Goal: Information Seeking & Learning: Learn about a topic

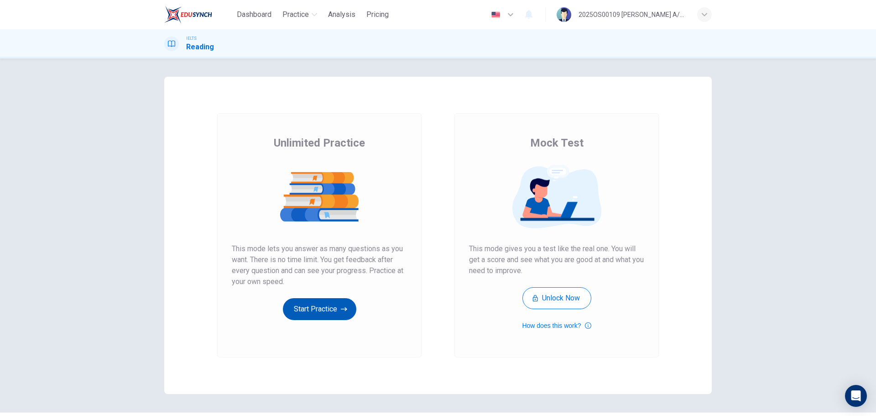
click at [330, 316] on button "Start Practice" at bounding box center [319, 309] width 73 height 22
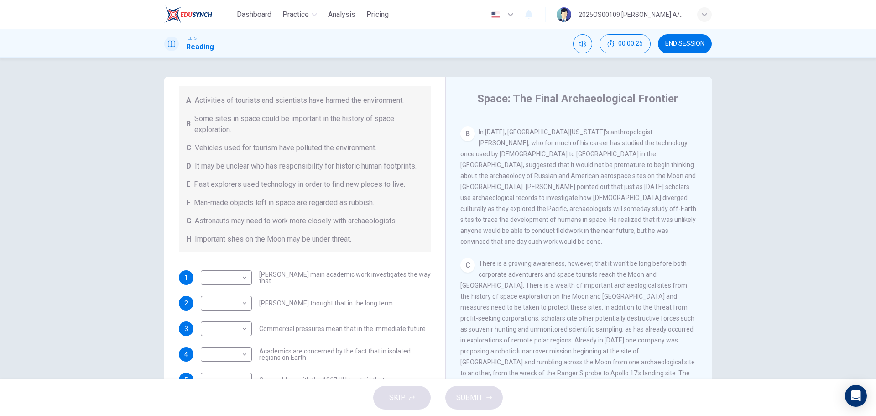
scroll to position [228, 0]
click at [246, 285] on div "​ ​" at bounding box center [226, 277] width 51 height 15
click at [241, 289] on body "Dashboard Practice Analysis Pricing English en ​ 2025OS00109 LUCIA A/P SWATHESA…" at bounding box center [438, 208] width 876 height 416
click at [277, 260] on div at bounding box center [438, 208] width 876 height 416
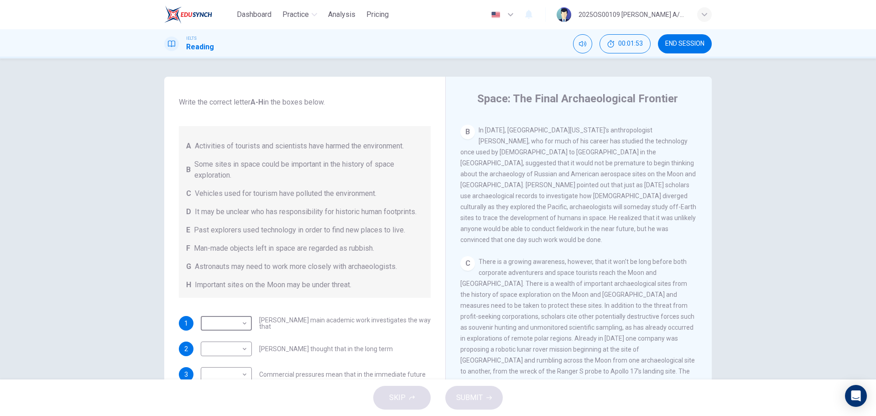
scroll to position [91, 0]
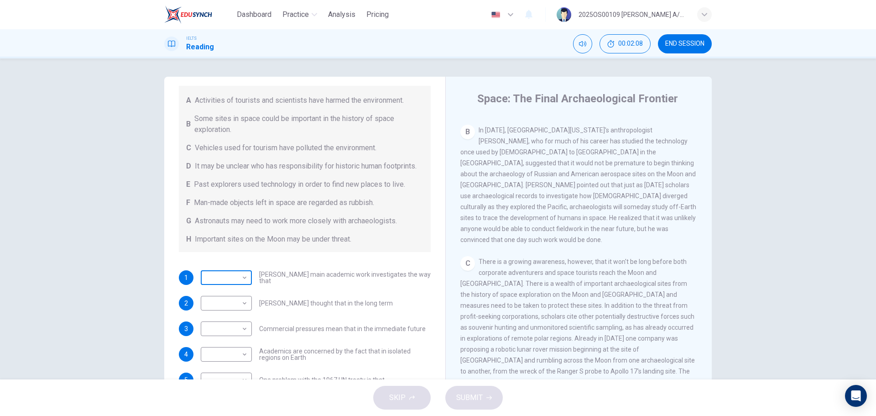
click at [237, 293] on body "Dashboard Practice Analysis Pricing English en ​ 2025OS00109 LUCIA A/P SWATHESA…" at bounding box center [438, 208] width 876 height 416
click at [228, 356] on li "E" at bounding box center [224, 357] width 51 height 15
type input "E"
click at [209, 316] on body "Dashboard Practice Analysis Pricing English en ​ 2025OS00109 LUCIA A/P SWATHESA…" at bounding box center [438, 208] width 876 height 416
click at [210, 312] on li "B" at bounding box center [224, 313] width 51 height 15
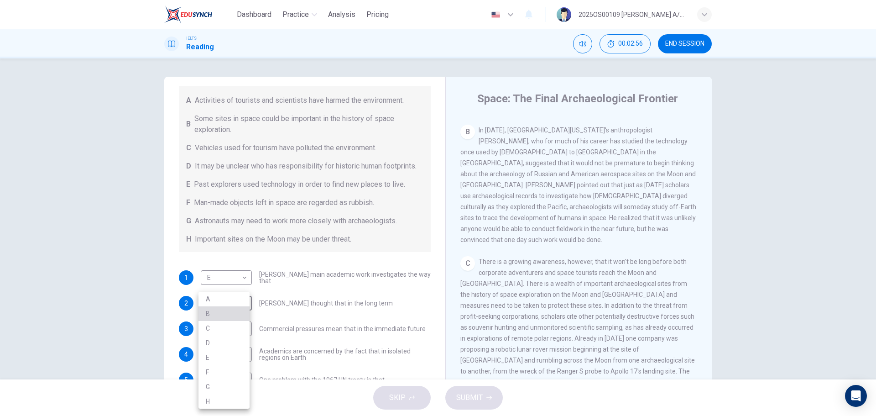
type input "B"
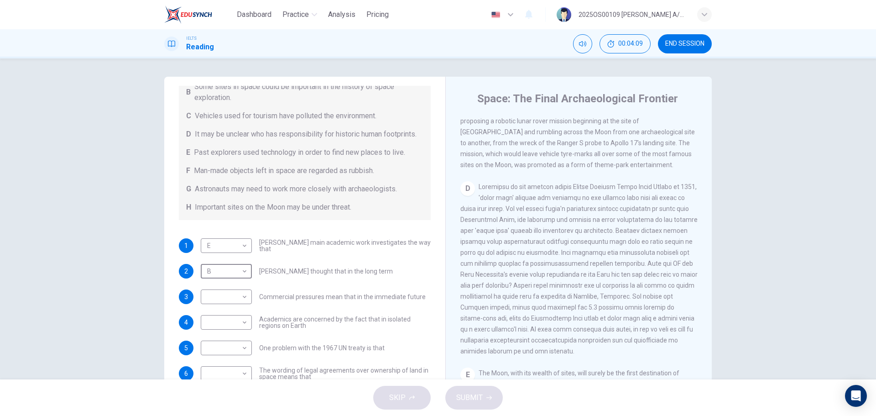
scroll to position [139, 0]
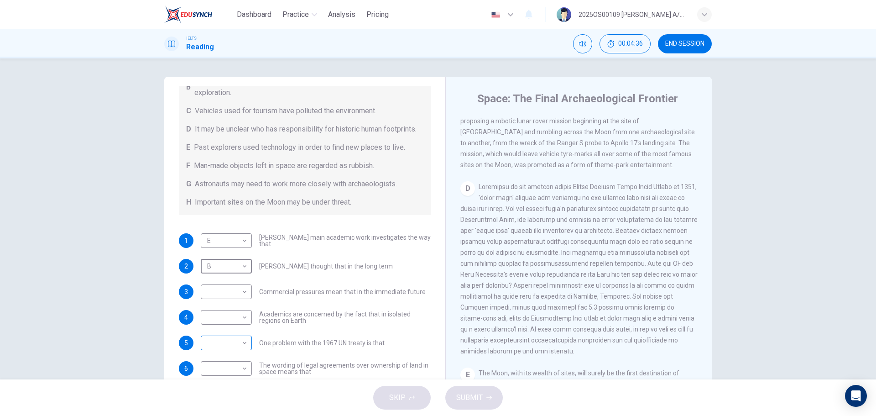
click at [240, 347] on body "Dashboard Practice Analysis Pricing English en ​ 2025OS00109 LUCIA A/P SWATHESA…" at bounding box center [438, 208] width 876 height 416
click at [205, 400] on li "H" at bounding box center [224, 401] width 51 height 15
type input "H"
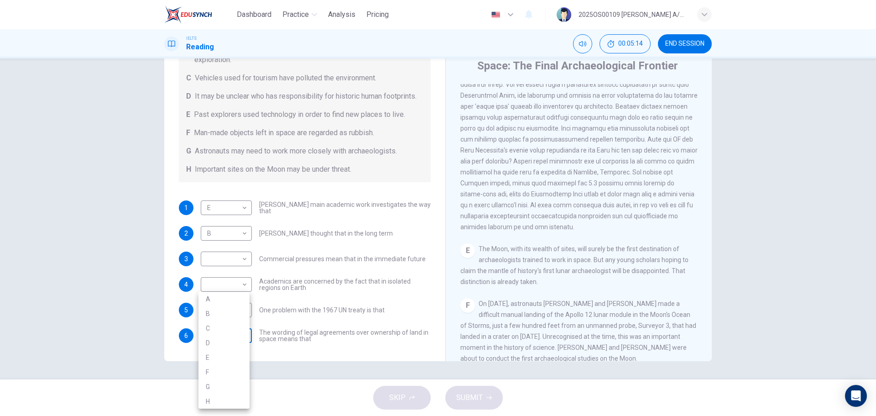
click at [240, 337] on body "Dashboard Practice Analysis Pricing English en ​ 2025OS00109 LUCIA A/P SWATHESA…" at bounding box center [438, 208] width 876 height 416
click at [379, 164] on div at bounding box center [438, 208] width 876 height 416
click at [217, 333] on body "Dashboard Practice Analysis Pricing English en ​ 2025OS00109 LUCIA A/P SWATHESA…" at bounding box center [438, 208] width 876 height 416
click at [226, 316] on li "B" at bounding box center [224, 313] width 51 height 15
type input "B"
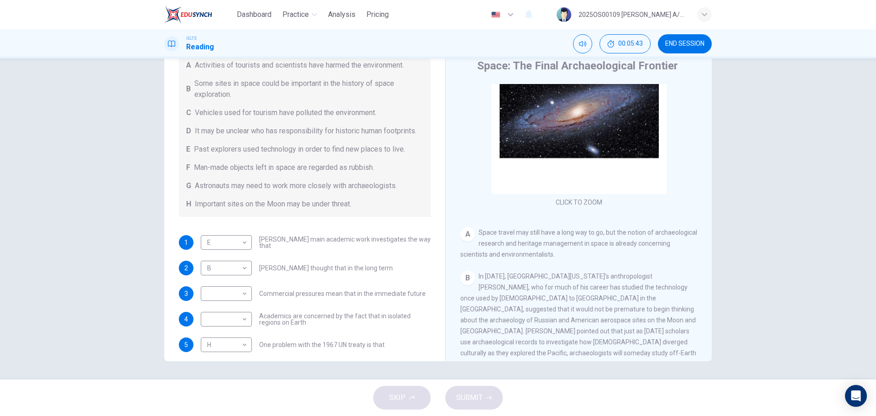
scroll to position [47, 0]
click at [240, 314] on body "Dashboard Practice Analysis Pricing English en ​ 2025OS00109 LUCIA A/P SWATHESA…" at bounding box center [438, 208] width 876 height 416
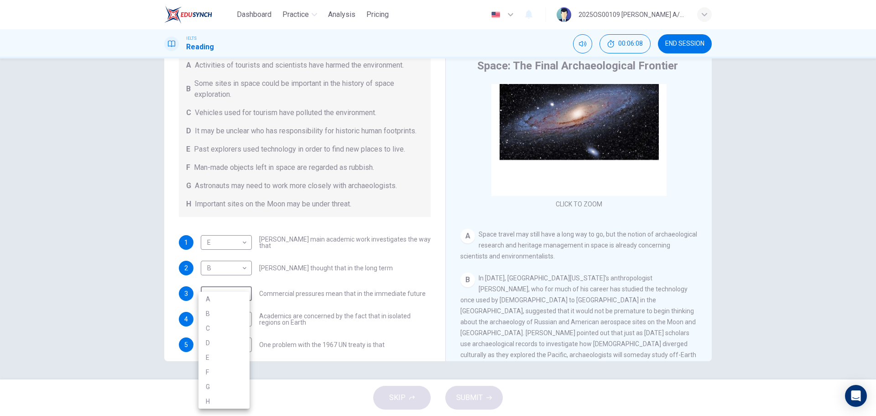
click at [314, 311] on div at bounding box center [438, 208] width 876 height 416
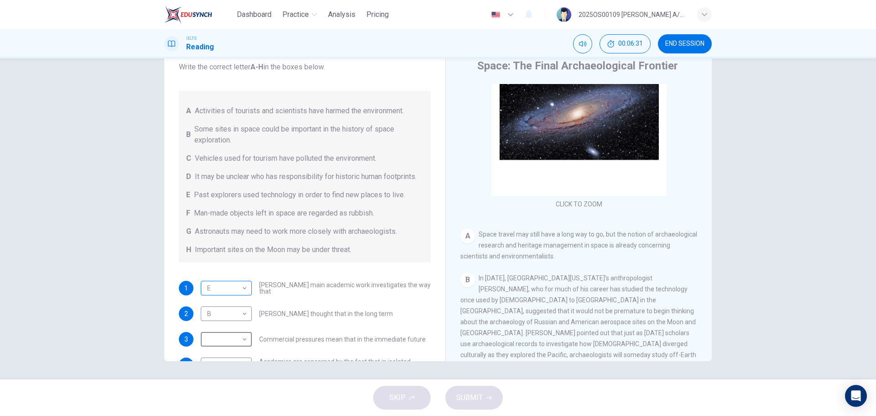
scroll to position [94, 0]
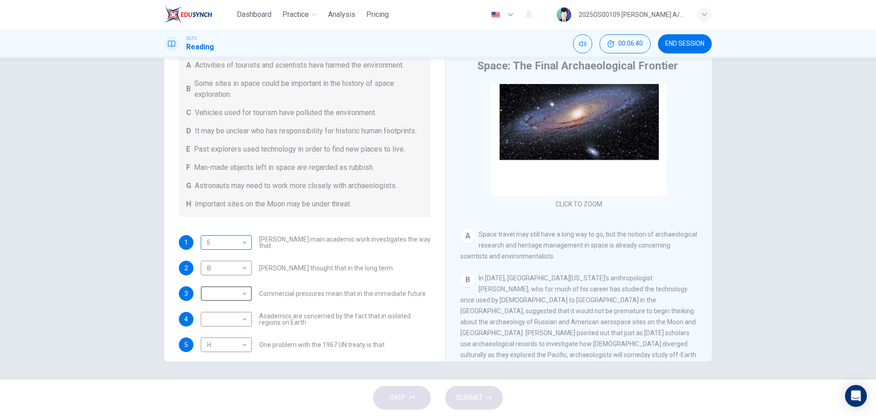
click at [216, 252] on body "Dashboard Practice Analysis Pricing English en ​ 2025OS00109 LUCIA A/P SWATHESA…" at bounding box center [438, 208] width 876 height 416
click at [221, 350] on li "G" at bounding box center [224, 355] width 51 height 15
click at [241, 252] on body "Dashboard Practice Analysis Pricing English en ​ 2025OS00109 LUCIA A/P SWATHESA…" at bounding box center [438, 208] width 876 height 416
click at [225, 331] on li "E" at bounding box center [224, 326] width 51 height 15
type input "E"
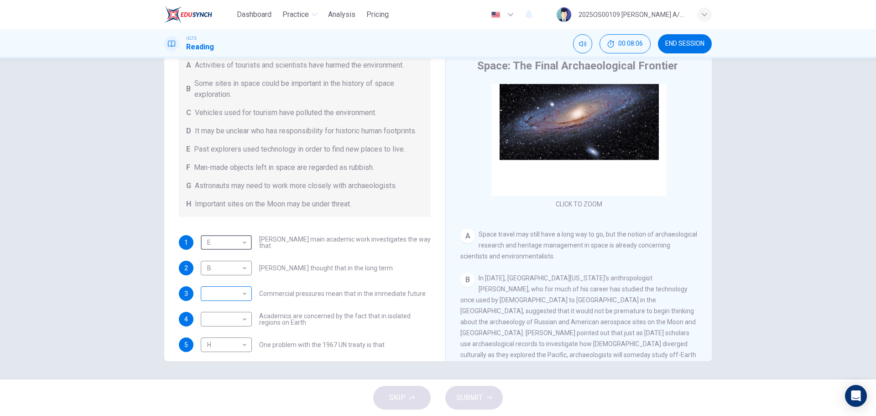
click at [232, 302] on body "Dashboard Practice Analysis Pricing English en ​ 2025OS00109 LUCIA A/P SWATHESA…" at bounding box center [438, 208] width 876 height 416
click at [224, 302] on li "A" at bounding box center [224, 299] width 51 height 15
type input "A"
click at [219, 325] on body "Dashboard Practice Analysis Pricing English en ​ 2025OS00109 LUCIA A/P SWATHESA…" at bounding box center [438, 208] width 876 height 416
click at [213, 404] on li "H" at bounding box center [224, 401] width 51 height 15
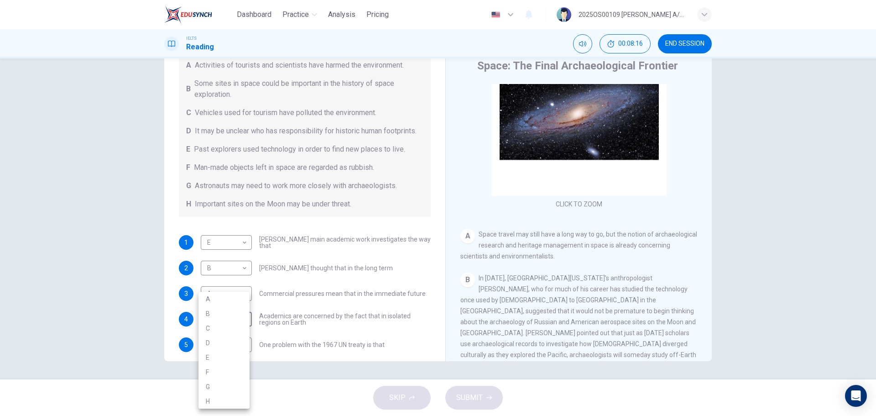
type input "H"
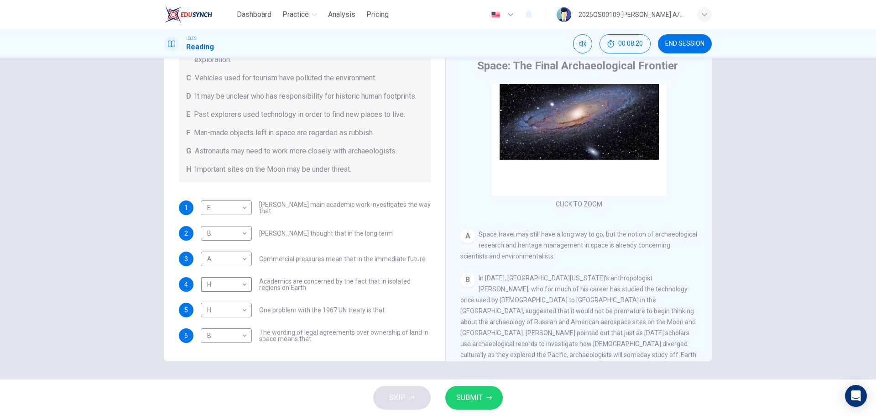
click at [476, 397] on span "SUBMIT" at bounding box center [469, 397] width 26 height 13
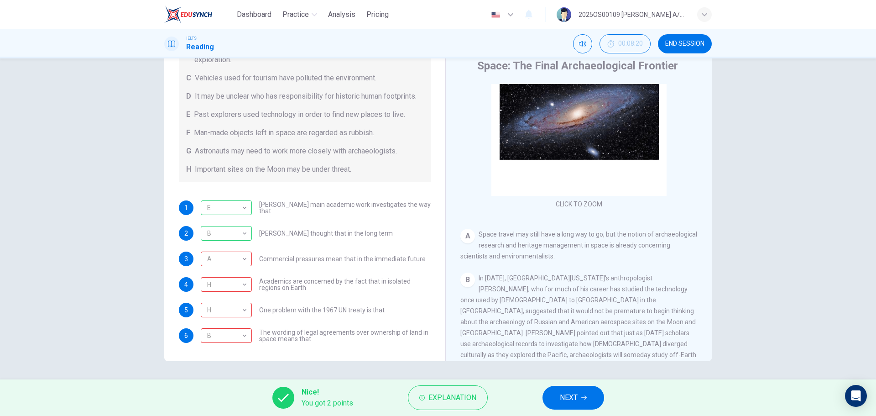
click at [599, 403] on button "NEXT" at bounding box center [574, 398] width 62 height 24
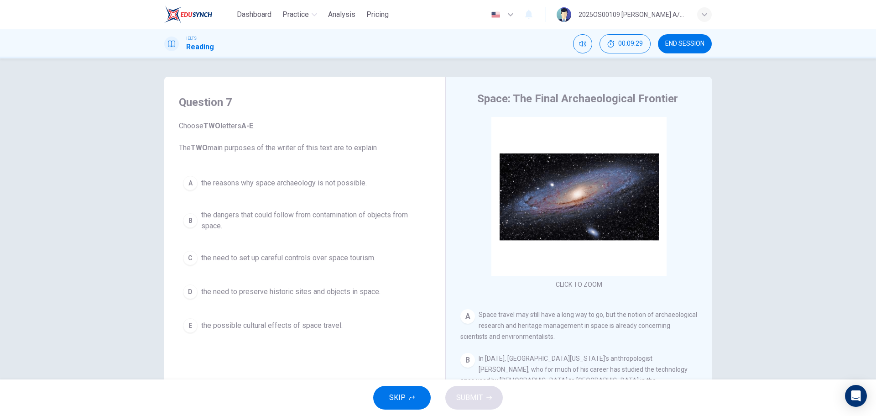
scroll to position [46, 0]
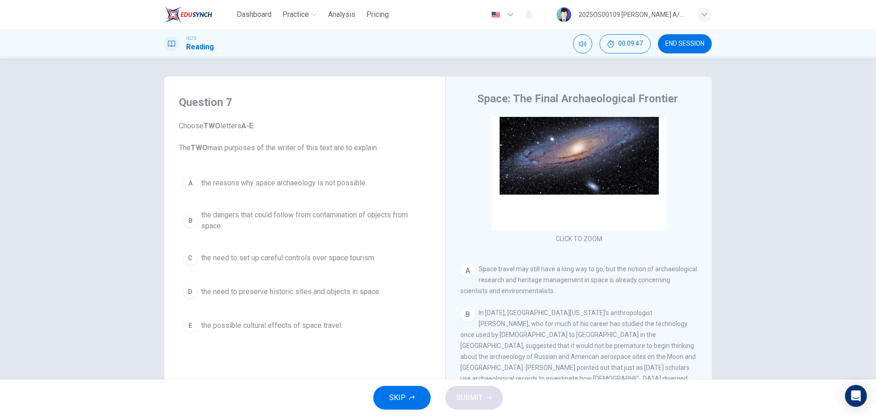
click at [308, 294] on span "the need to preserve historic sites and objects in space." at bounding box center [290, 291] width 179 height 11
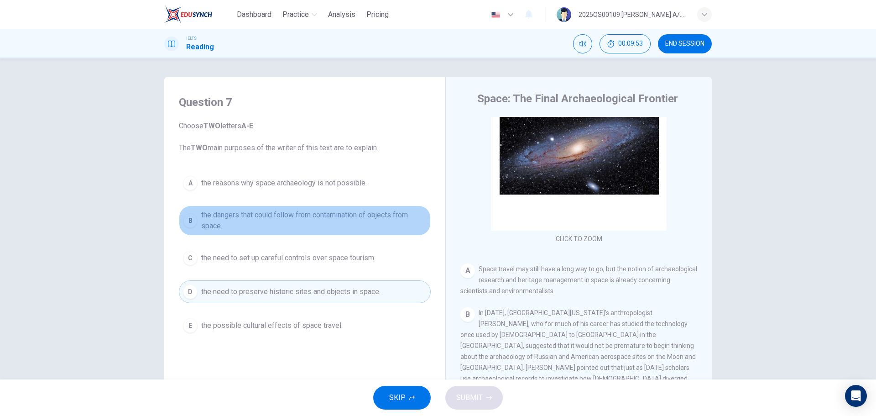
click at [217, 222] on span "the dangers that could follow from contamination of objects from space." at bounding box center [313, 220] width 225 height 22
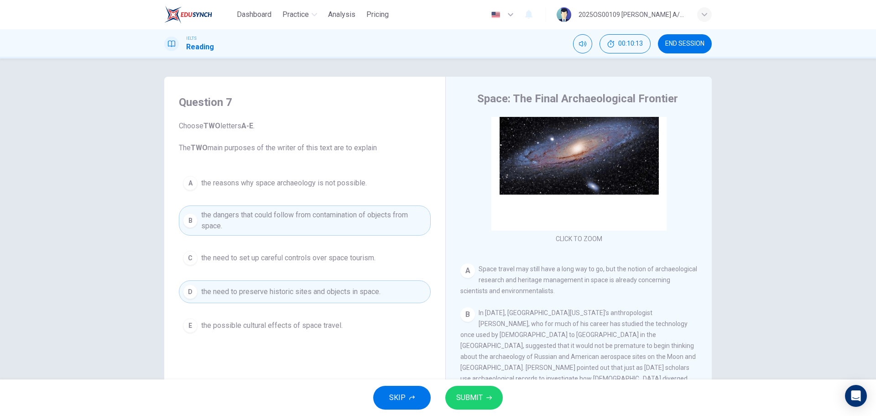
click at [274, 257] on span "the need to set up careful controls over space tourism." at bounding box center [288, 257] width 174 height 11
click at [292, 253] on span "the need to set up careful controls over space tourism." at bounding box center [288, 257] width 174 height 11
click at [293, 219] on span "the dangers that could follow from contamination of objects from space." at bounding box center [313, 220] width 225 height 22
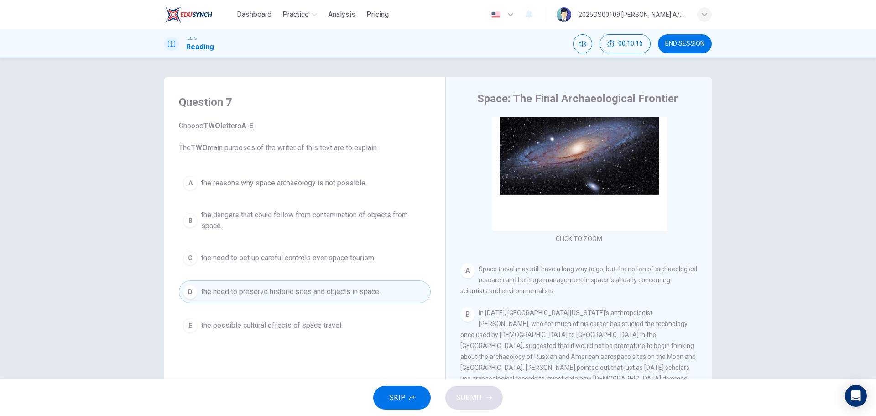
click at [281, 256] on span "the need to set up careful controls over space tourism." at bounding box center [288, 257] width 174 height 11
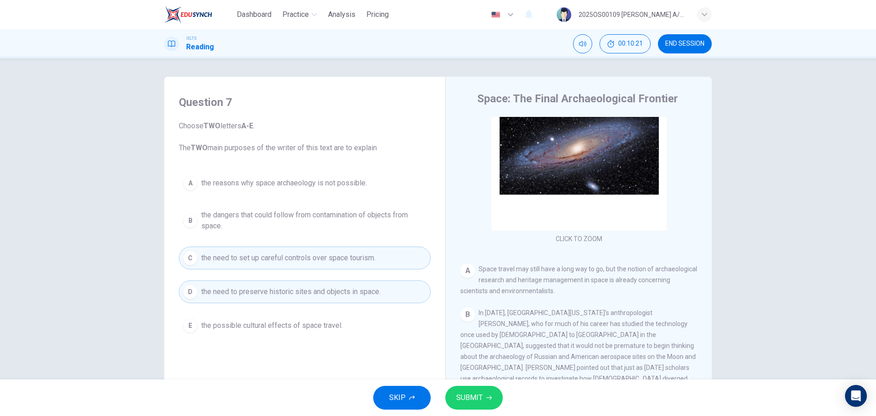
click at [467, 398] on span "SUBMIT" at bounding box center [469, 397] width 26 height 13
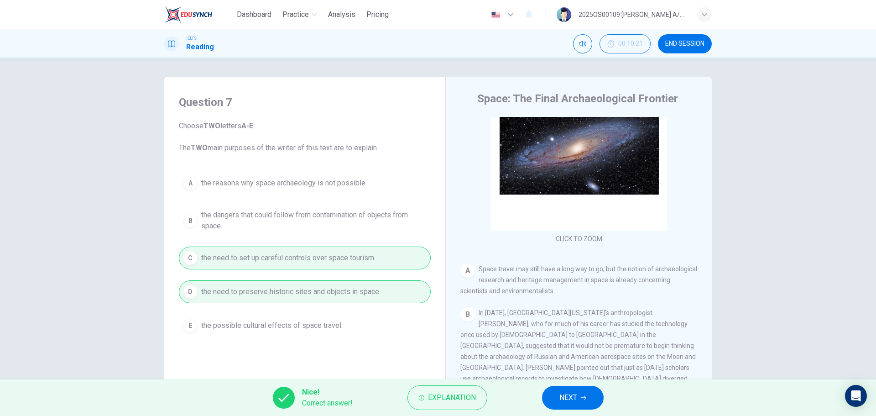
click at [568, 380] on div "Nice! Correct answer! Explanation NEXT" at bounding box center [438, 397] width 876 height 37
click at [560, 395] on span "NEXT" at bounding box center [569, 397] width 18 height 13
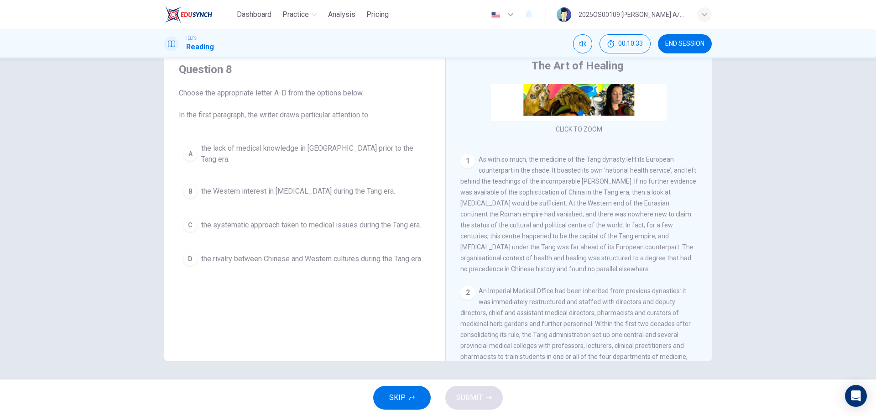
scroll to position [137, 0]
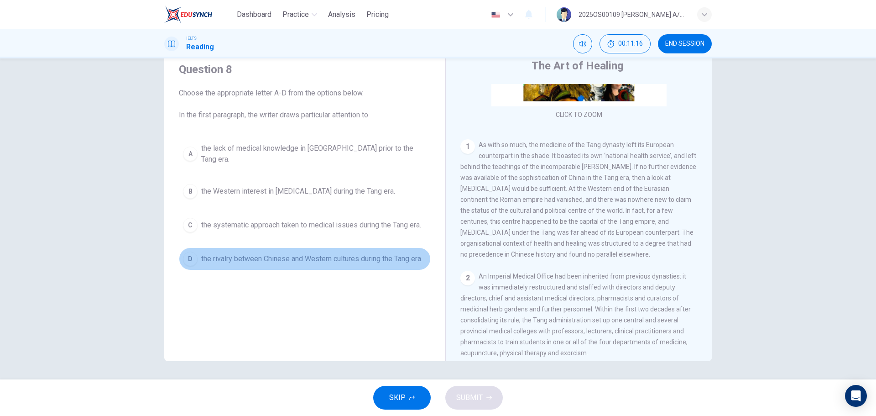
click at [279, 254] on span "the rivalry between Chinese and Western cultures during the Tang era." at bounding box center [311, 258] width 221 height 11
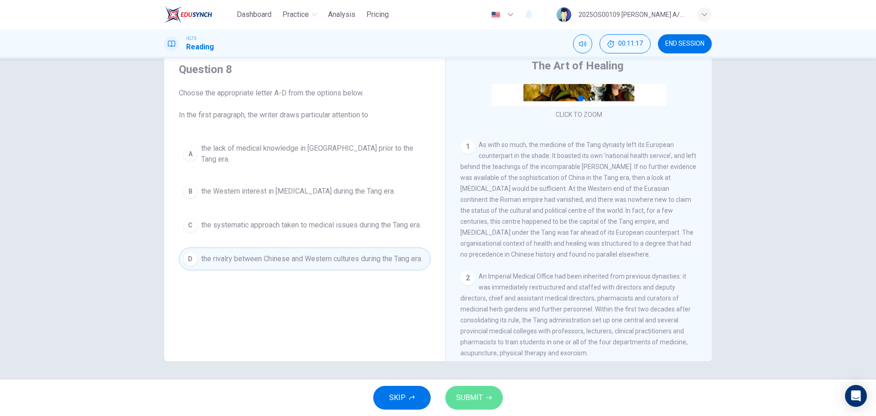
click at [465, 401] on span "SUBMIT" at bounding box center [469, 397] width 26 height 13
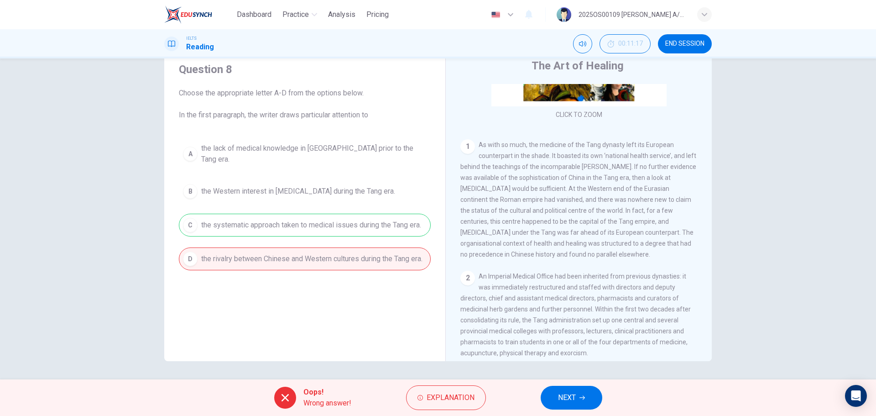
click at [586, 385] on div "Oops! Wrong answer! Explanation NEXT" at bounding box center [438, 397] width 876 height 37
click at [580, 395] on icon "button" at bounding box center [582, 397] width 5 height 5
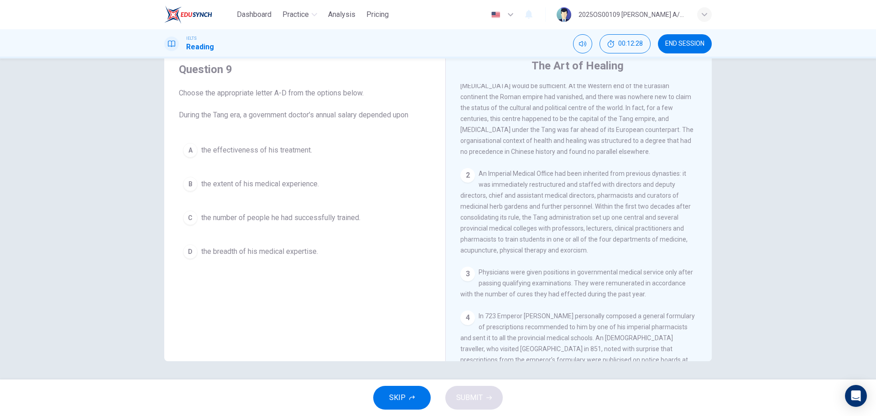
scroll to position [253, 0]
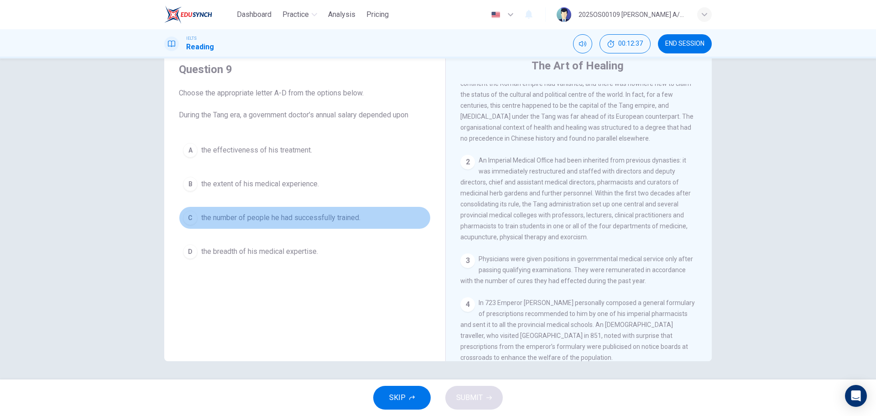
click at [303, 222] on span "the number of people he had successfully trained." at bounding box center [280, 217] width 159 height 11
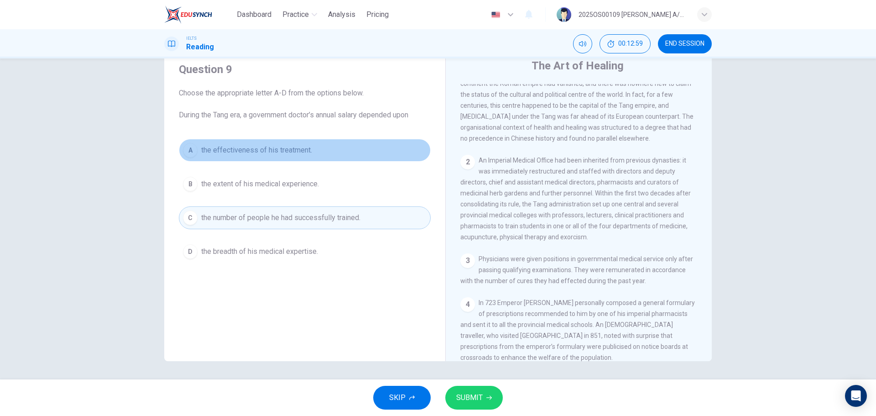
click at [271, 150] on span "the effectiveness of his treatment." at bounding box center [256, 150] width 111 height 11
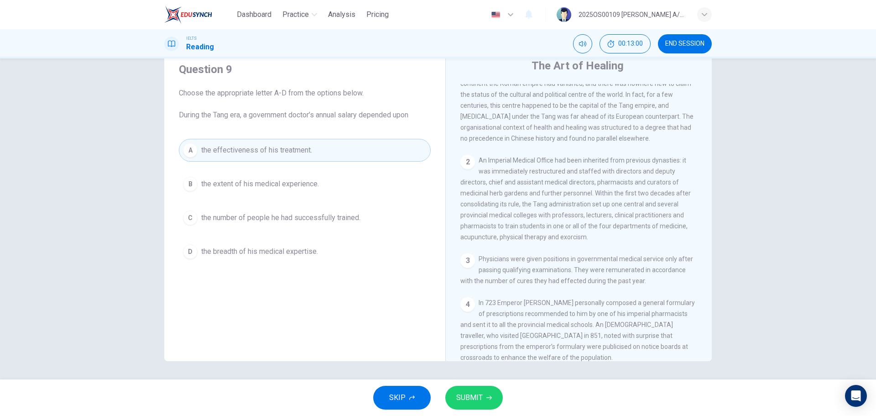
click at [476, 394] on span "SUBMIT" at bounding box center [469, 397] width 26 height 13
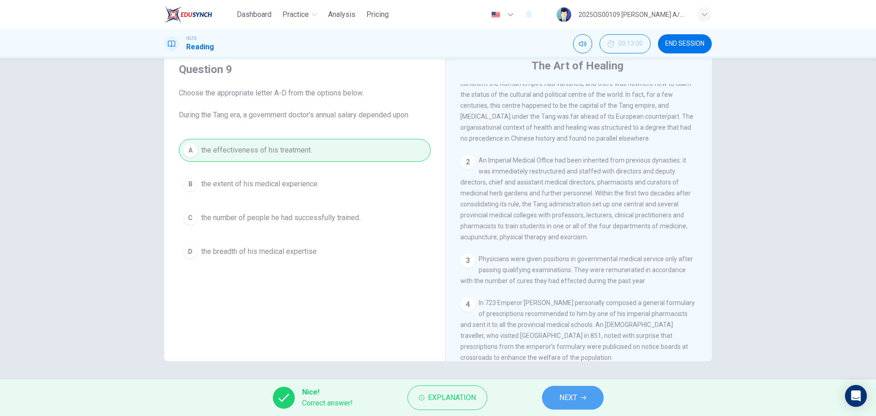
click at [581, 395] on button "NEXT" at bounding box center [573, 398] width 62 height 24
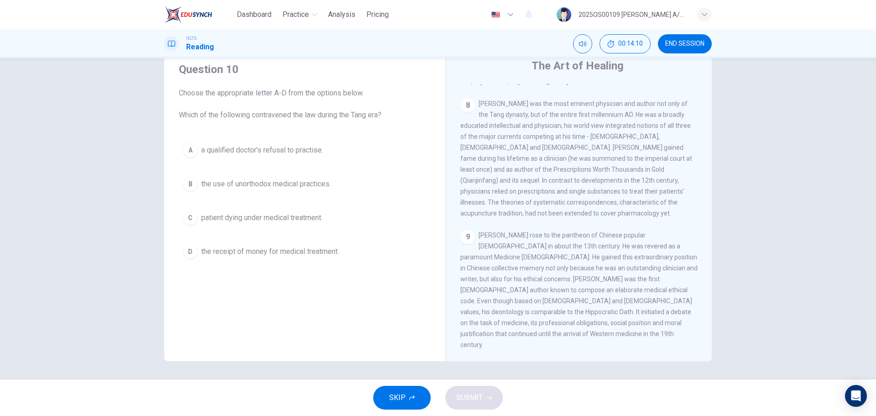
scroll to position [800, 0]
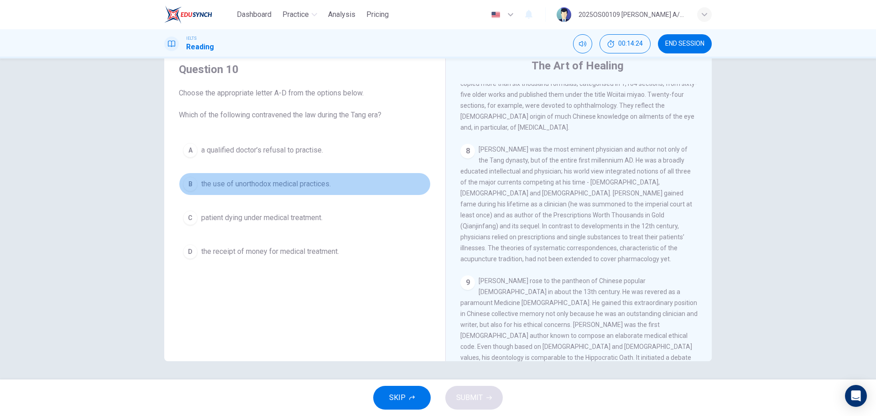
click at [320, 183] on span "the use of unorthodox medical practices." at bounding box center [266, 183] width 130 height 11
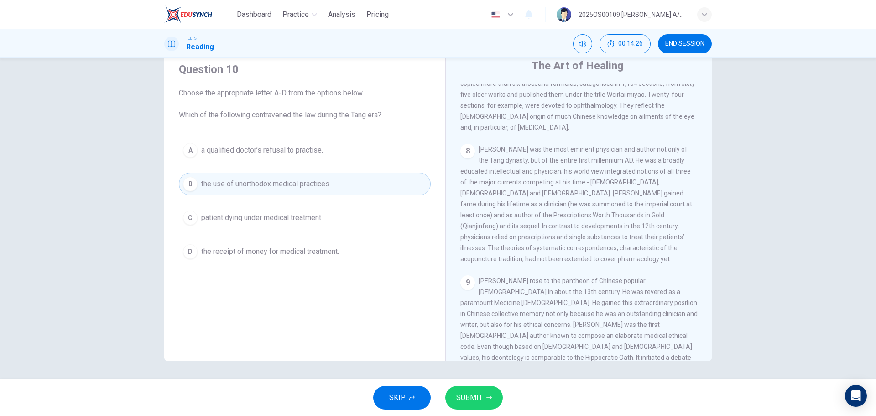
click at [492, 395] on button "SUBMIT" at bounding box center [474, 398] width 58 height 24
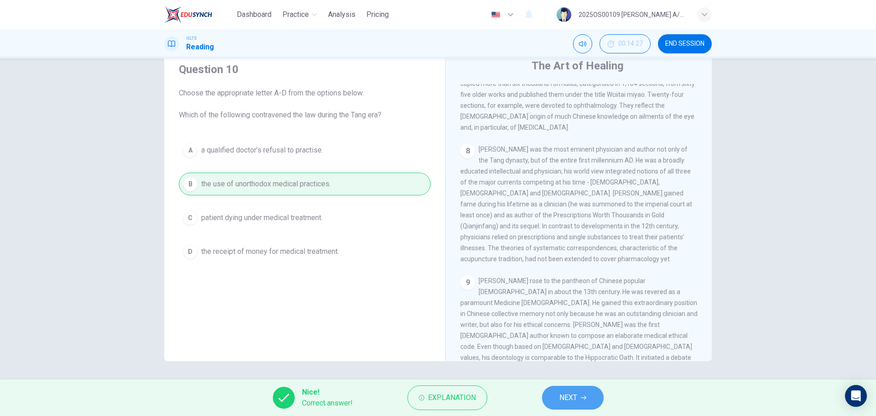
click at [590, 398] on button "NEXT" at bounding box center [573, 398] width 62 height 24
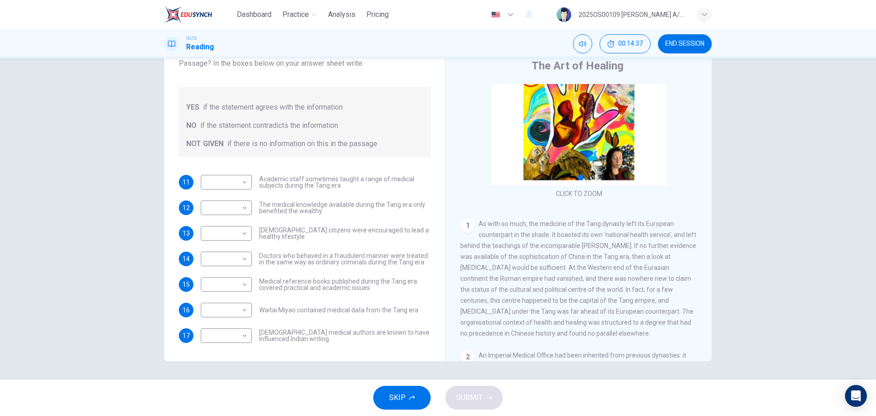
scroll to position [91, 0]
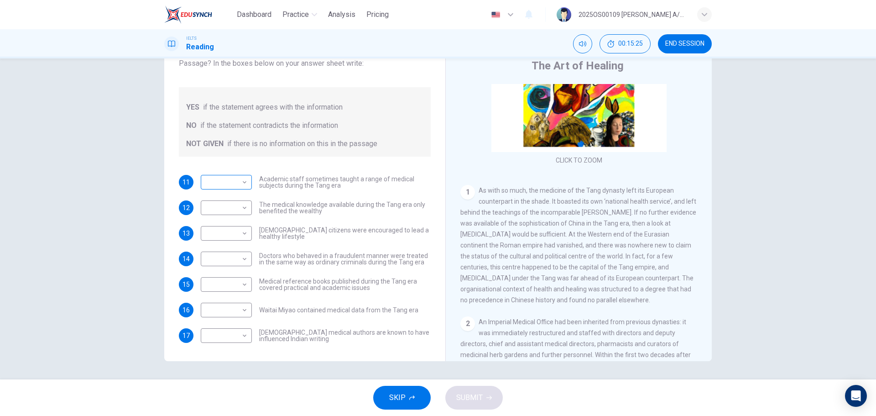
click at [224, 180] on body "Dashboard Practice Analysis Pricing English en ​ 2025OS00109 LUCIA A/P SWATHESA…" at bounding box center [438, 208] width 876 height 416
click at [226, 199] on li "YES" at bounding box center [224, 196] width 51 height 15
type input "YES"
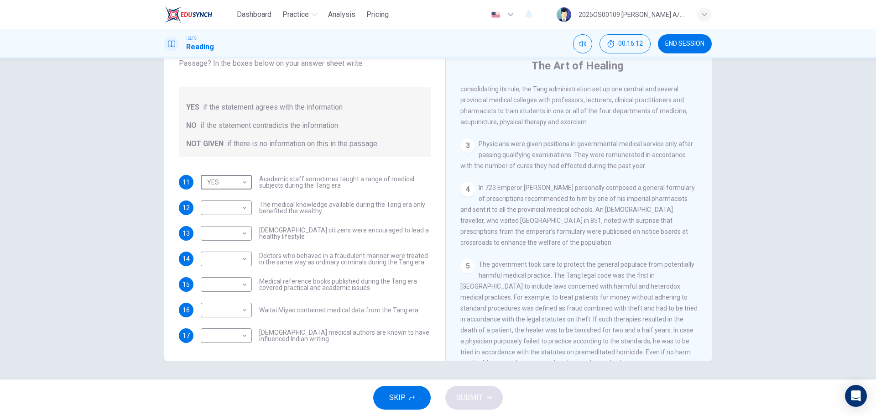
scroll to position [411, 0]
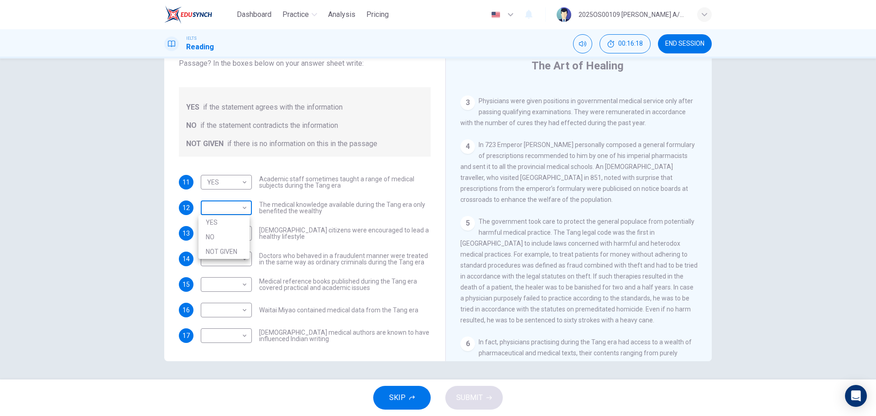
click at [231, 207] on body "Dashboard Practice Analysis Pricing English en ​ 2025OS00109 LUCIA A/P SWATHESA…" at bounding box center [438, 208] width 876 height 416
click at [228, 251] on li "NOT GIVEN" at bounding box center [224, 251] width 51 height 15
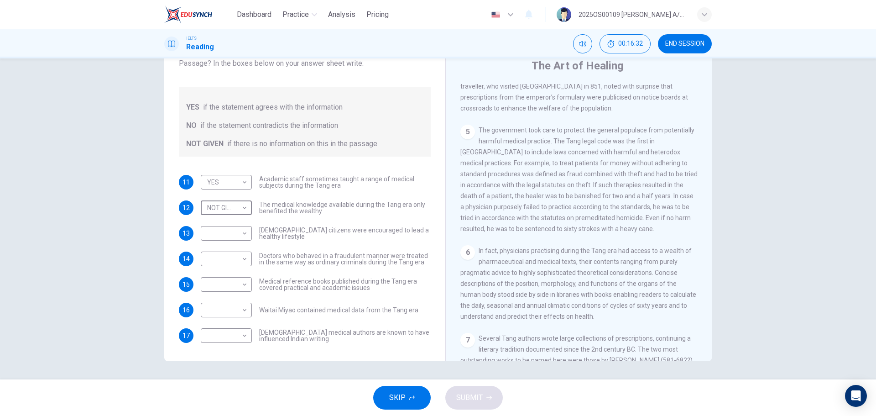
scroll to position [548, 0]
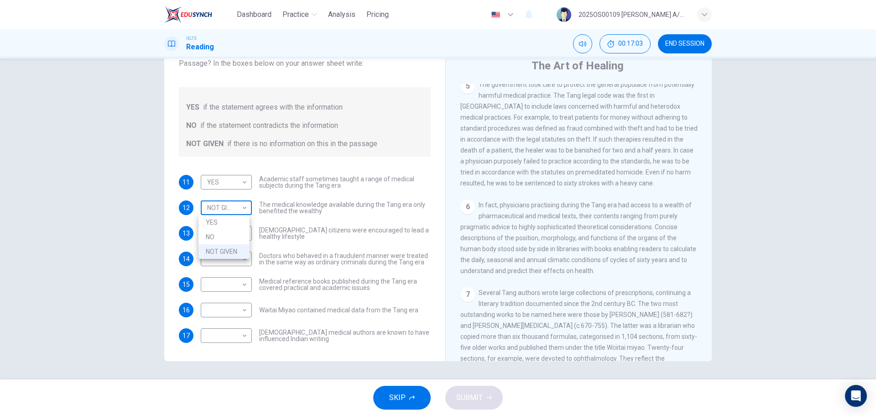
click at [230, 209] on body "Dashboard Practice Analysis Pricing English en ​ 2025OS00109 LUCIA A/P SWATHESA…" at bounding box center [438, 208] width 876 height 416
click at [225, 241] on li "NO" at bounding box center [224, 237] width 51 height 15
type input "NO"
click at [220, 234] on body "Dashboard Practice Analysis Pricing English en ​ 2025OS00109 LUCIA A/P SWATHESA…" at bounding box center [438, 208] width 876 height 416
click at [220, 251] on li "YES" at bounding box center [224, 248] width 51 height 15
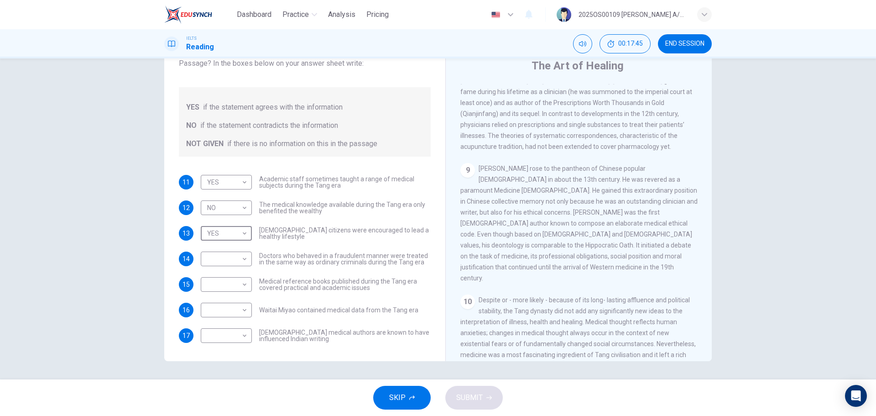
scroll to position [937, 0]
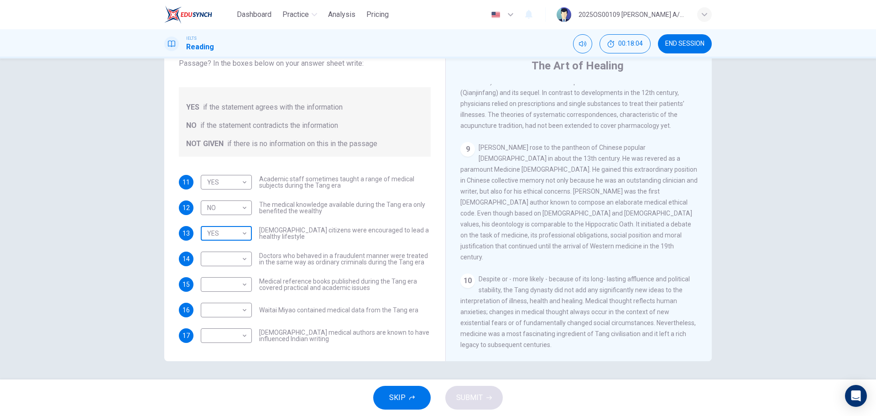
click at [242, 238] on body "Dashboard Practice Analysis Pricing English en ​ 2025OS00109 LUCIA A/P SWATHESA…" at bounding box center [438, 208] width 876 height 416
click at [227, 275] on li "NOT GIVEN" at bounding box center [224, 277] width 51 height 15
type input "NOT GIVEN"
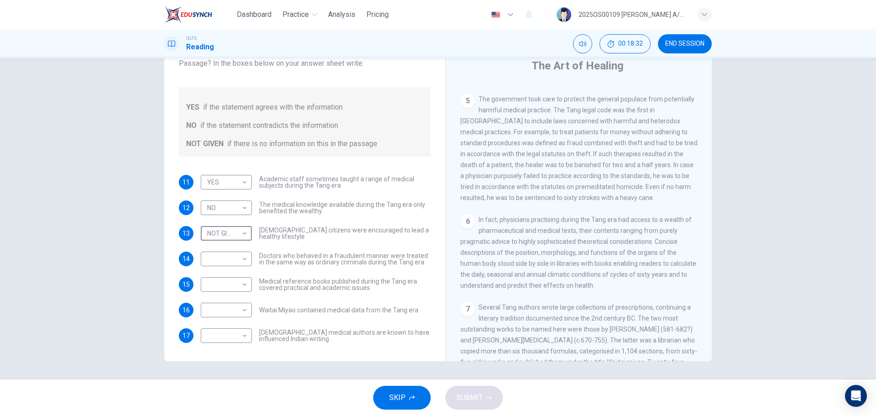
scroll to position [527, 0]
click at [238, 264] on body "Dashboard Practice Analysis Pricing English en ​ 2025OS00109 LUCIA A/P SWATHESA…" at bounding box center [438, 208] width 876 height 416
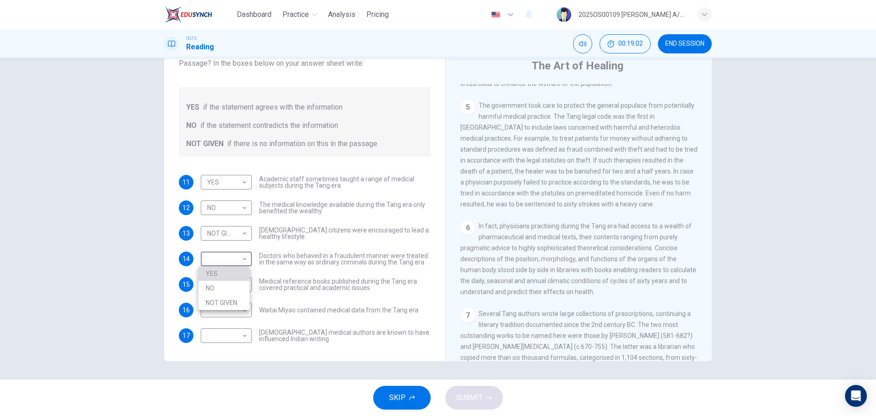
click at [221, 280] on li "YES" at bounding box center [224, 273] width 51 height 15
type input "YES"
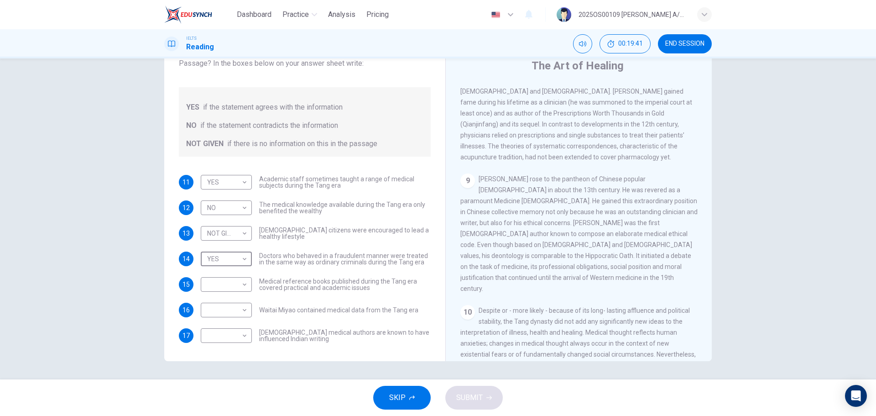
scroll to position [892, 0]
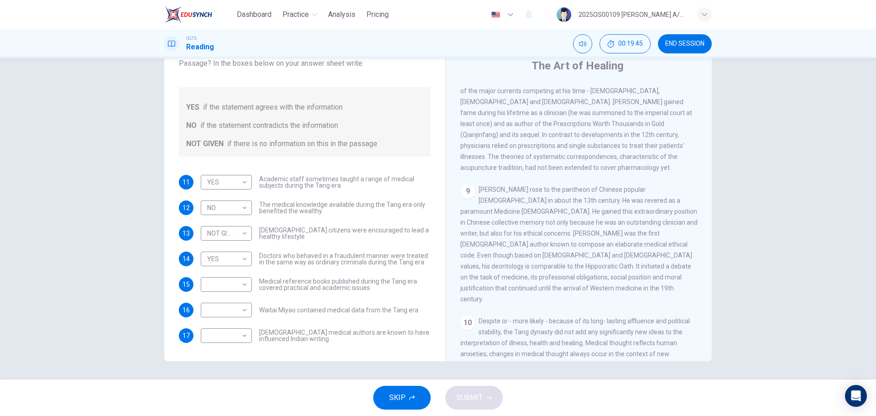
click at [558, 225] on div "9 Sun Simiao rose to the pantheon of Chinese popular Buddhism in about the 13th…" at bounding box center [578, 244] width 237 height 120
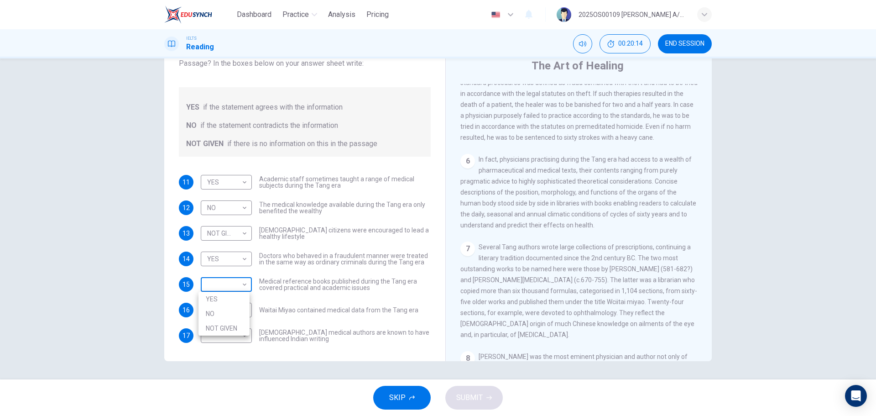
click at [233, 283] on body "Dashboard Practice Analysis Pricing English en ​ 2025OS00109 LUCIA A/P SWATHESA…" at bounding box center [438, 208] width 876 height 416
click at [218, 301] on li "YES" at bounding box center [224, 299] width 51 height 15
type input "YES"
drag, startPoint x: 291, startPoint y: 312, endPoint x: 261, endPoint y: 309, distance: 30.3
click at [261, 309] on span "Waitai Miyao contained medical data from the Tang era" at bounding box center [338, 310] width 159 height 6
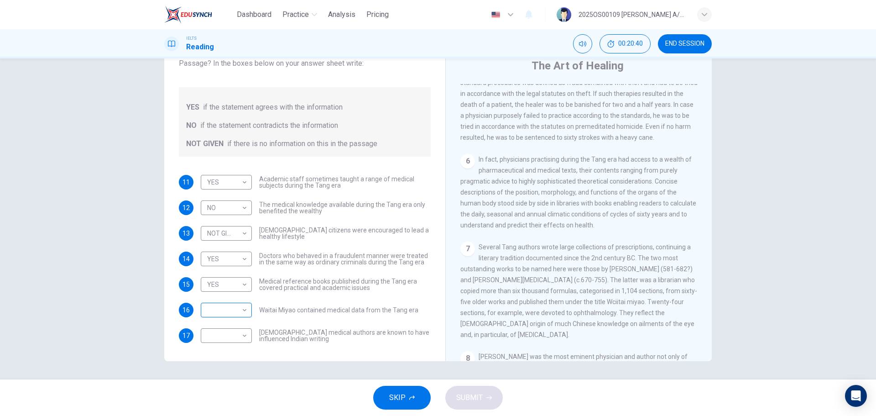
click at [231, 314] on body "Dashboard Practice Analysis Pricing English en ​ 2025OS00109 LUCIA A/P SWATHESA…" at bounding box center [438, 208] width 876 height 416
click at [229, 352] on li "NOT GIVEN" at bounding box center [224, 353] width 51 height 15
click at [214, 311] on body "Dashboard Practice Analysis Pricing English en ​ 2025OS00109 LUCIA A/P SWATHESA…" at bounding box center [438, 208] width 876 height 416
click at [214, 341] on li "NO" at bounding box center [227, 339] width 57 height 15
type input "NO"
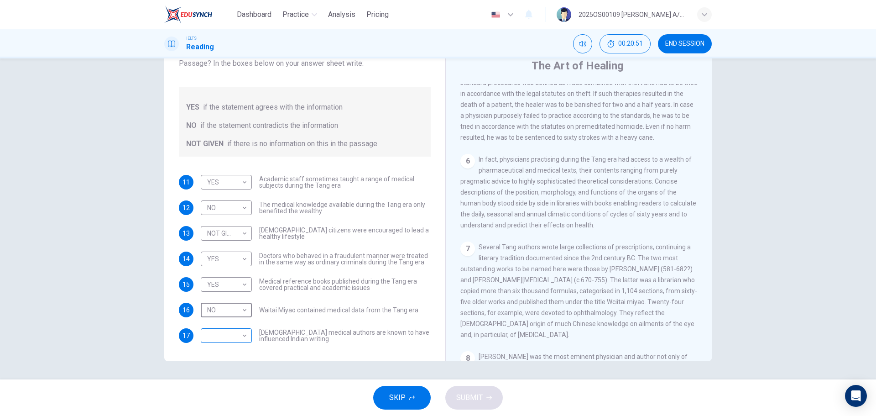
click at [218, 336] on body "Dashboard Practice Analysis Pricing English en ​ 2025OS00109 LUCIA A/P SWATHESA…" at bounding box center [438, 208] width 876 height 416
drag, startPoint x: 212, startPoint y: 351, endPoint x: 217, endPoint y: 351, distance: 5.5
click at [212, 352] on li "YES" at bounding box center [224, 350] width 51 height 15
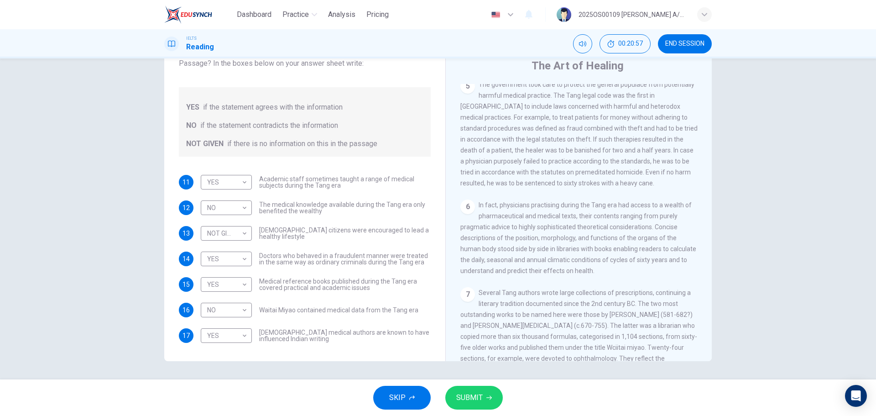
scroll to position [707, 0]
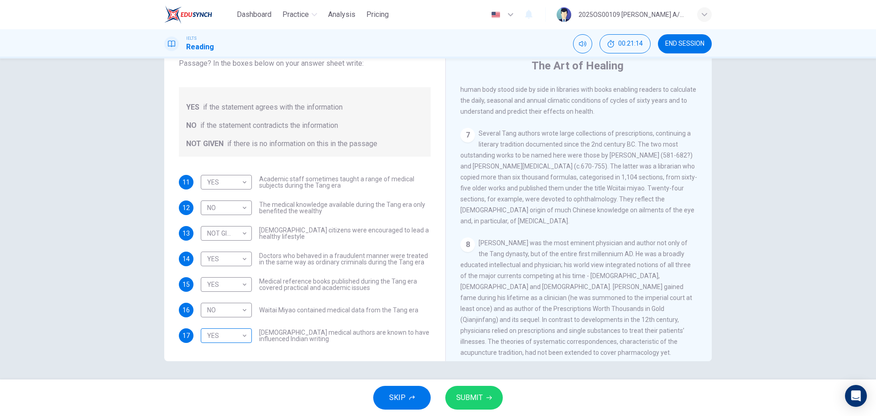
click at [214, 336] on body "Dashboard Practice Analysis Pricing English en ​ 2025OS00109 LUCIA A/P SWATHESA…" at bounding box center [438, 208] width 876 height 416
click at [216, 367] on li "NO" at bounding box center [224, 364] width 51 height 15
click at [316, 340] on span "Chinese medical authors are known to have influenced Indian writing" at bounding box center [345, 335] width 172 height 13
click at [204, 335] on body "Dashboard Practice Analysis Pricing English en ​ 2025OS00109 LUCIA A/P SWATHESA…" at bounding box center [438, 208] width 876 height 416
click at [207, 351] on li "YES" at bounding box center [224, 350] width 51 height 15
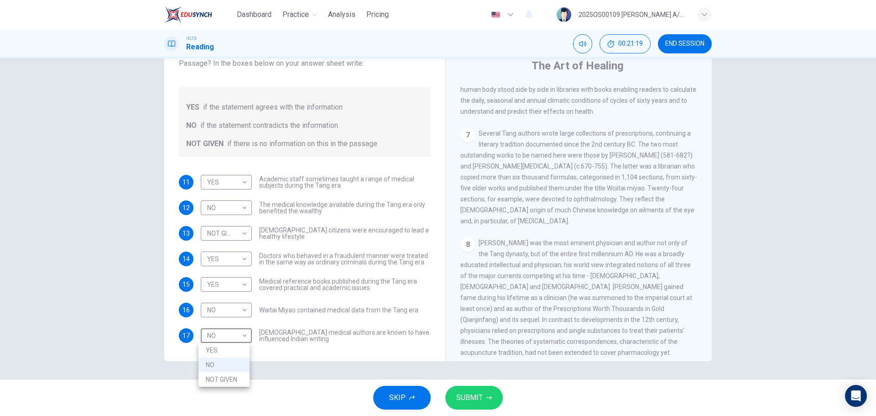
type input "YES"
click at [485, 397] on button "SUBMIT" at bounding box center [474, 398] width 58 height 24
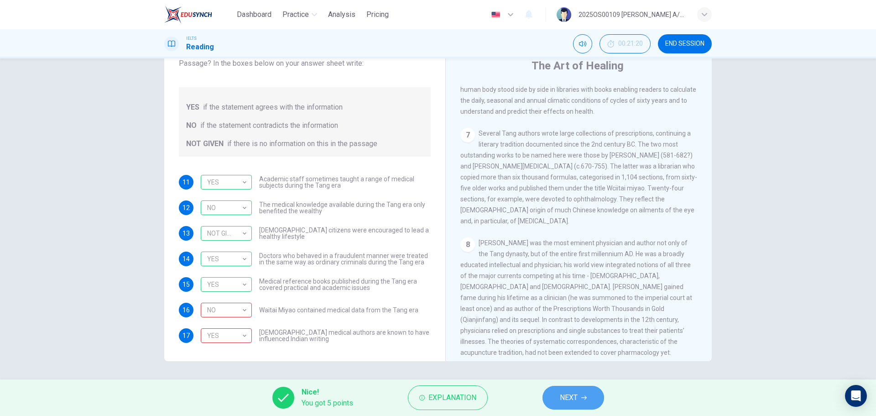
click at [589, 403] on button "NEXT" at bounding box center [574, 398] width 62 height 24
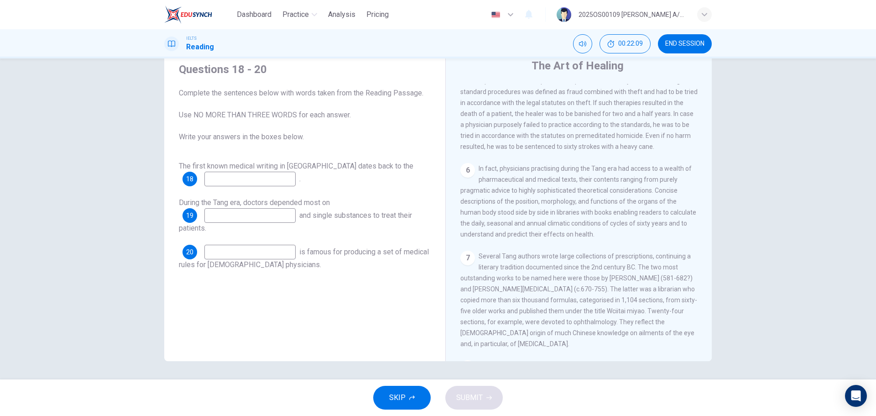
scroll to position [593, 0]
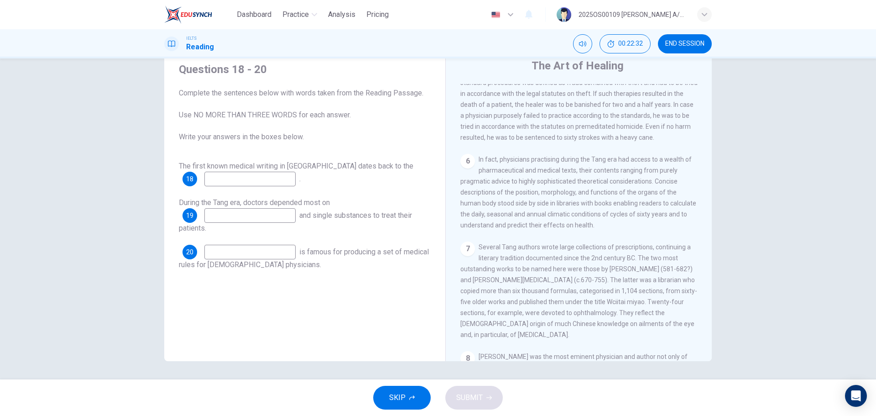
click at [235, 181] on input at bounding box center [249, 179] width 91 height 15
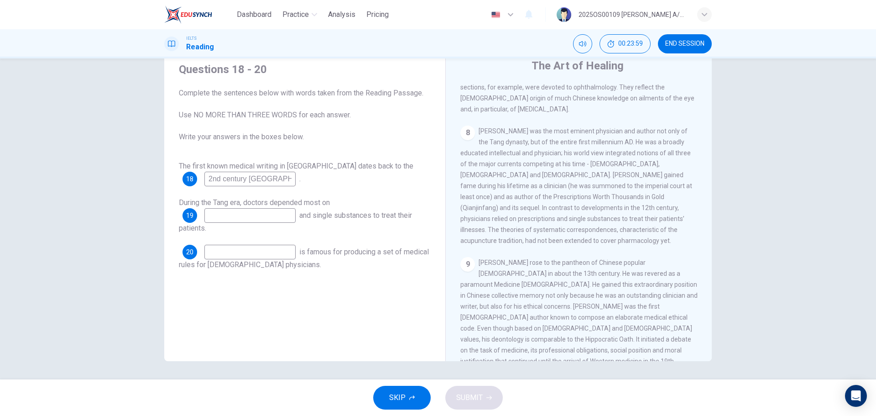
scroll to position [821, 0]
type input "2nd century BC"
click at [257, 215] on input at bounding box center [249, 215] width 91 height 15
type input "P"
type input "prescriptions"
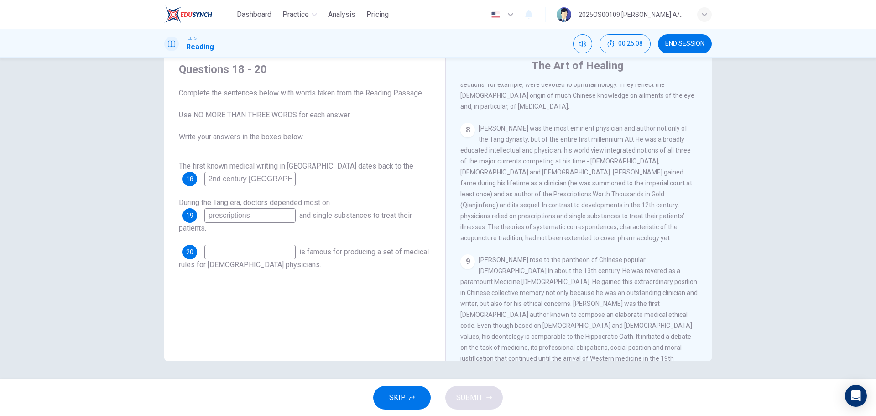
click at [333, 281] on div "Questions 18 - 20 Complete the sentences below with words taken from the Readin…" at bounding box center [305, 207] width 267 height 308
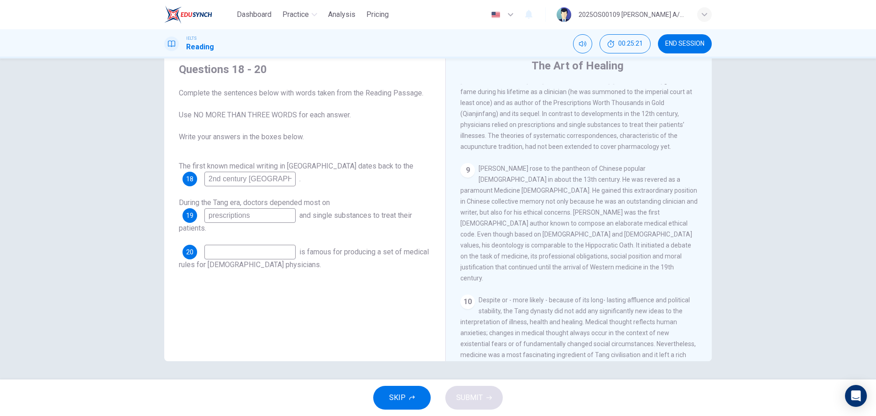
scroll to position [937, 0]
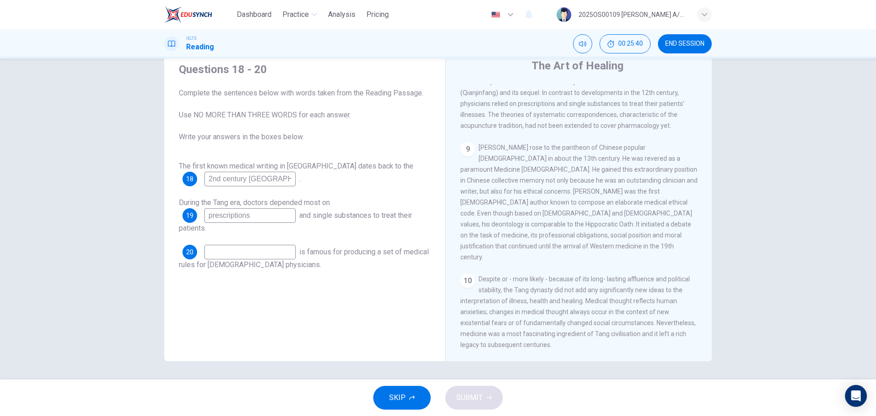
click at [208, 253] on input at bounding box center [249, 252] width 91 height 15
type input "Sun Simiao"
click at [471, 400] on span "SUBMIT" at bounding box center [469, 397] width 26 height 13
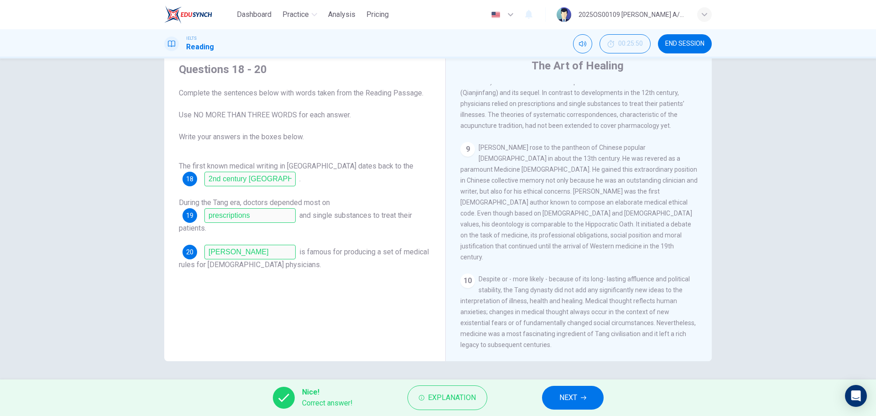
click at [581, 394] on button "NEXT" at bounding box center [573, 398] width 62 height 24
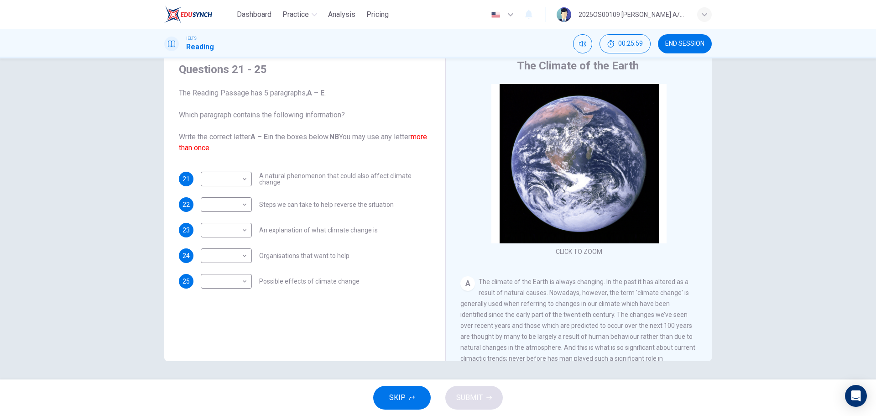
scroll to position [91, 0]
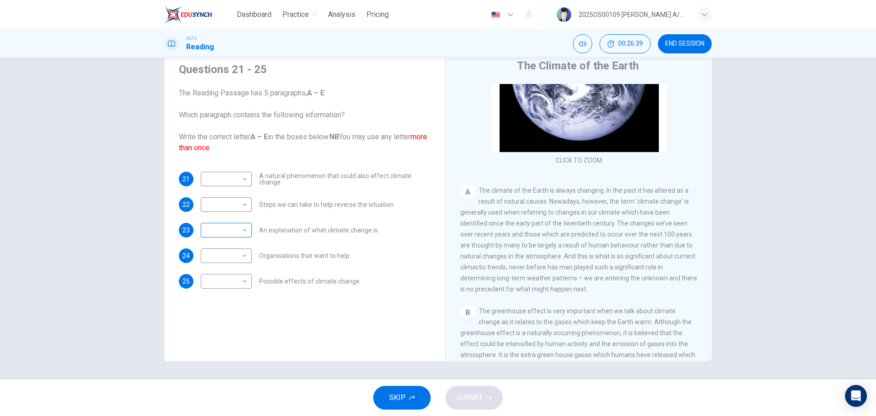
click at [214, 221] on body "Dashboard Practice Analysis Pricing English en ​ 2025OS00109 LUCIA A/P SWATHESA…" at bounding box center [438, 208] width 876 height 416
click at [215, 242] on li "A" at bounding box center [224, 244] width 51 height 15
type input "A"
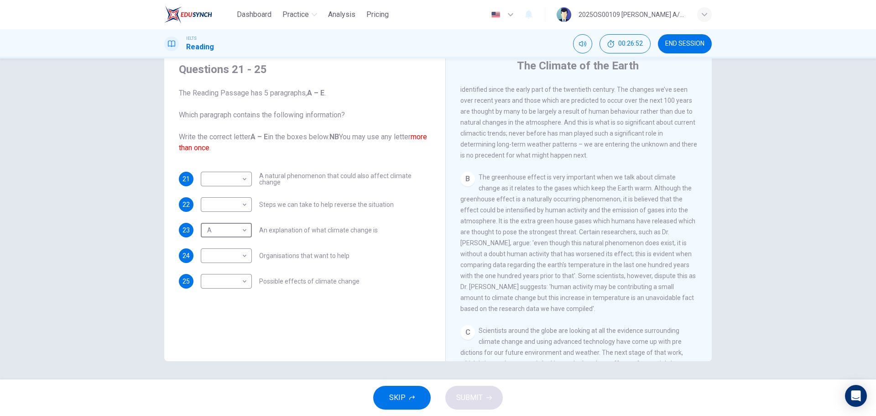
scroll to position [274, 0]
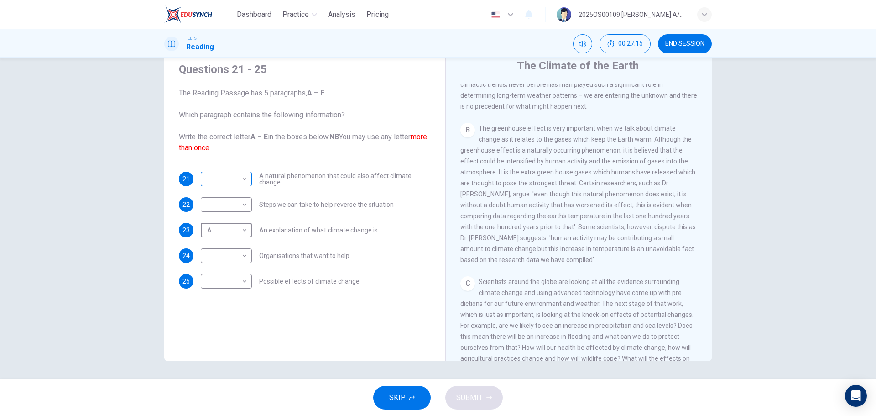
click at [246, 180] on body "Dashboard Practice Analysis Pricing English en ​ 2025OS00109 LUCIA A/P SWATHESA…" at bounding box center [438, 208] width 876 height 416
click at [238, 204] on li "B" at bounding box center [224, 208] width 51 height 15
type input "B"
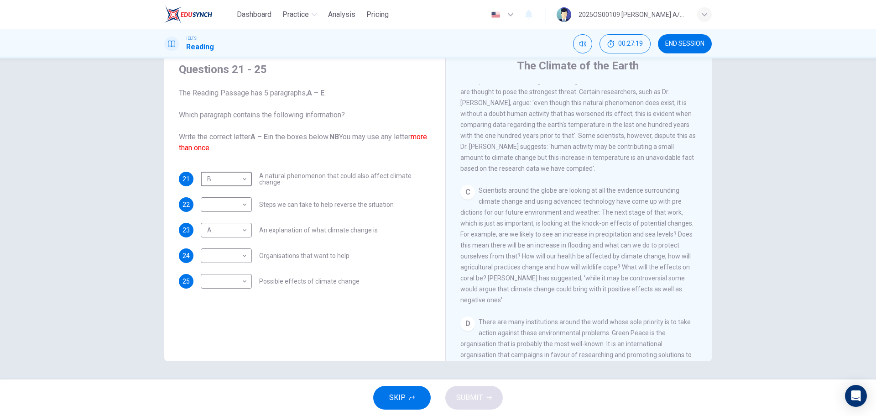
scroll to position [411, 0]
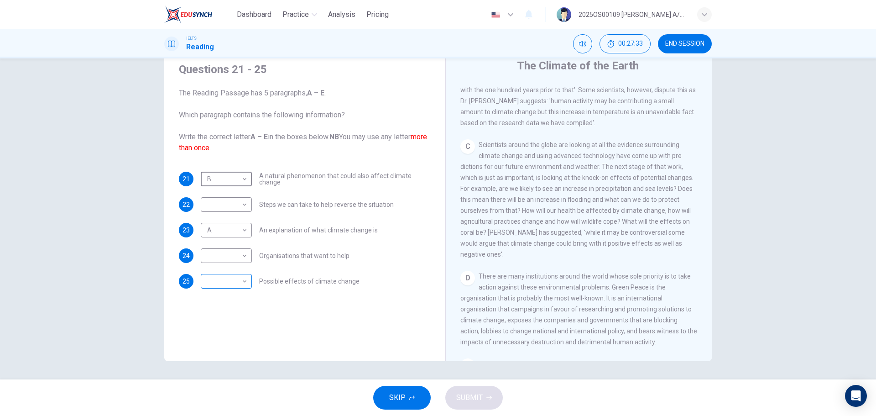
click at [245, 282] on body "Dashboard Practice Analysis Pricing English en ​ 2025OS00109 LUCIA A/P SWATHESA…" at bounding box center [438, 208] width 876 height 416
click at [227, 326] on li "C" at bounding box center [224, 325] width 51 height 15
type input "C"
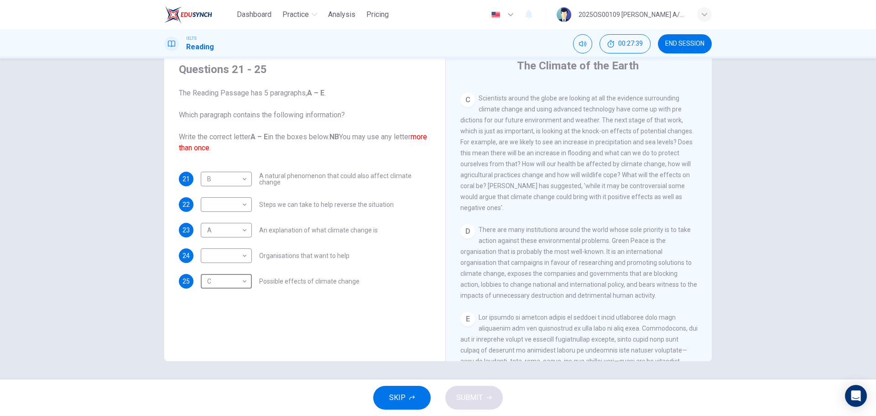
scroll to position [502, 0]
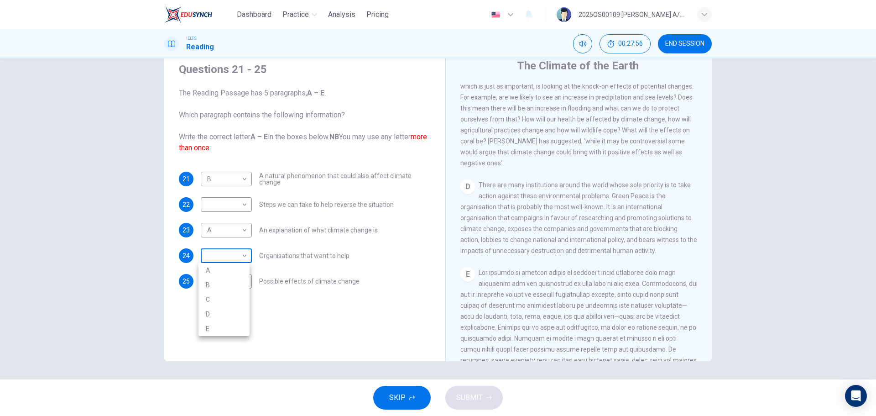
click at [230, 256] on body "Dashboard Practice Analysis Pricing English en ​ 2025OS00109 LUCIA A/P SWATHESA…" at bounding box center [438, 208] width 876 height 416
click at [220, 312] on li "D" at bounding box center [224, 314] width 51 height 15
type input "D"
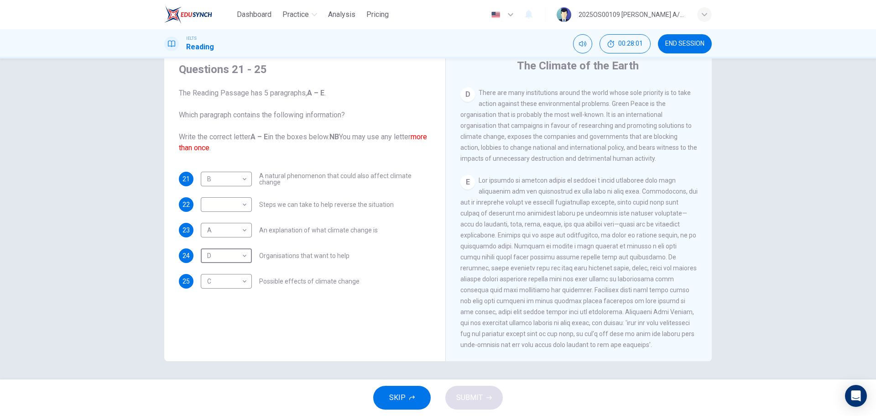
scroll to position [620, 0]
click at [238, 202] on body "Dashboard Practice Analysis Pricing English en ​ 2025OS00109 LUCIA A/P SWATHESA…" at bounding box center [438, 208] width 876 height 416
click at [221, 277] on li "E" at bounding box center [224, 277] width 51 height 15
type input "E"
click at [465, 398] on span "SUBMIT" at bounding box center [469, 397] width 26 height 13
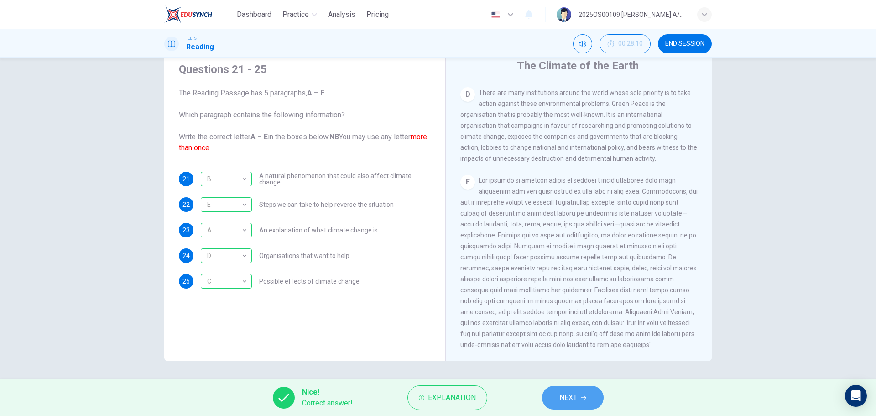
click at [591, 399] on button "NEXT" at bounding box center [573, 398] width 62 height 24
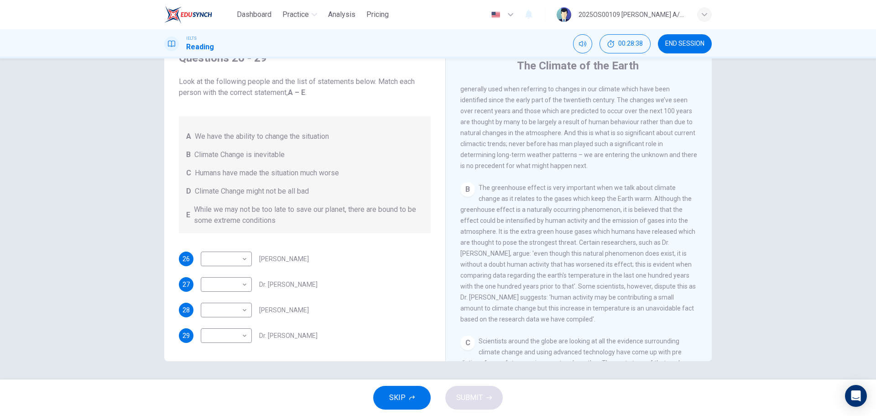
scroll to position [228, 0]
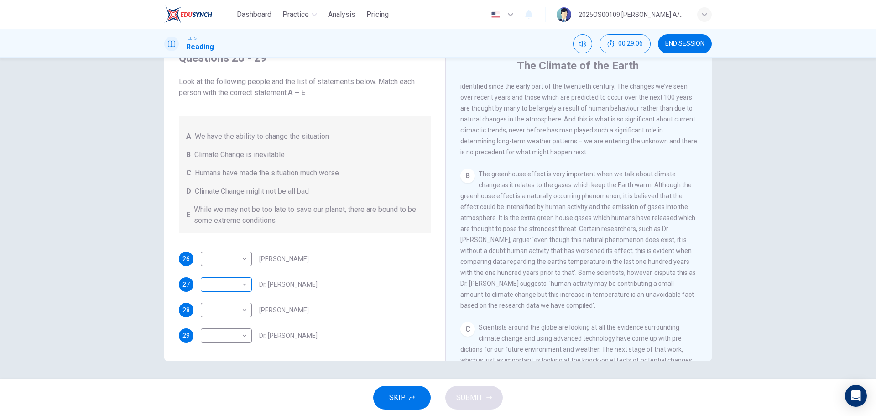
click at [222, 288] on body "Dashboard Practice Analysis Pricing English en ​ 2025OS00109 LUCIA A/P SWATHESA…" at bounding box center [438, 208] width 876 height 416
click at [218, 330] on li "C" at bounding box center [224, 328] width 51 height 15
type input "C"
click at [633, 47] on span "00:34:49" at bounding box center [630, 43] width 25 height 7
click at [643, 39] on button "Show" at bounding box center [641, 43] width 19 height 19
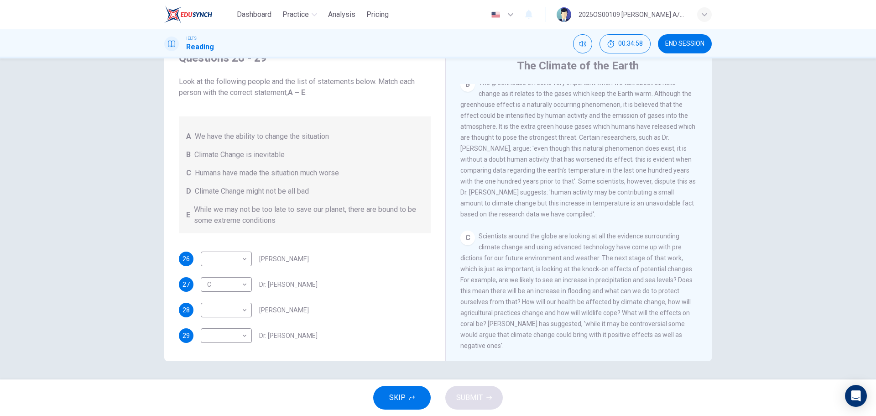
scroll to position [365, 0]
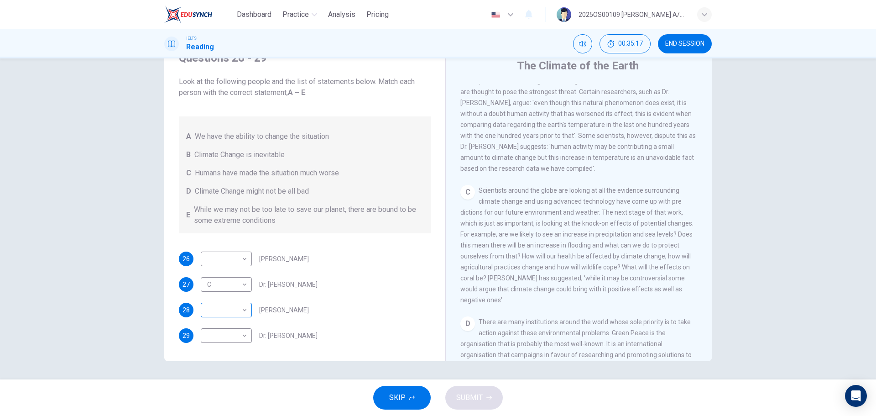
click at [222, 312] on body "Dashboard Practice Analysis Pricing English en ​ 2025OS00109 LUCIA A/P SWATHESA…" at bounding box center [438, 208] width 876 height 416
click at [225, 366] on li "D" at bounding box center [224, 368] width 51 height 15
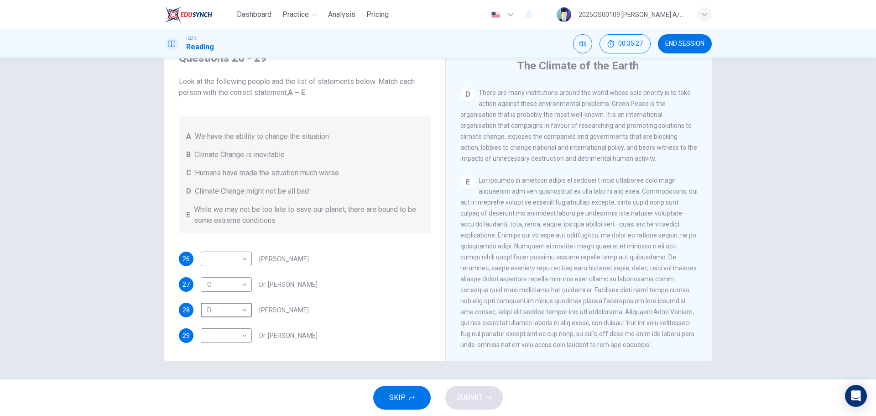
scroll to position [620, 0]
click at [222, 309] on body "Dashboard Practice Analysis Pricing English en ​ 2025OS00109 LUCIA A/P SWATHESA…" at bounding box center [438, 208] width 876 height 416
click at [220, 379] on li "E" at bounding box center [224, 383] width 51 height 15
type input "E"
click at [366, 295] on div "26 ​ ​ Professor Max Leonard 27 C C ​ Dr. Michael Crawley 28 E E ​ Professor Ma…" at bounding box center [305, 296] width 252 height 91
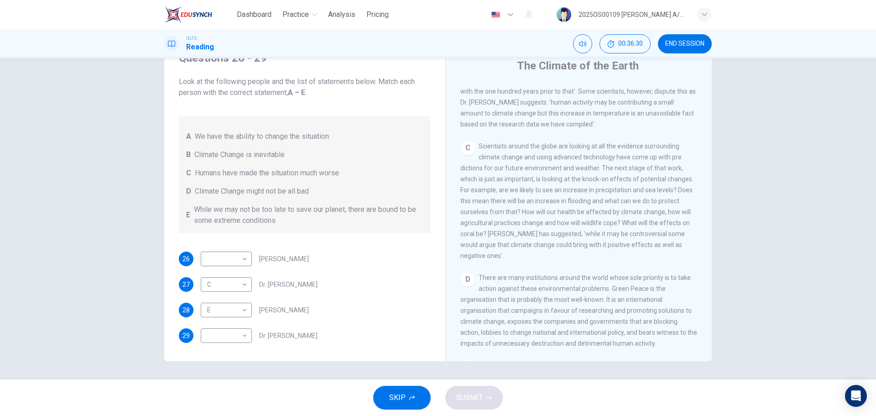
scroll to position [438, 0]
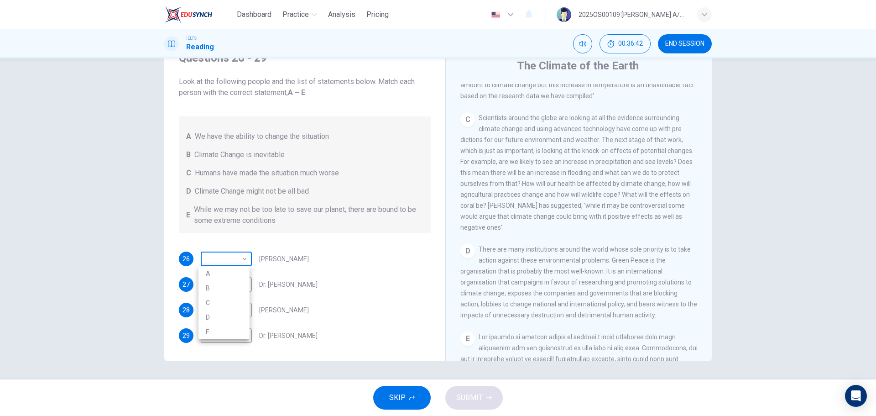
click at [241, 259] on body "Dashboard Practice Analysis Pricing English en ​ 2025OS00109 LUCIA A/P SWATHESA…" at bounding box center [438, 208] width 876 height 416
click at [226, 312] on li "D" at bounding box center [224, 317] width 51 height 15
type input "D"
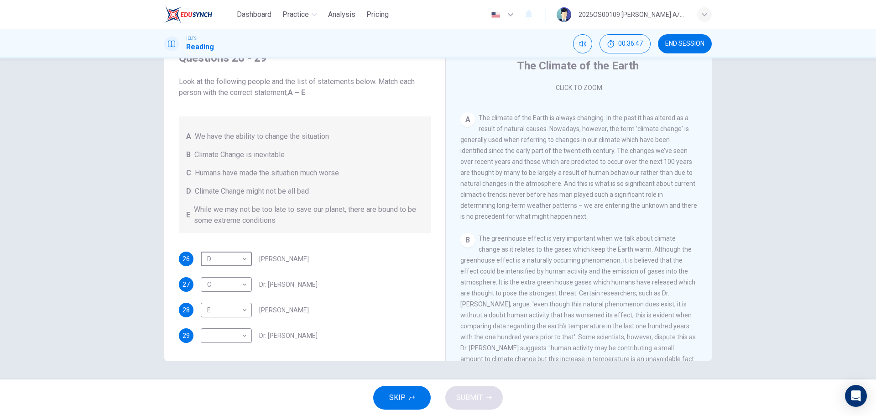
scroll to position [209, 0]
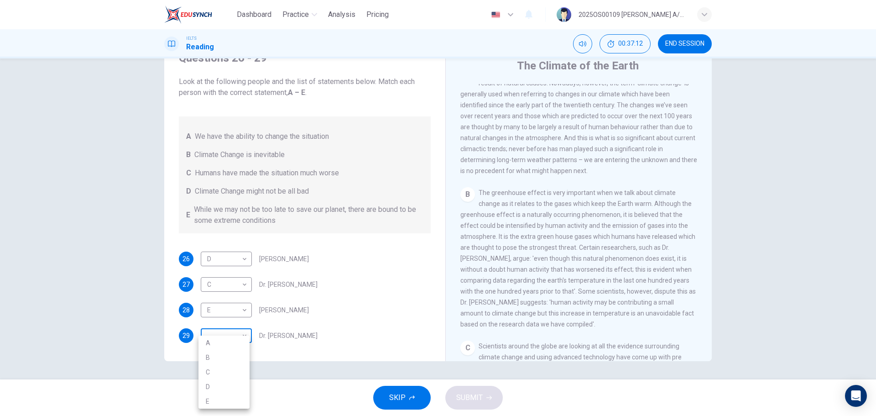
click at [242, 330] on body "Dashboard Practice Analysis Pricing English en ​ 2025OS00109 LUCIA A/P SWATHESA…" at bounding box center [438, 208] width 876 height 416
click at [226, 371] on li "C" at bounding box center [224, 372] width 51 height 15
type input "C"
click at [361, 321] on div "26 D D ​ Professor Max Leonard 27 C C ​ Dr. Michael Crawley 28 E E ​ Professor …" at bounding box center [305, 296] width 252 height 91
click at [485, 401] on button "SUBMIT" at bounding box center [474, 398] width 58 height 24
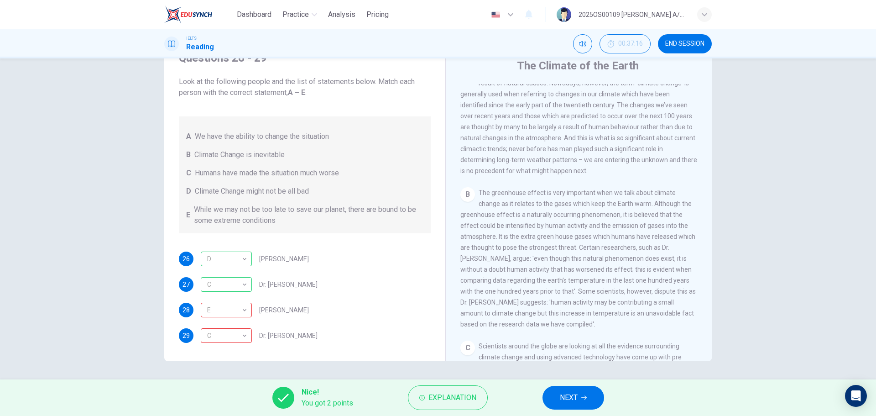
click at [572, 389] on button "NEXT" at bounding box center [574, 398] width 62 height 24
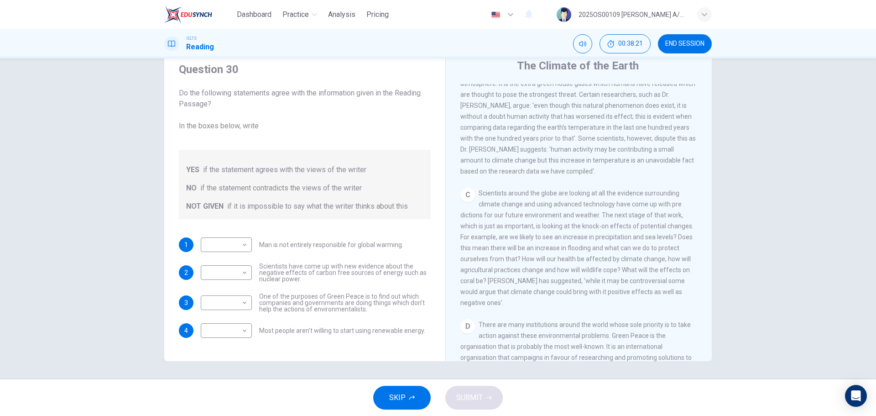
scroll to position [346, 0]
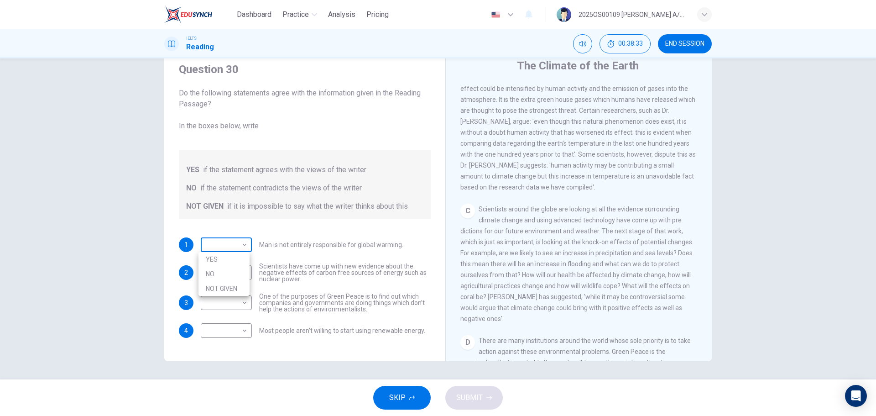
click at [236, 243] on body "Dashboard Practice Analysis Pricing English en ​ 2025OS00109 LUCIA A/P SWATHESA…" at bounding box center [438, 208] width 876 height 416
click at [236, 243] on div at bounding box center [438, 208] width 876 height 416
click at [236, 243] on body "Dashboard Practice Analysis Pricing English en ​ 2025OS00109 LUCIA A/P SWATHESA…" at bounding box center [438, 208] width 876 height 416
click at [222, 256] on li "YES" at bounding box center [224, 259] width 51 height 15
type input "YES"
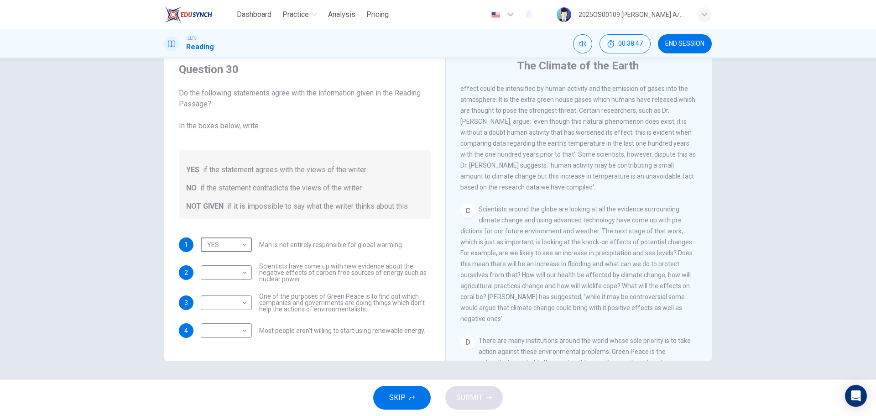
click at [271, 282] on span "Scientists have come up with new evidence about the negative effects of carbon …" at bounding box center [345, 272] width 172 height 19
click at [649, 160] on span "The greenhouse effect is very important when we talk about climate change as it…" at bounding box center [577, 121] width 235 height 139
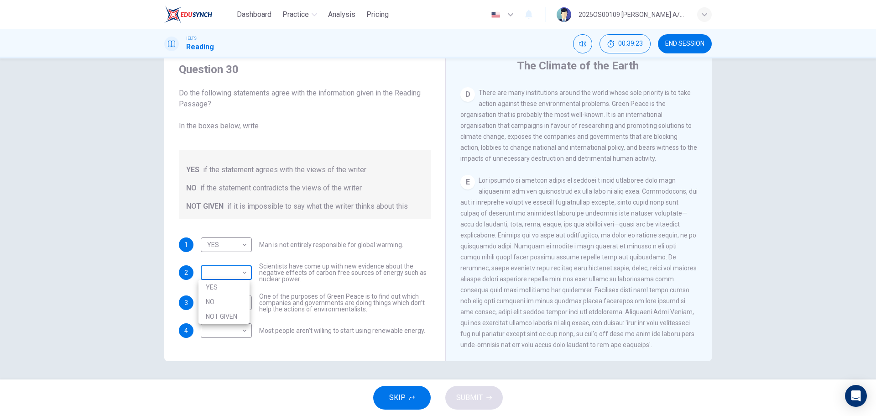
click at [230, 280] on body "Dashboard Practice Analysis Pricing English en ​ 2025OS00109 LUCIA A/P SWATHESA…" at bounding box center [438, 208] width 876 height 416
click at [222, 316] on li "NOT GIVEN" at bounding box center [224, 316] width 51 height 15
type input "NOT GIVEN"
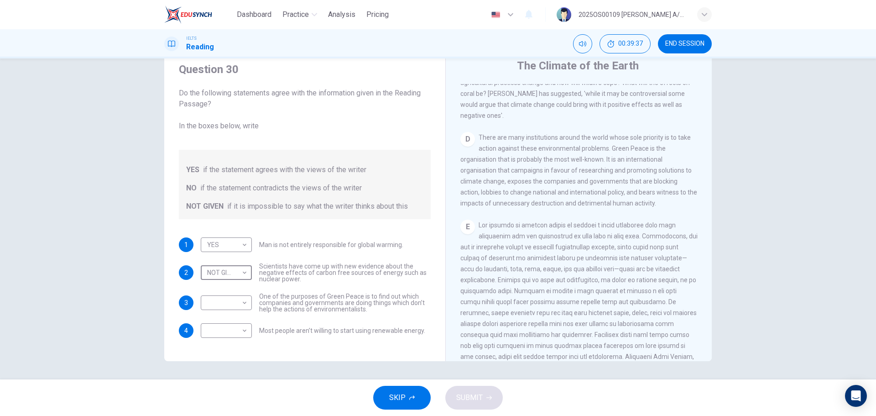
scroll to position [529, 0]
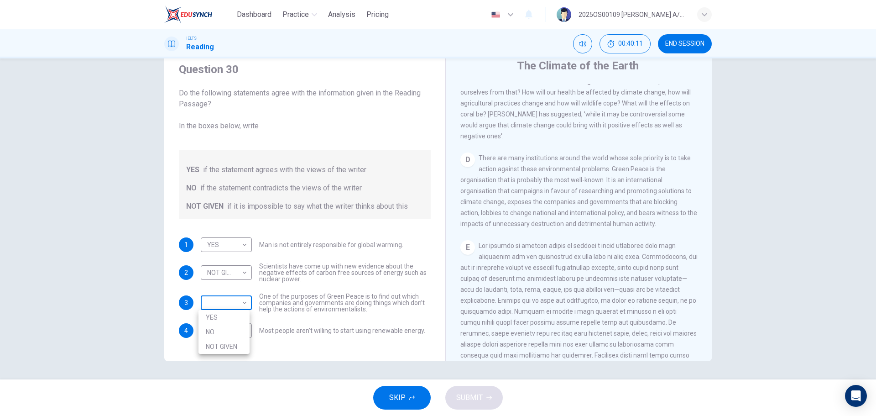
click at [230, 304] on body "Dashboard Practice Analysis Pricing English en ​ 2025OS00109 LUCIA A/P SWATHESA…" at bounding box center [438, 208] width 876 height 416
click at [224, 320] on li "YES" at bounding box center [224, 317] width 51 height 15
type input "YES"
click at [391, 331] on span "Most people aren’t willing to start using renewable energy." at bounding box center [342, 330] width 166 height 6
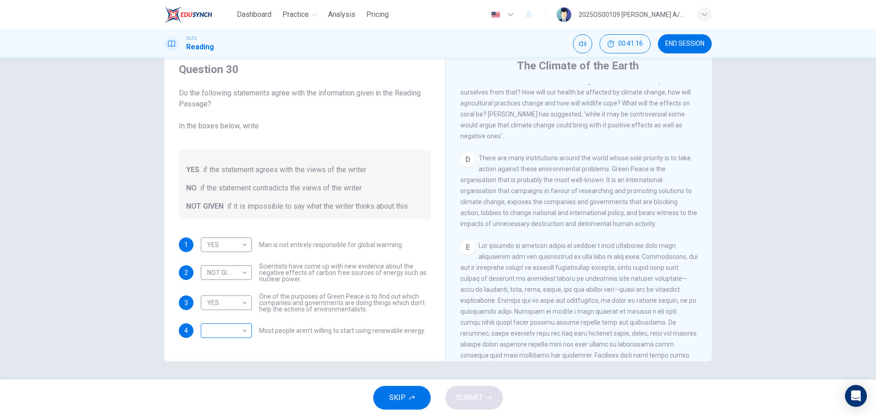
click at [233, 334] on body "Dashboard Practice Analysis Pricing English en ​ 2025OS00109 LUCIA A/P SWATHESA…" at bounding box center [438, 208] width 876 height 416
click at [227, 362] on li "NO" at bounding box center [224, 359] width 51 height 15
type input "NO"
click at [369, 340] on div "Question 30 Do the following statements agree with the information given in the…" at bounding box center [305, 200] width 267 height 294
click at [478, 404] on button "SUBMIT" at bounding box center [474, 398] width 58 height 24
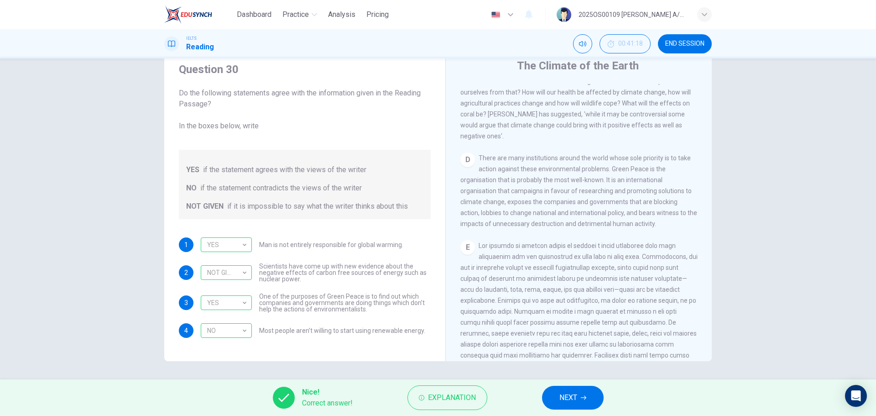
click at [568, 403] on span "NEXT" at bounding box center [569, 397] width 18 height 13
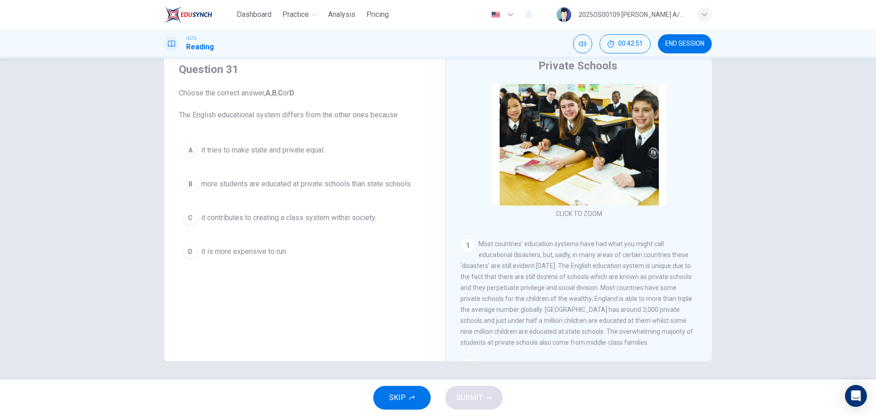
scroll to position [84, 0]
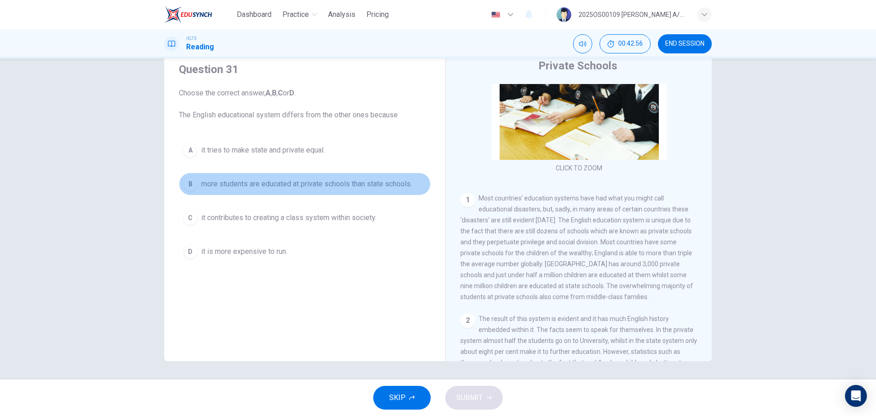
click at [251, 183] on span "more students are educated at private schools than state schools." at bounding box center [306, 183] width 211 height 11
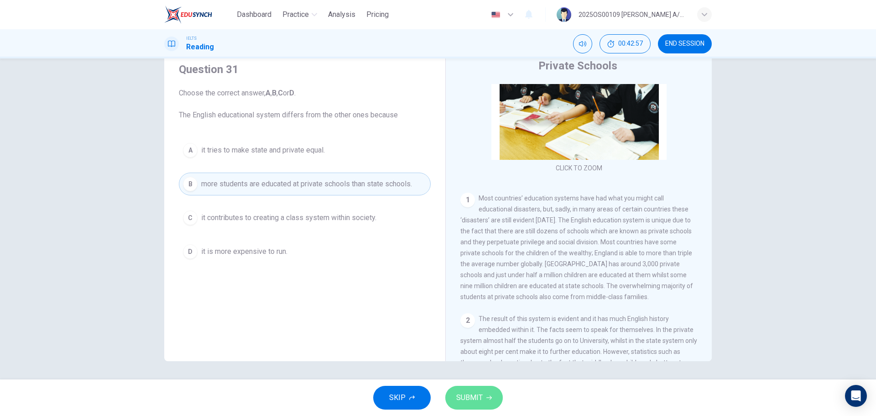
click at [472, 393] on span "SUBMIT" at bounding box center [469, 397] width 26 height 13
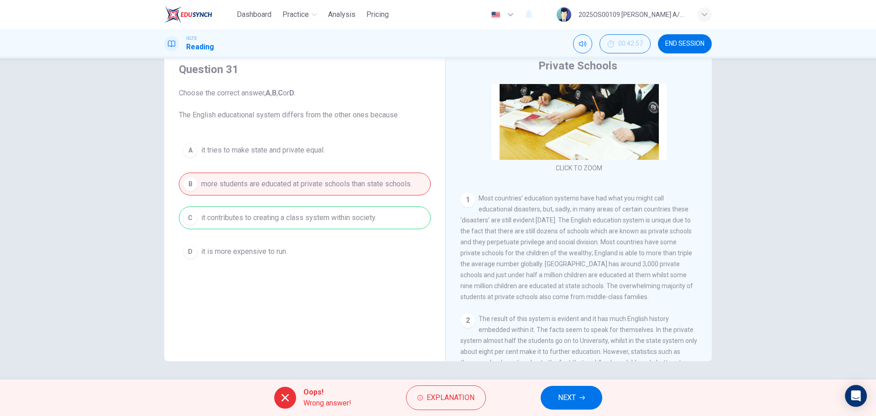
click at [553, 378] on div "Question 31 Choose the correct answer, A , B , C or D . The English educational…" at bounding box center [438, 218] width 876 height 321
click at [562, 399] on span "NEXT" at bounding box center [567, 397] width 18 height 13
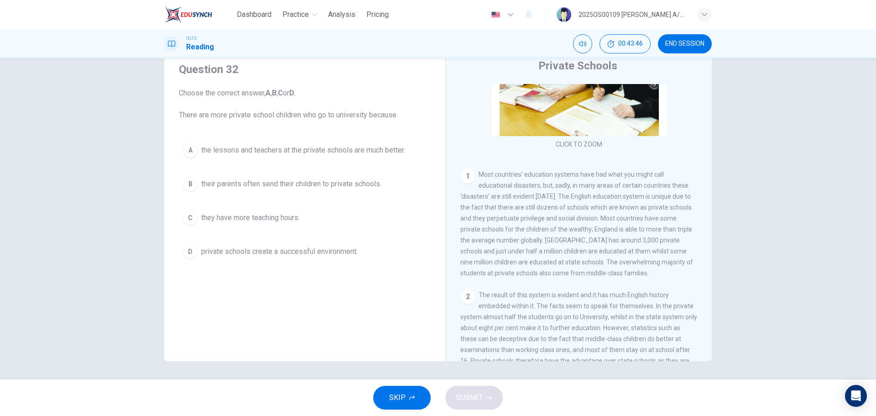
scroll to position [183, 0]
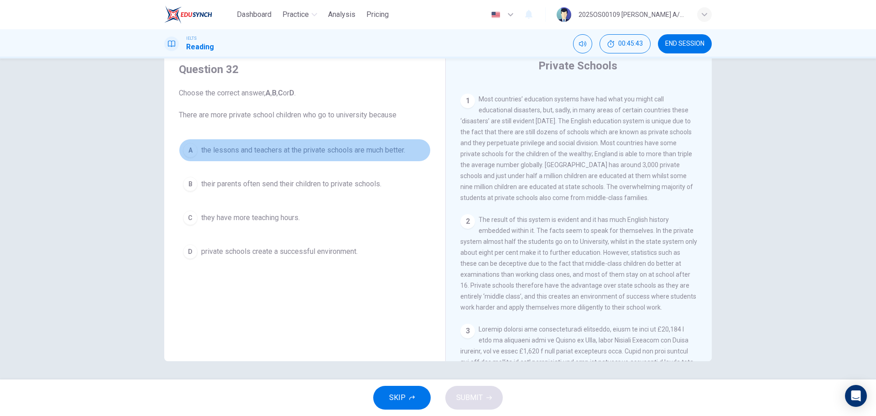
click at [249, 152] on span "the lessons and teachers at the private schools are much better." at bounding box center [303, 150] width 204 height 11
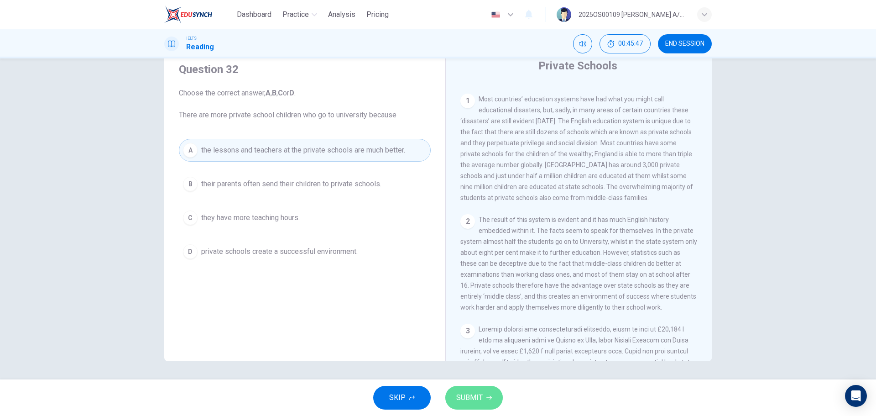
click at [481, 399] on span "SUBMIT" at bounding box center [469, 397] width 26 height 13
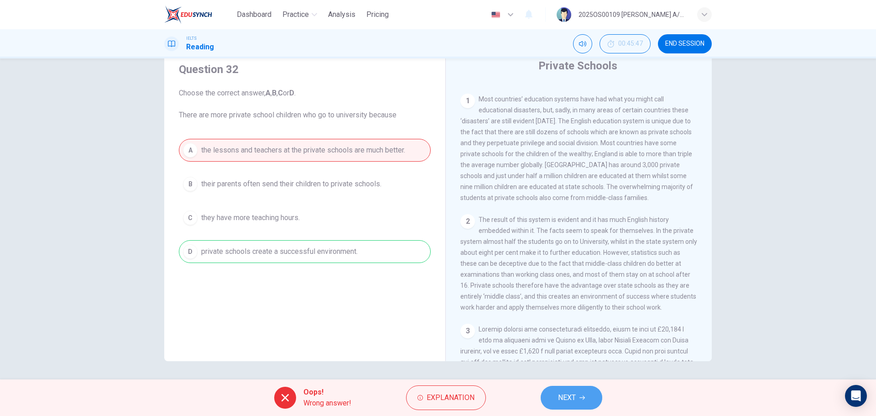
click at [560, 393] on span "NEXT" at bounding box center [567, 397] width 18 height 13
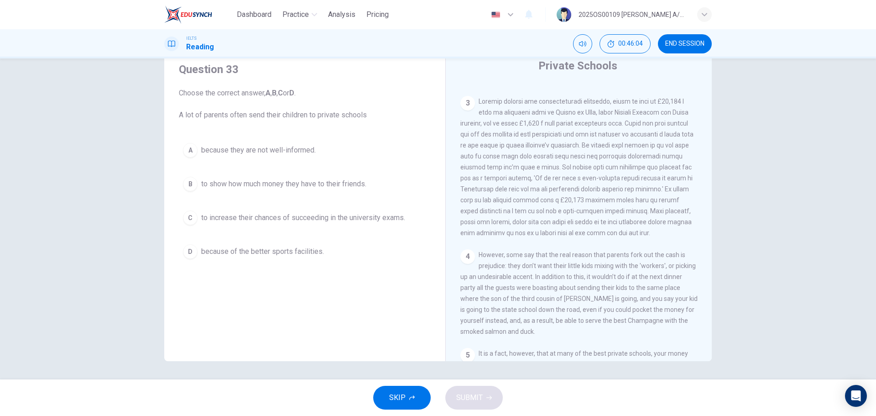
scroll to position [411, 0]
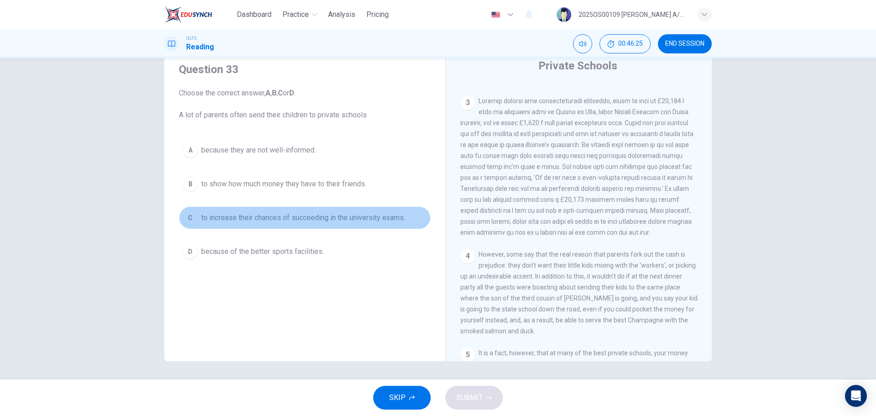
click at [311, 217] on span "to increase their chances of succeeding in the university exams." at bounding box center [303, 217] width 204 height 11
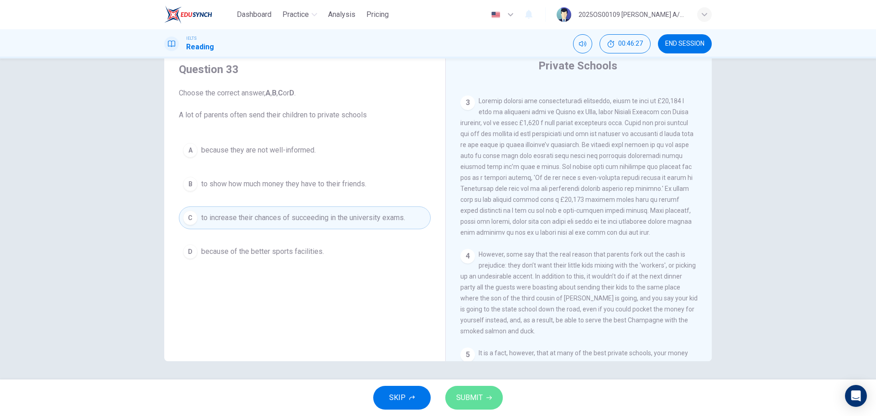
click at [480, 400] on span "SUBMIT" at bounding box center [469, 397] width 26 height 13
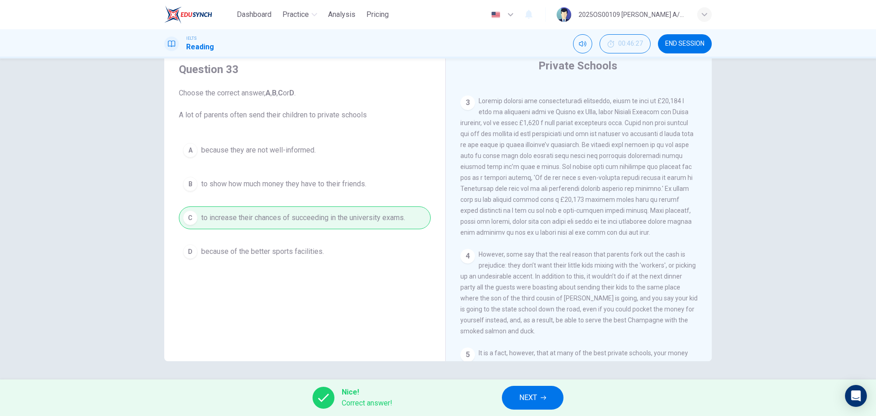
click at [524, 397] on span "NEXT" at bounding box center [528, 397] width 18 height 13
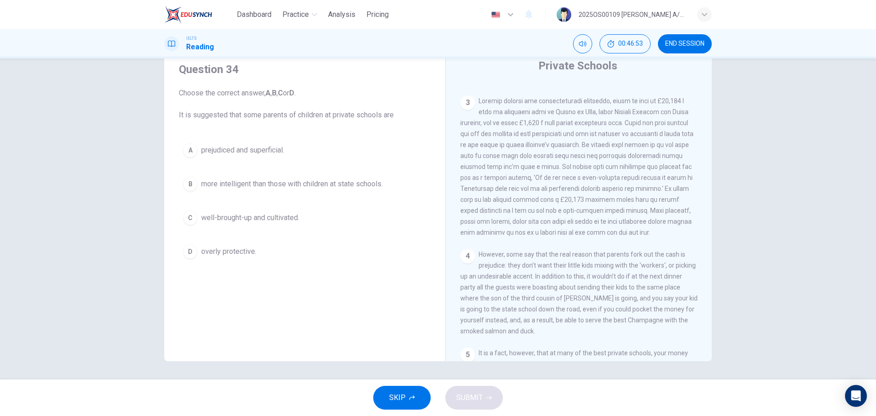
click at [272, 156] on button "A prejudiced and superficial." at bounding box center [305, 150] width 252 height 23
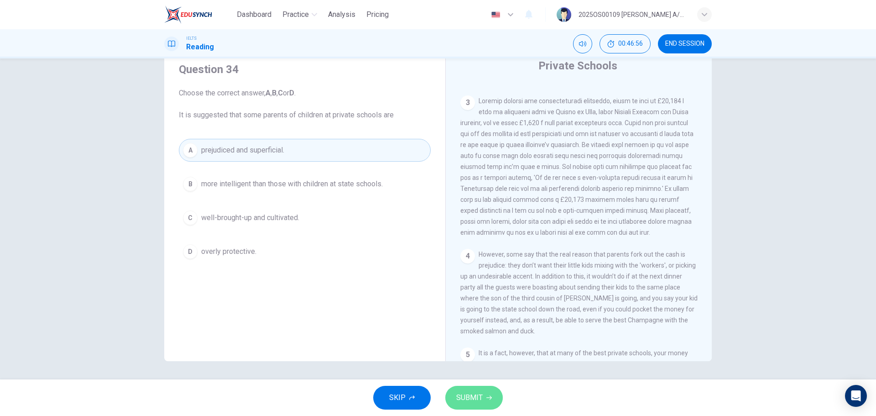
click at [489, 401] on button "SUBMIT" at bounding box center [474, 398] width 58 height 24
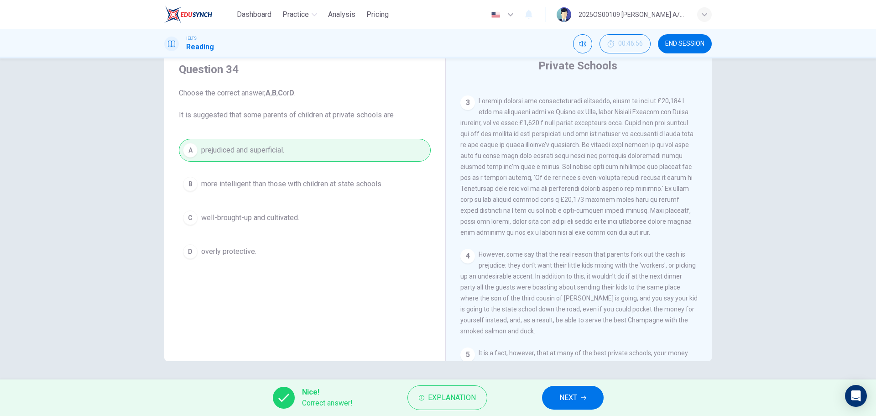
click at [563, 396] on span "NEXT" at bounding box center [569, 397] width 18 height 13
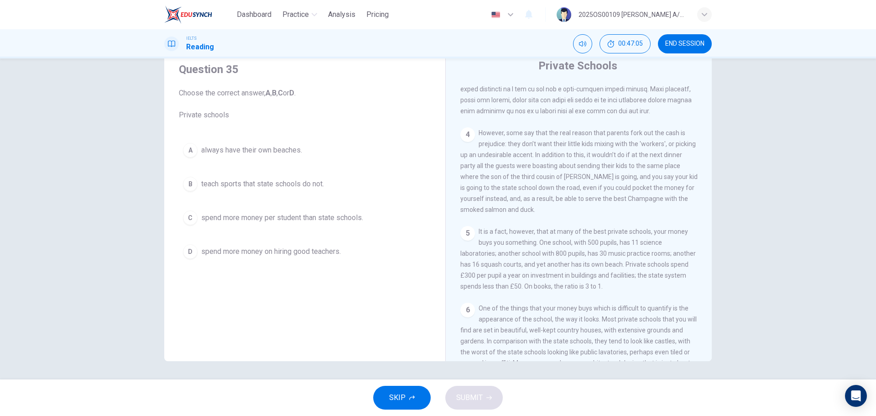
scroll to position [548, 0]
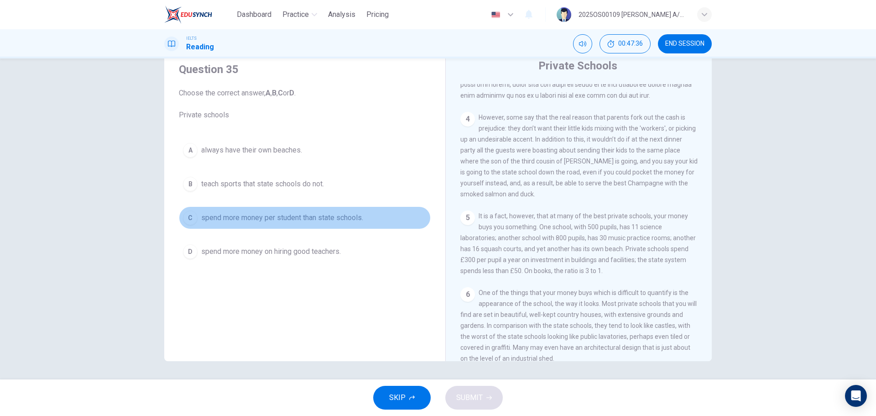
click at [327, 218] on span "spend more money per student than state schools." at bounding box center [282, 217] width 162 height 11
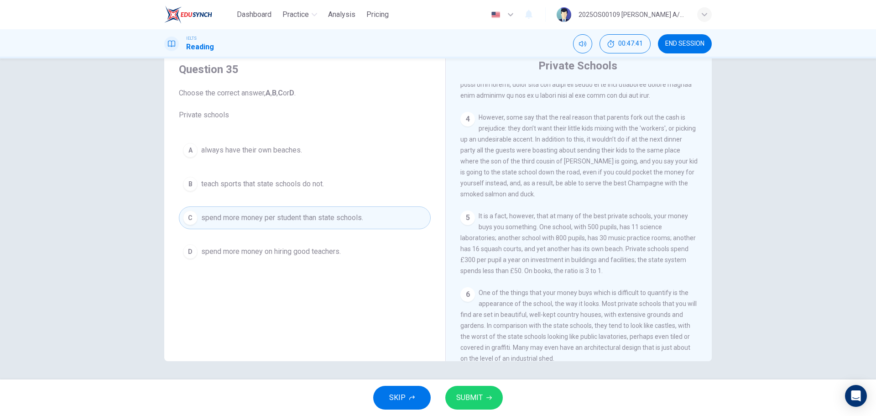
drag, startPoint x: 471, startPoint y: 396, endPoint x: 418, endPoint y: 407, distance: 54.4
click at [471, 396] on span "SUBMIT" at bounding box center [469, 397] width 26 height 13
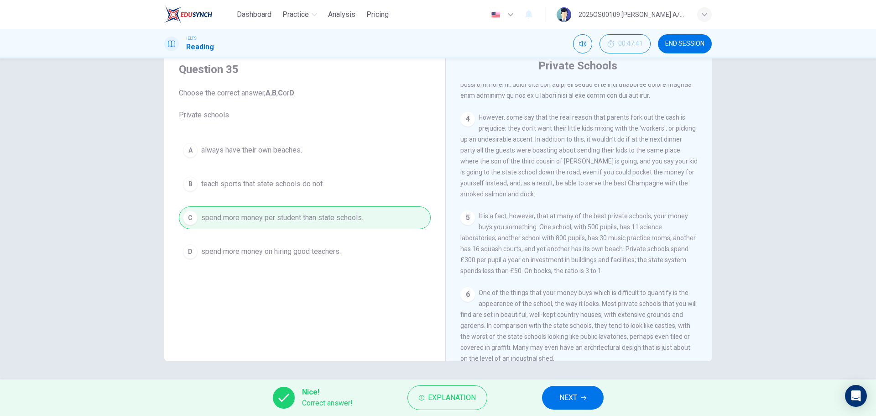
click at [597, 402] on button "NEXT" at bounding box center [573, 398] width 62 height 24
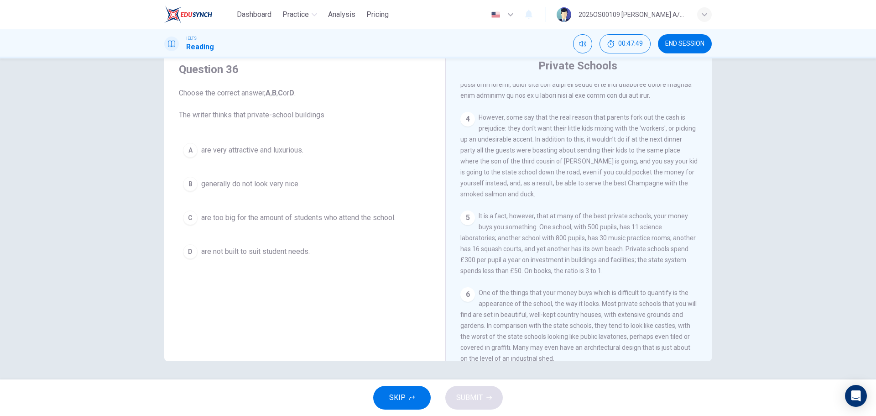
click at [280, 253] on span "are not built to suit student needs." at bounding box center [255, 251] width 109 height 11
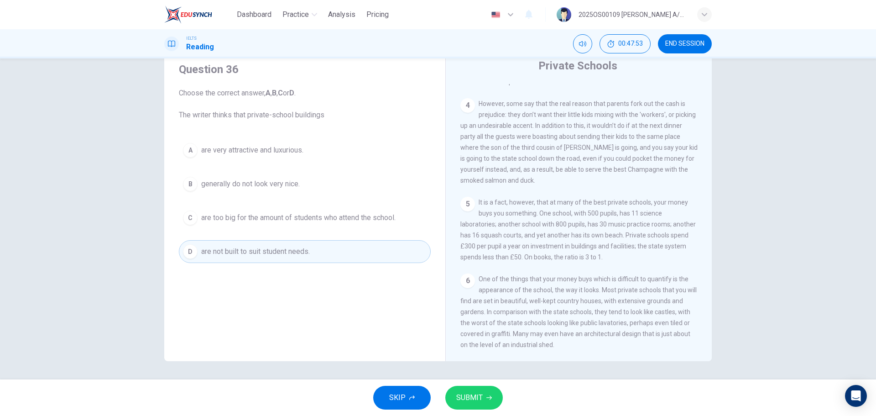
scroll to position [586, 0]
click at [278, 153] on span "are very attractive and luxurious." at bounding box center [252, 150] width 102 height 11
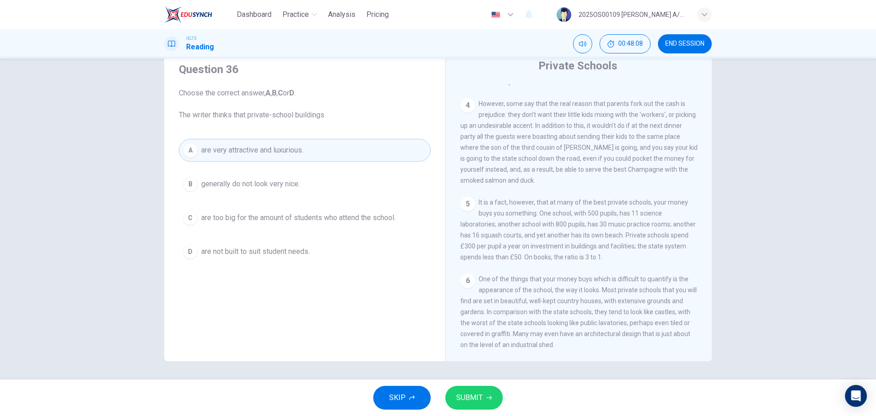
click at [471, 398] on span "SUBMIT" at bounding box center [469, 397] width 26 height 13
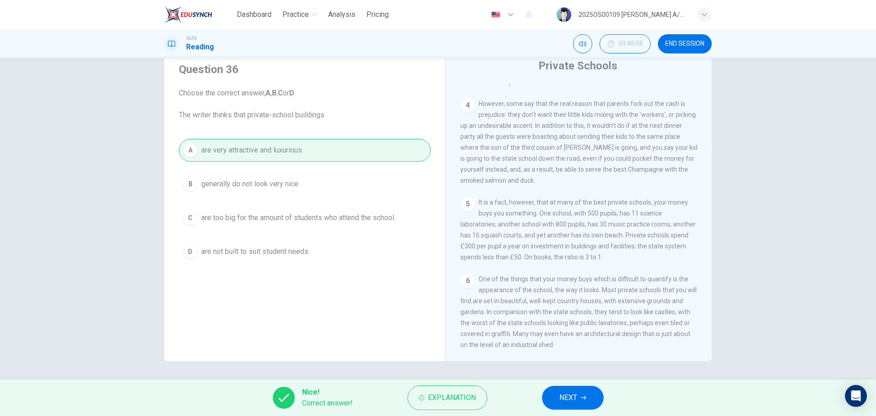
click at [570, 394] on span "NEXT" at bounding box center [569, 397] width 18 height 13
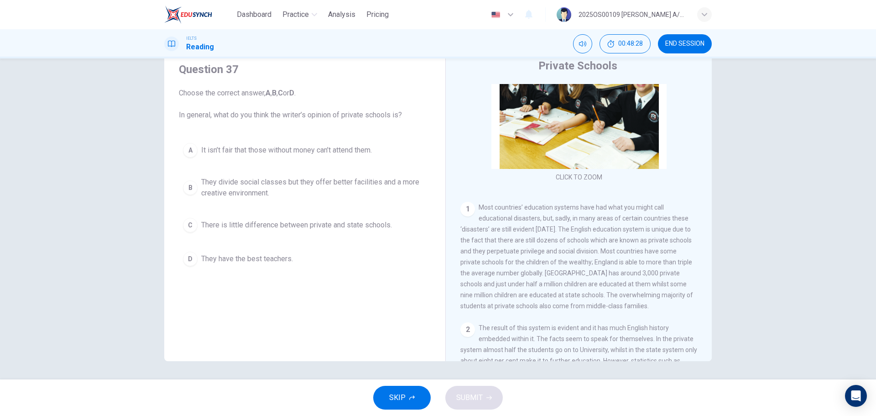
scroll to position [91, 0]
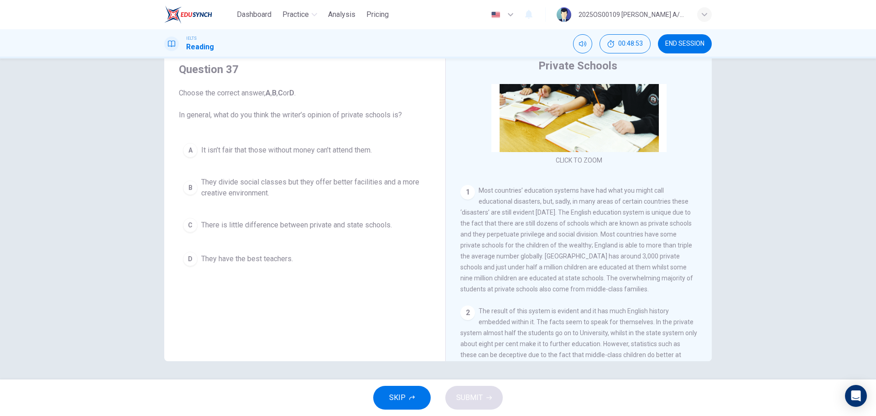
click at [307, 188] on span "They divide social classes but they offer better facilities and a more creative…" at bounding box center [313, 188] width 225 height 22
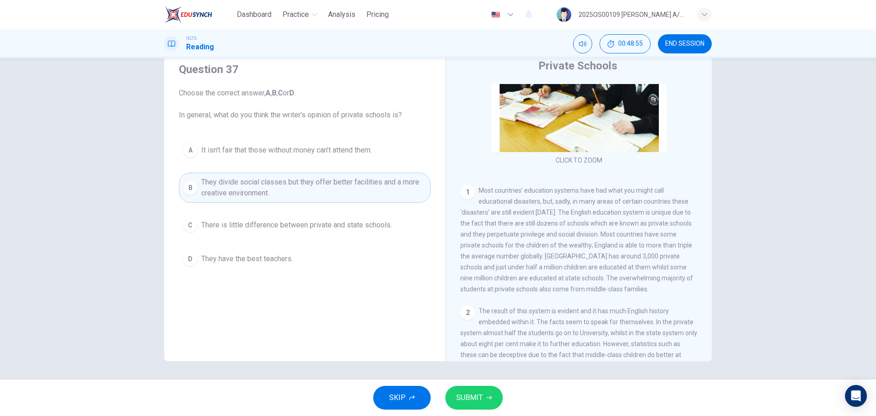
click at [450, 381] on div "SKIP SUBMIT" at bounding box center [438, 397] width 876 height 37
click at [478, 395] on span "SUBMIT" at bounding box center [469, 397] width 26 height 13
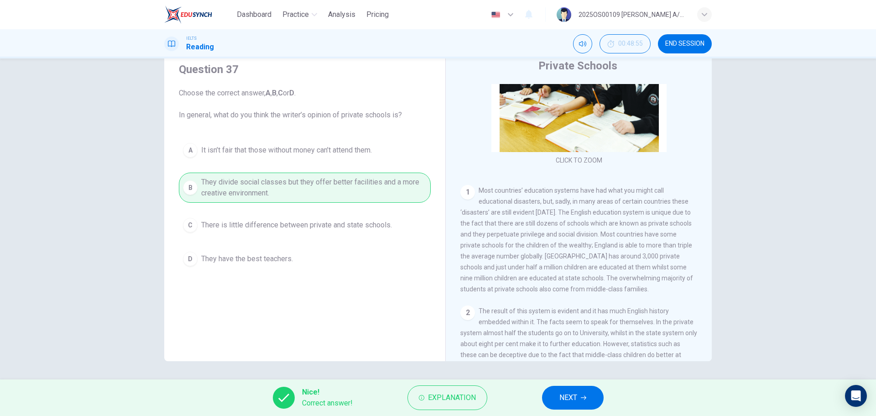
click at [564, 399] on span "NEXT" at bounding box center [569, 397] width 18 height 13
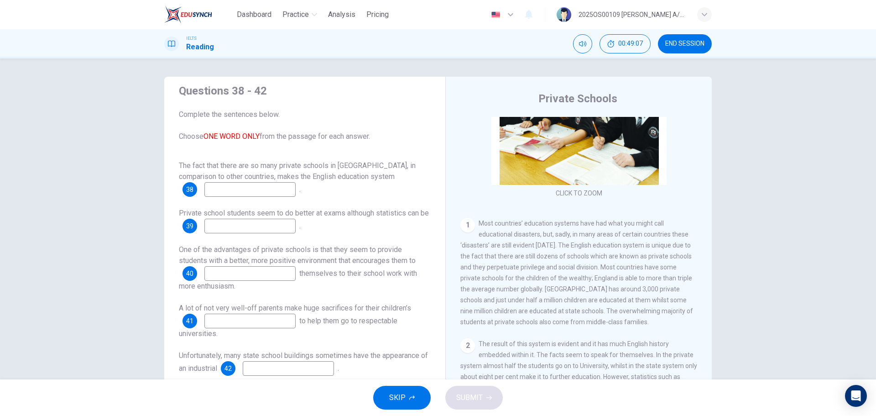
click at [244, 192] on input at bounding box center [249, 189] width 91 height 15
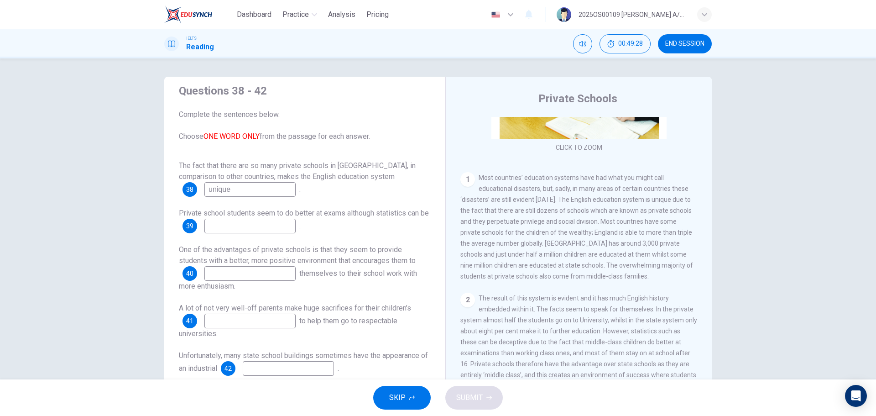
scroll to position [183, 0]
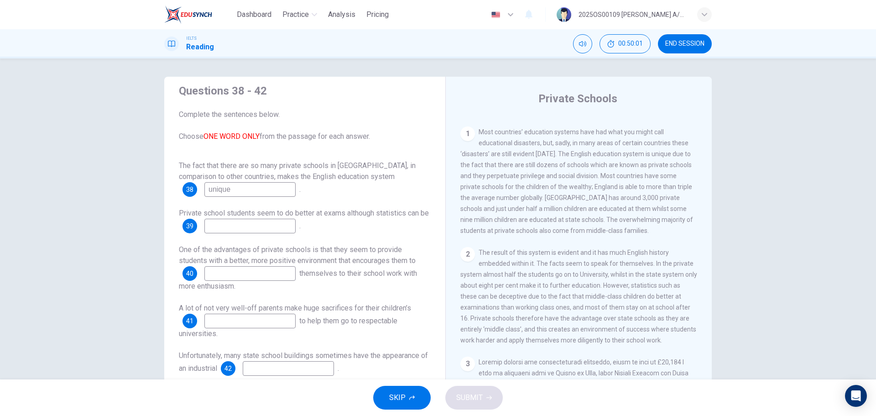
type input "unique"
click at [258, 226] on input at bounding box center [249, 226] width 91 height 15
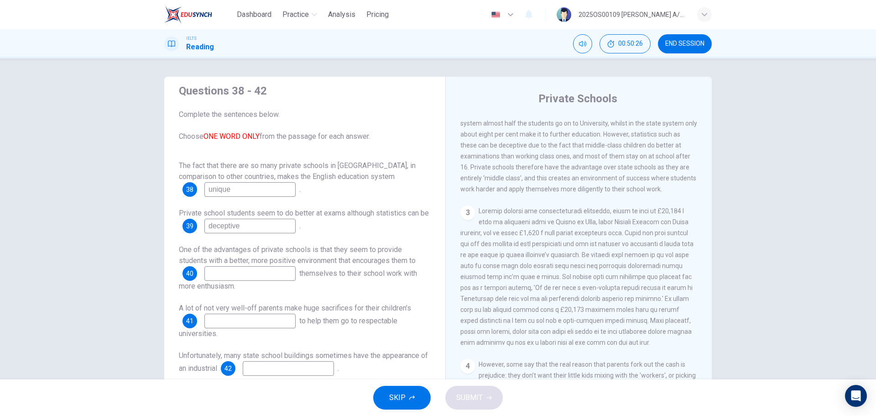
scroll to position [319, 0]
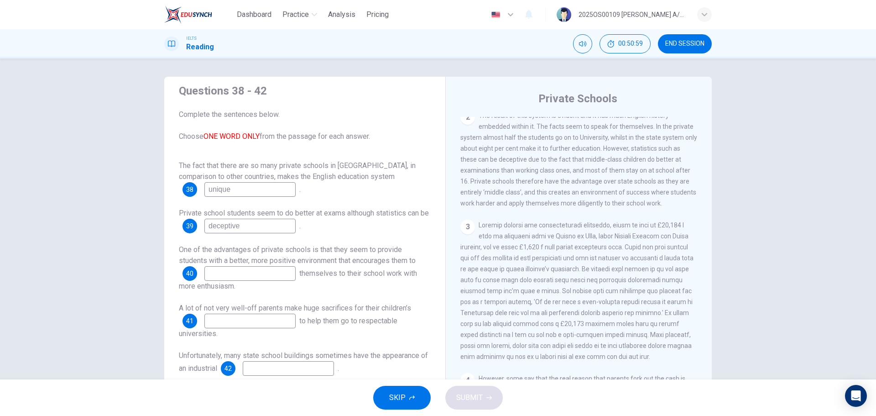
type input "deceptive"
click at [257, 272] on input at bounding box center [249, 273] width 91 height 15
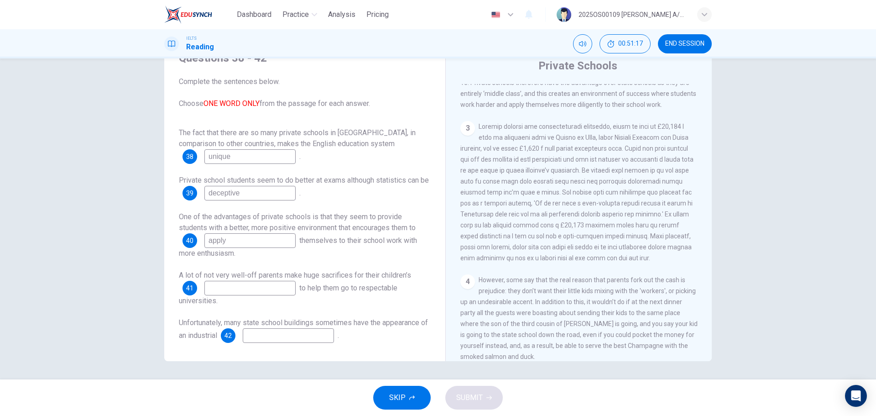
scroll to position [411, 0]
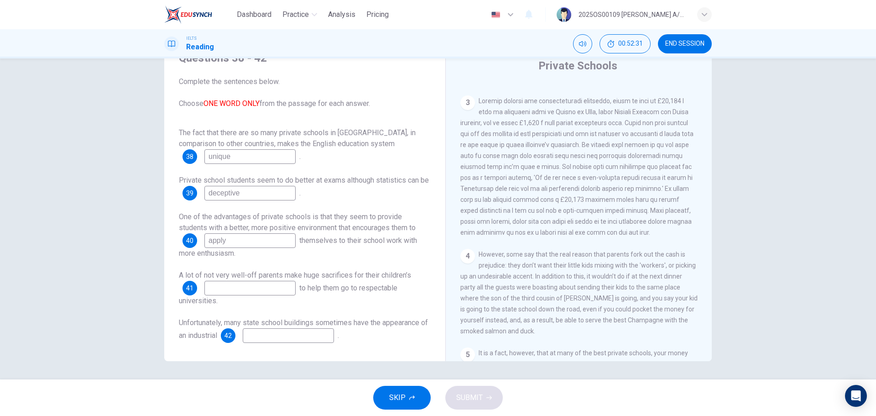
type input "apply"
click at [246, 283] on input at bounding box center [249, 288] width 91 height 15
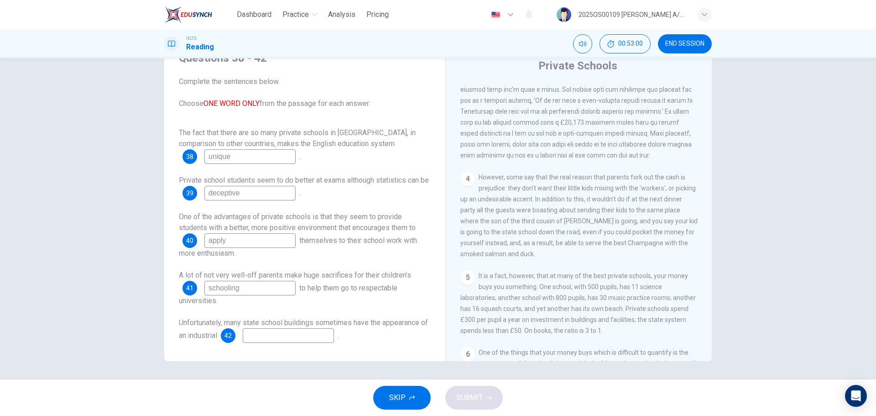
scroll to position [586, 0]
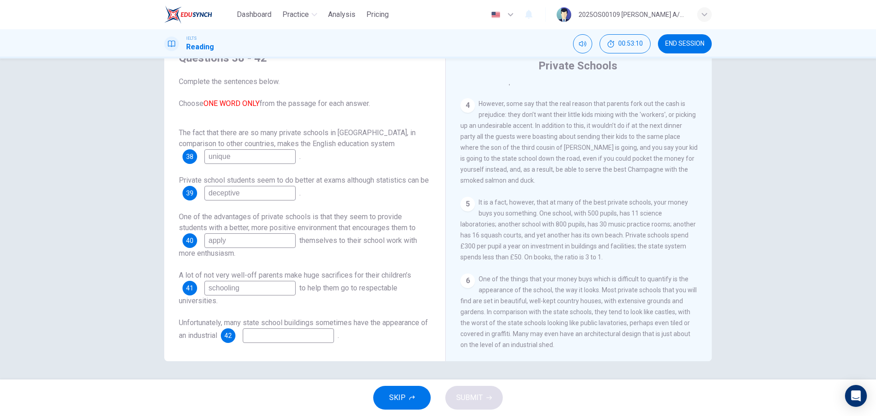
type input "schooling"
click at [285, 334] on input at bounding box center [288, 335] width 91 height 15
type input "shed"
click at [477, 393] on span "SUBMIT" at bounding box center [469, 397] width 26 height 13
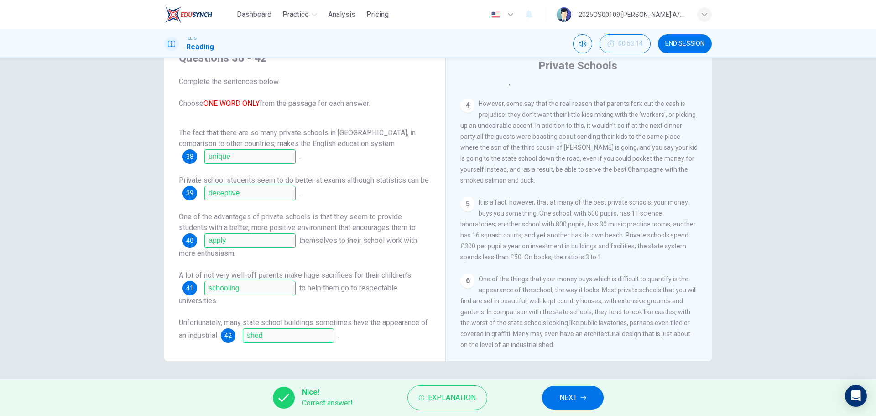
click at [543, 394] on button "NEXT" at bounding box center [573, 398] width 62 height 24
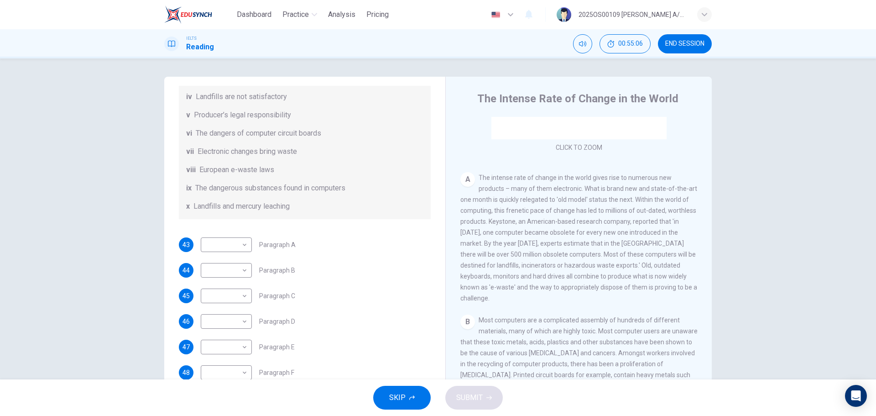
scroll to position [137, 0]
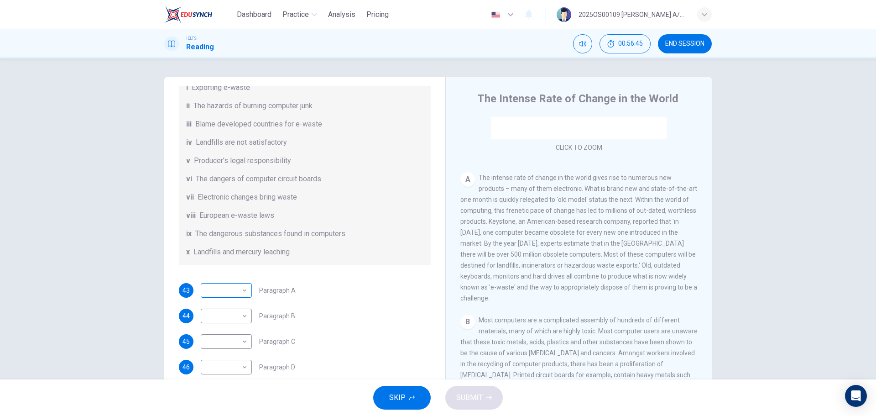
click at [228, 299] on body "Dashboard Practice Analysis Pricing English en ​ 2025OS00109 LUCIA A/P SWATHESA…" at bounding box center [438, 208] width 876 height 416
click at [219, 359] on li "vii" at bounding box center [224, 357] width 51 height 15
click at [237, 300] on body "Dashboard Practice Analysis Pricing English en ​ 2025OS00109 LUCIA A/P SWATHESA…" at bounding box center [438, 208] width 876 height 416
click at [234, 298] on li "iii" at bounding box center [224, 299] width 51 height 15
type input "iii"
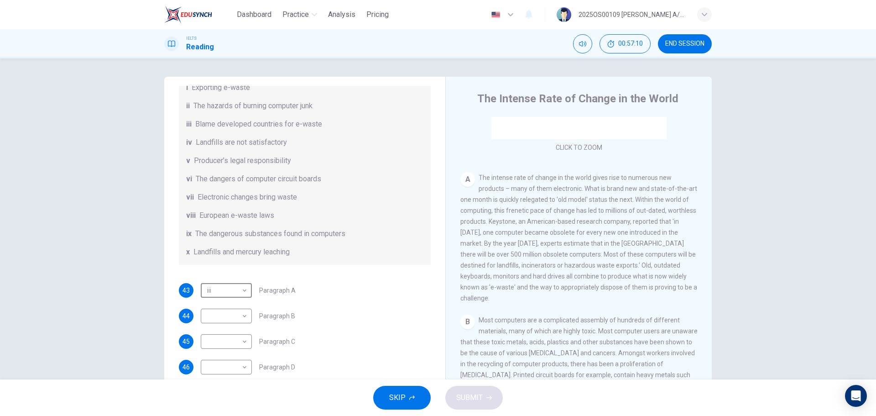
scroll to position [228, 0]
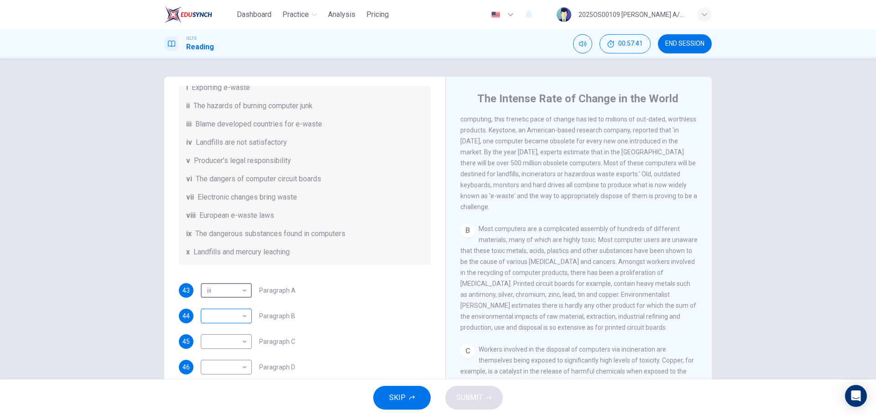
click at [234, 326] on body "Dashboard Practice Analysis Pricing English en ​ 2025OS00109 LUCIA A/P SWATHESA…" at bounding box center [438, 208] width 876 height 416
click at [222, 382] on li "ix" at bounding box center [224, 386] width 51 height 15
type input "ix"
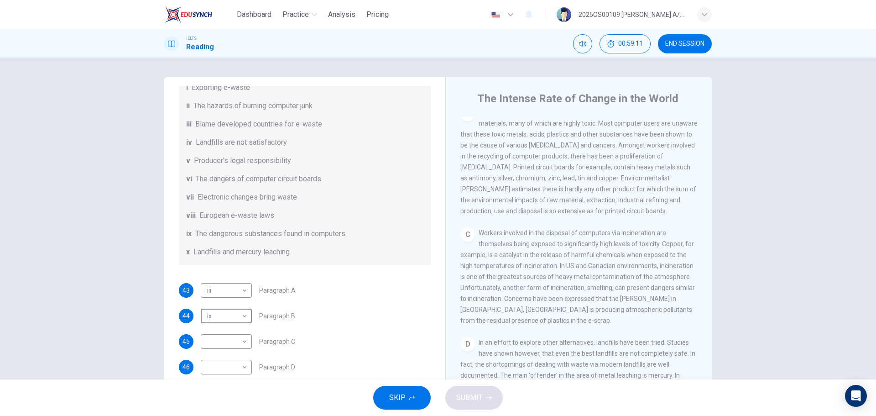
scroll to position [365, 0]
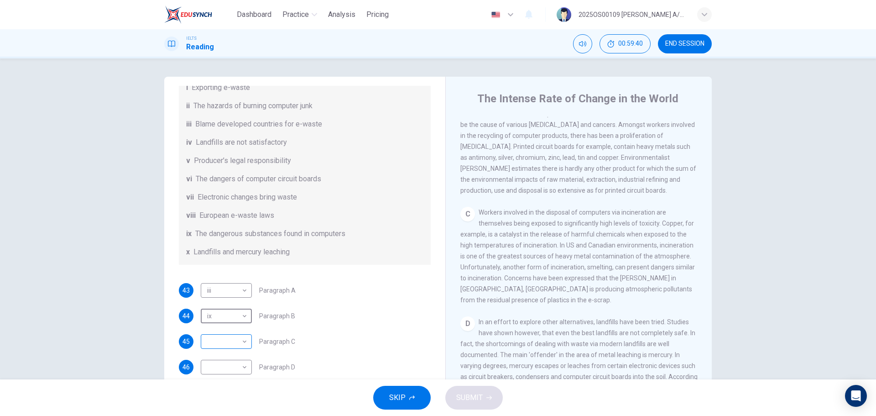
click at [238, 353] on body "Dashboard Practice Analysis Pricing English en ​ 2025OS00109 LUCIA A/P SWATHESA…" at bounding box center [438, 208] width 876 height 416
click at [227, 355] on li "vii" at bounding box center [224, 357] width 51 height 15
type input "vii"
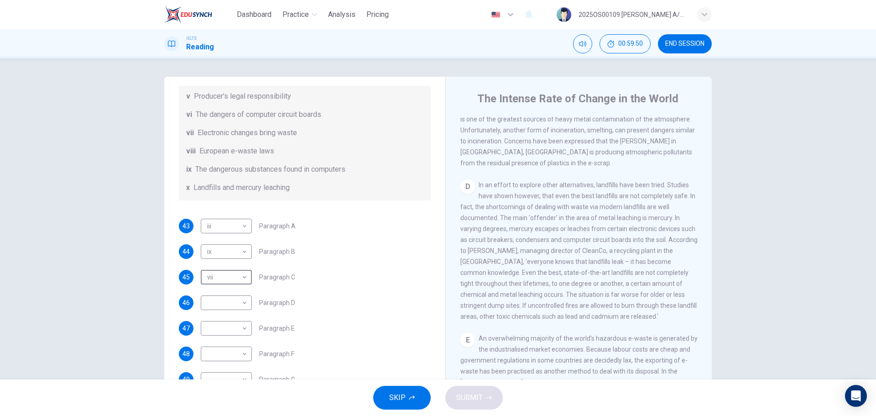
scroll to position [223, 0]
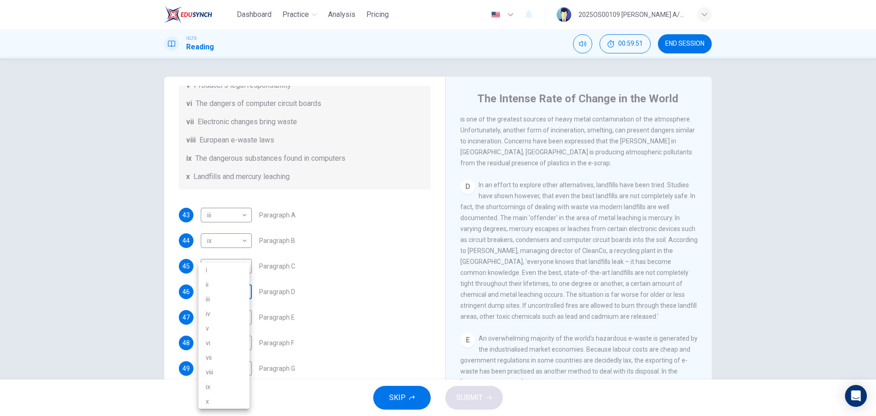
click at [221, 288] on body "Dashboard Practice Analysis Pricing English en ​ 2025OS00109 LUCIA A/P SWATHESA…" at bounding box center [438, 208] width 876 height 416
click at [227, 315] on li "iv" at bounding box center [224, 313] width 51 height 15
type input "iv"
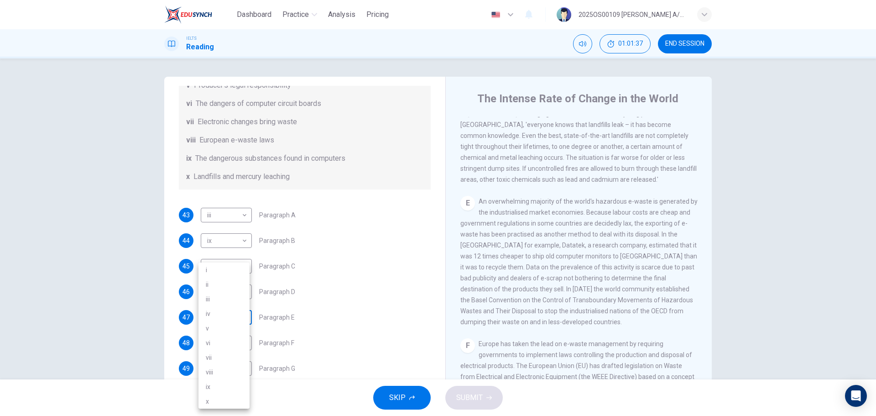
click at [231, 319] on body "Dashboard Practice Analysis Pricing English en ​ 2025OS00109 LUCIA A/P SWATHESA…" at bounding box center [438, 208] width 876 height 416
click at [227, 368] on li "viii" at bounding box center [224, 372] width 51 height 15
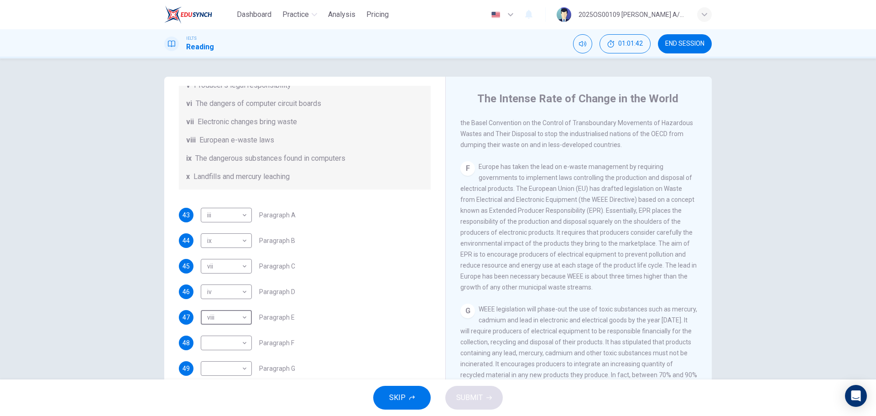
scroll to position [867, 0]
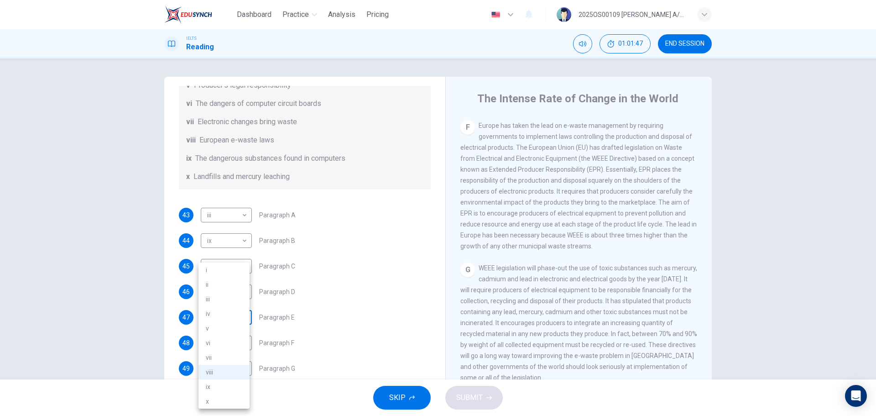
click at [228, 315] on body "Dashboard Practice Analysis Pricing English en ​ 2025OS00109 LUCIA A/P SWATHESA…" at bounding box center [438, 208] width 876 height 416
click at [347, 347] on div at bounding box center [438, 208] width 876 height 416
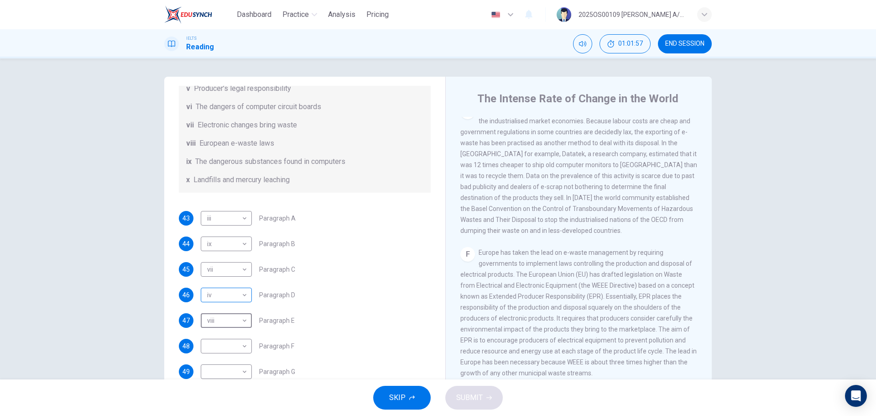
scroll to position [223, 0]
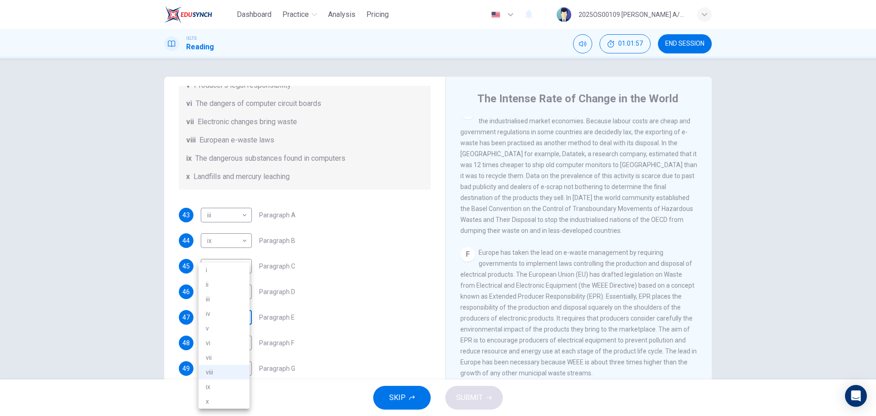
click at [228, 319] on body "Dashboard Practice Analysis Pricing English en ​ 2025OS00109 LUCIA A/P SWATHESA…" at bounding box center [438, 208] width 876 height 416
click at [230, 269] on li "i" at bounding box center [224, 269] width 51 height 15
type input "i"
click at [230, 342] on body "Dashboard Practice Analysis Pricing English en ​ 2025OS00109 LUCIA A/P SWATHESA…" at bounding box center [438, 208] width 876 height 416
click at [228, 376] on li "viii" at bounding box center [224, 372] width 51 height 15
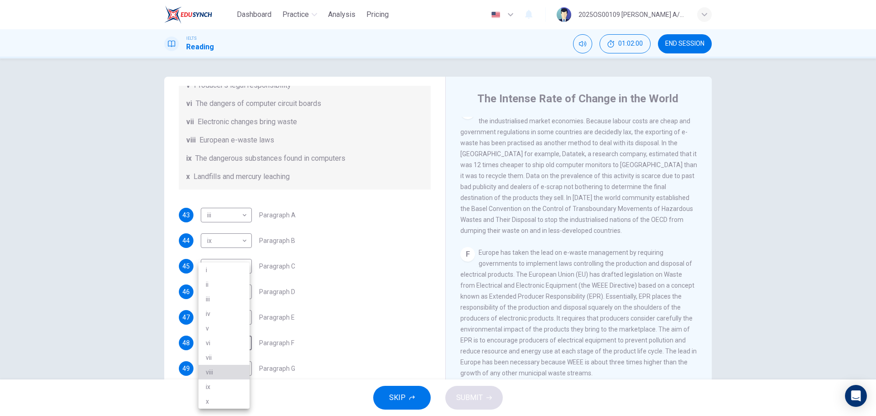
type input "viii"
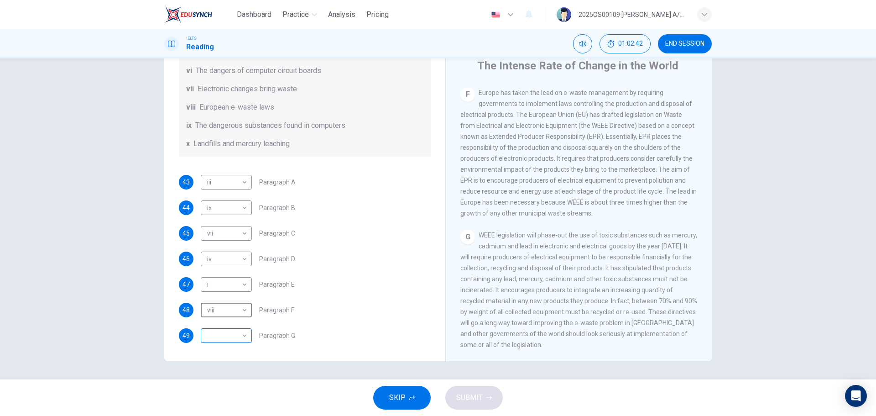
click at [223, 341] on body "Dashboard Practice Analysis Pricing English en ​ 2025OS00109 LUCIA A/P SWATHESA…" at bounding box center [438, 208] width 876 height 416
click at [219, 373] on li "viii" at bounding box center [224, 372] width 51 height 15
type input "viii"
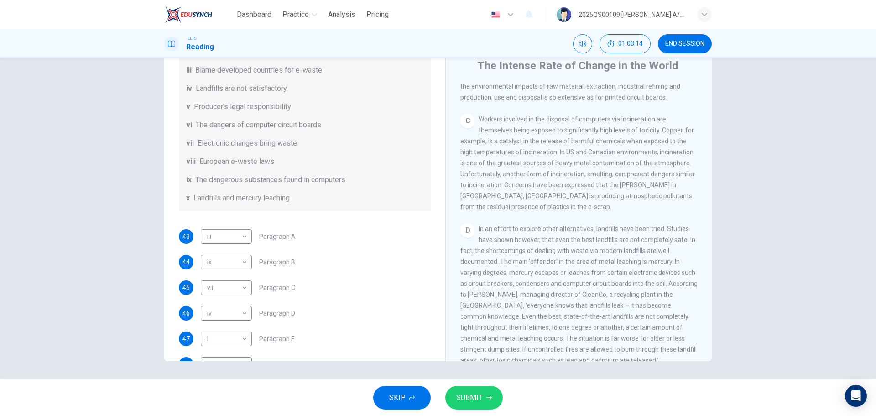
scroll to position [178, 0]
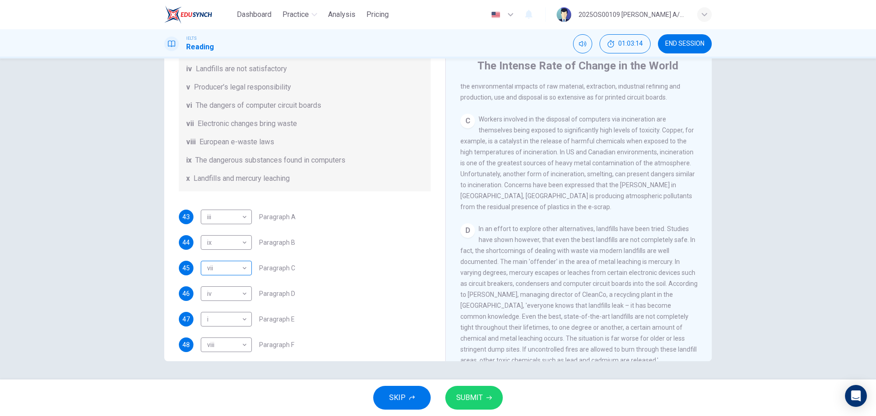
click at [245, 284] on body "Dashboard Practice Analysis Pricing English en ​ 2025OS00109 LUCIA A/P SWATHESA…" at bounding box center [438, 208] width 876 height 416
click at [235, 298] on li "iii" at bounding box center [224, 299] width 51 height 15
type input "iii"
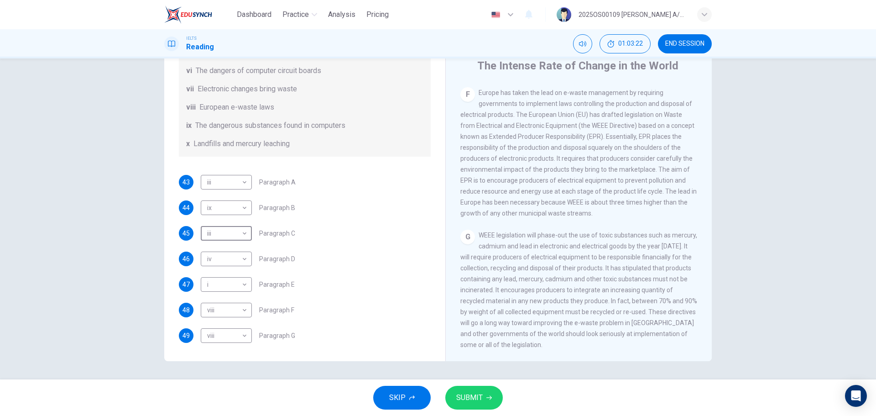
scroll to position [790, 0]
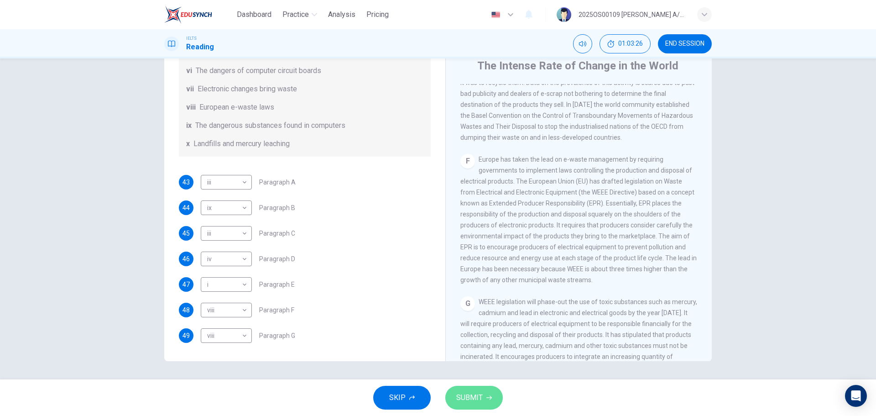
click at [470, 398] on span "SUBMIT" at bounding box center [469, 397] width 26 height 13
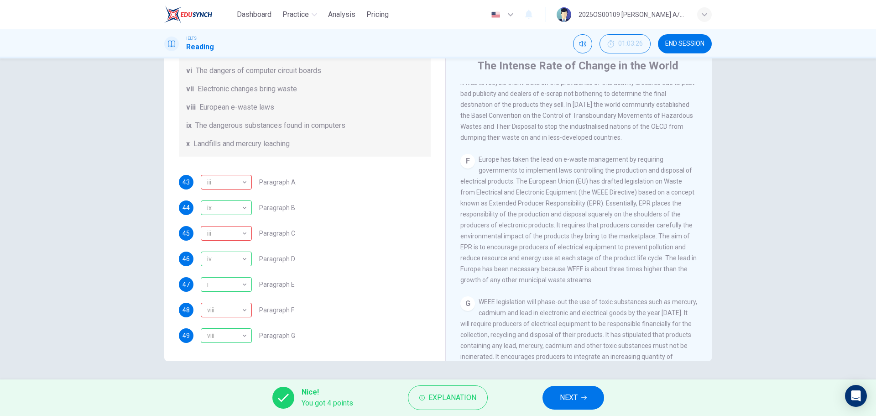
click at [591, 397] on button "NEXT" at bounding box center [574, 398] width 62 height 24
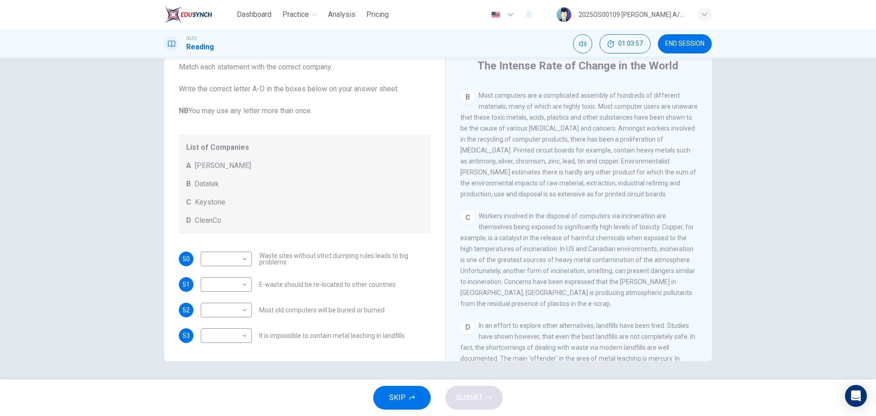
scroll to position [334, 0]
click at [234, 259] on body "Dashboard Practice Analysis Pricing English en ​ 2025OS00109 LUCIA A/P SWATHESA…" at bounding box center [438, 208] width 876 height 416
click at [223, 276] on li "A" at bounding box center [224, 273] width 51 height 15
type input "A"
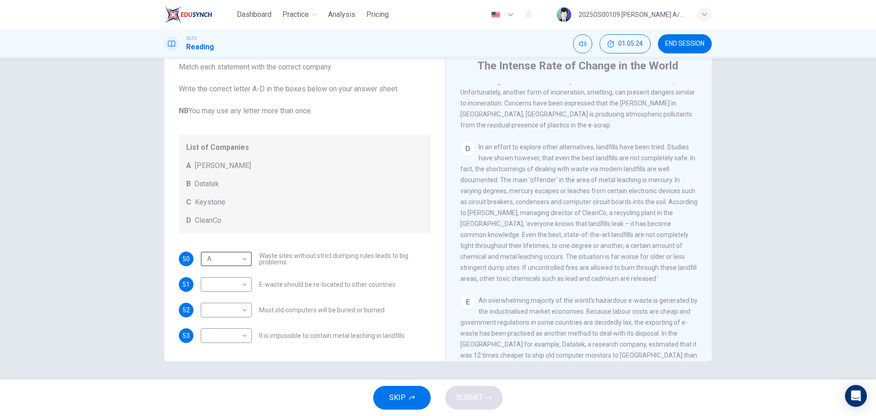
scroll to position [517, 0]
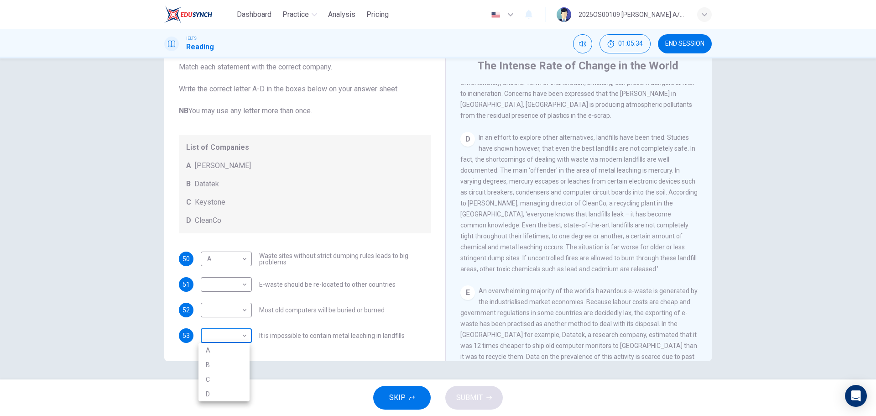
click at [233, 335] on body "Dashboard Practice Analysis Pricing English en ​ 2025OS00109 LUCIA A/P SWATHESA…" at bounding box center [438, 208] width 876 height 416
click at [222, 392] on li "D" at bounding box center [224, 394] width 51 height 15
type input "D"
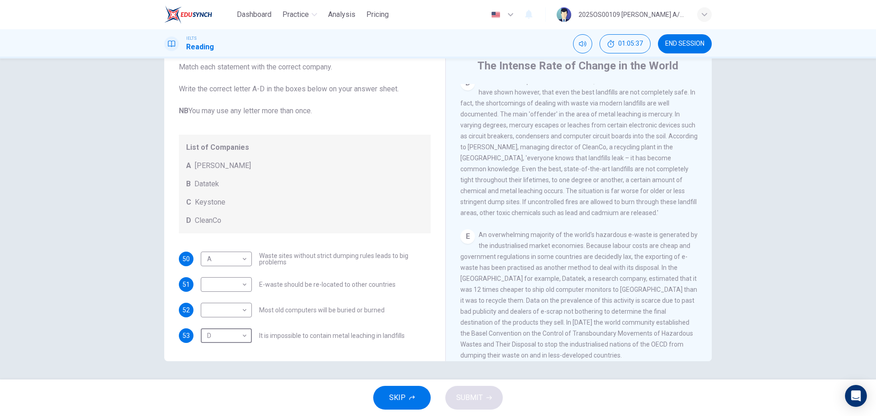
scroll to position [654, 0]
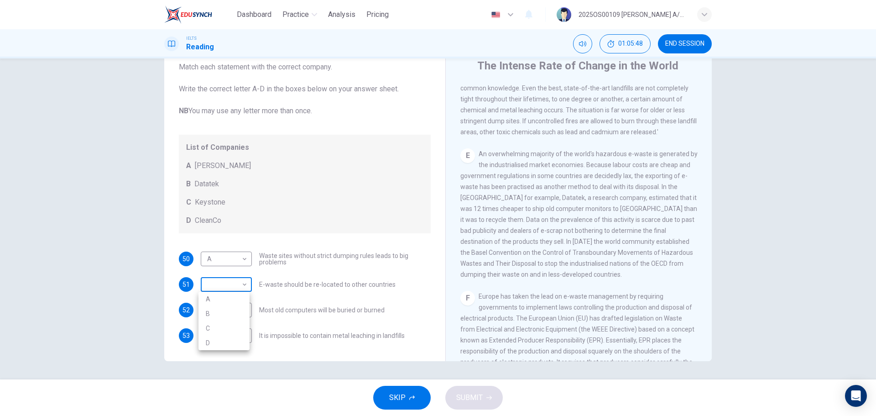
click at [242, 286] on body "Dashboard Practice Analysis Pricing English en ​ 2025OS00109 LUCIA A/P SWATHESA…" at bounding box center [438, 208] width 876 height 416
click at [246, 314] on li "B" at bounding box center [224, 313] width 51 height 15
type input "B"
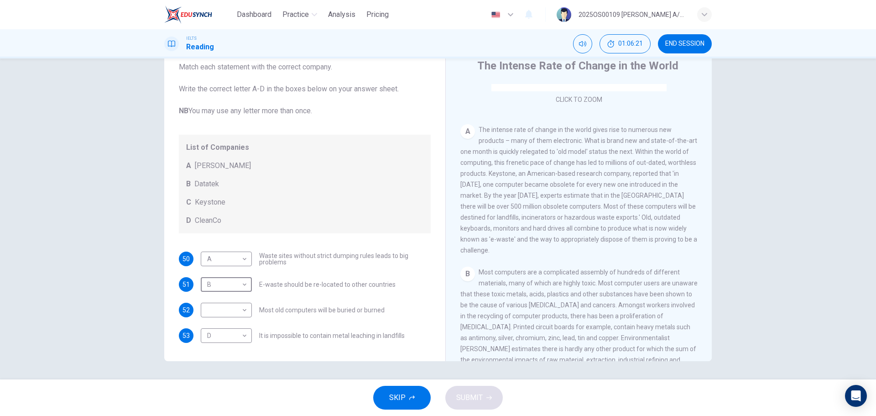
scroll to position [152, 0]
click at [225, 313] on body "Dashboard Practice Analysis Pricing English en ​ 2025OS00109 LUCIA A/P SWATHESA…" at bounding box center [438, 208] width 876 height 416
click at [212, 356] on li "C" at bounding box center [224, 353] width 51 height 15
type input "C"
click at [442, 402] on div "SKIP SUBMIT" at bounding box center [438, 397] width 876 height 37
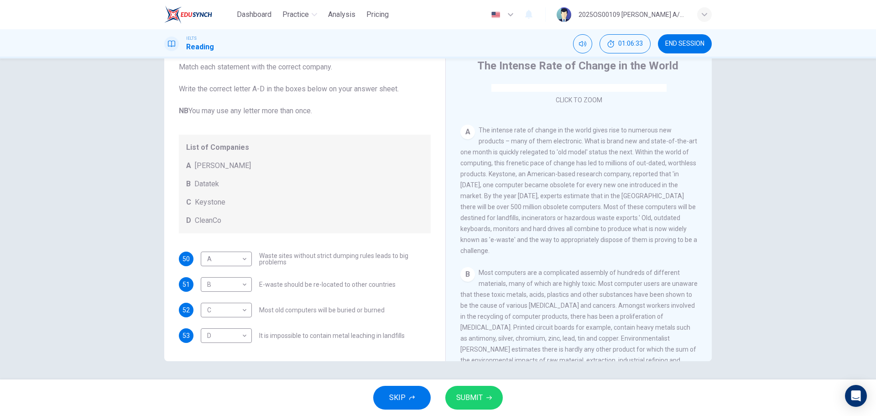
click at [459, 402] on span "SUBMIT" at bounding box center [469, 397] width 26 height 13
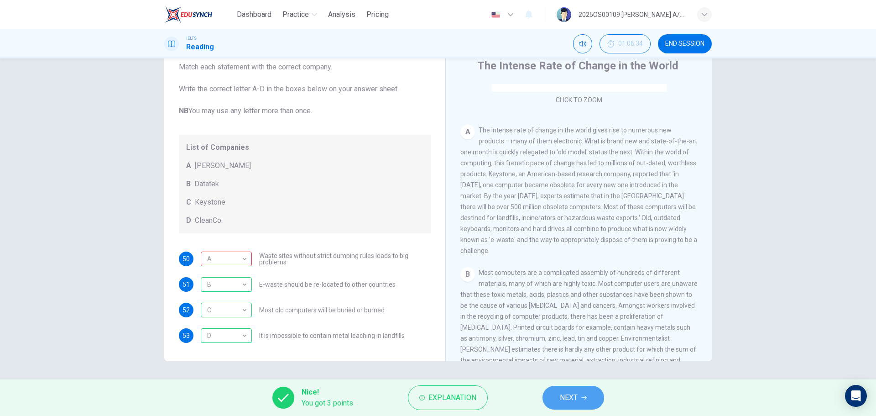
click at [589, 395] on button "NEXT" at bounding box center [574, 398] width 62 height 24
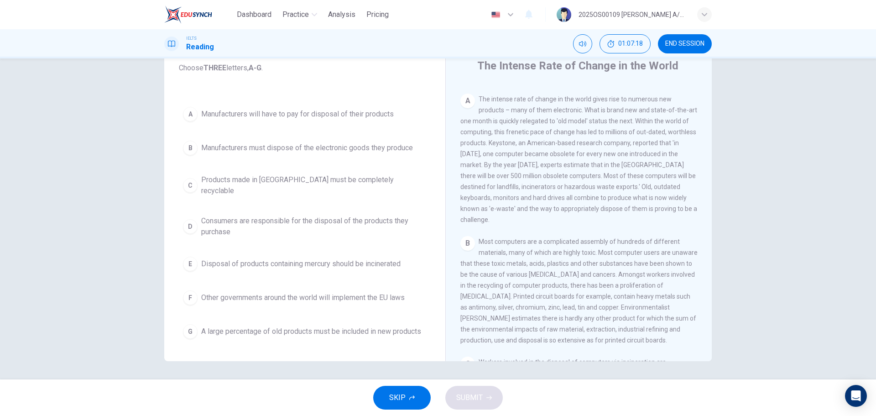
scroll to position [228, 0]
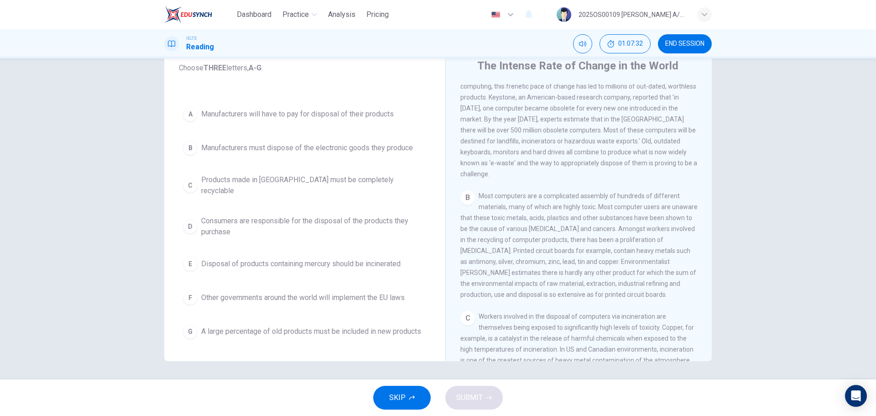
click at [345, 149] on span "Manufacturers must dispose of the electronic goods they produce" at bounding box center [307, 147] width 212 height 11
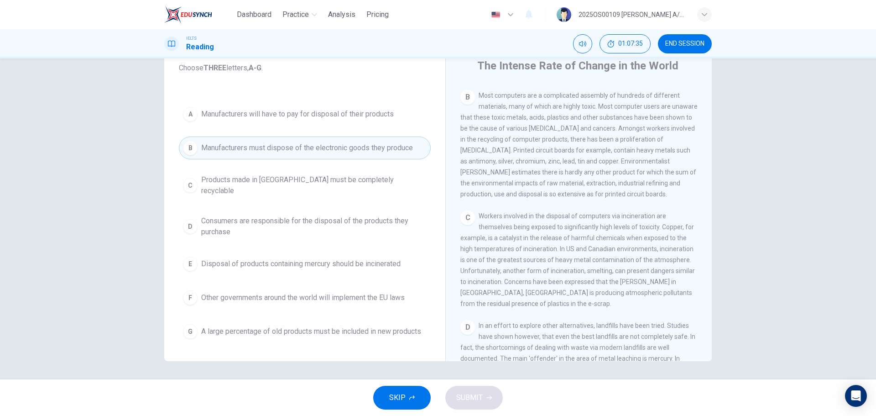
scroll to position [365, 0]
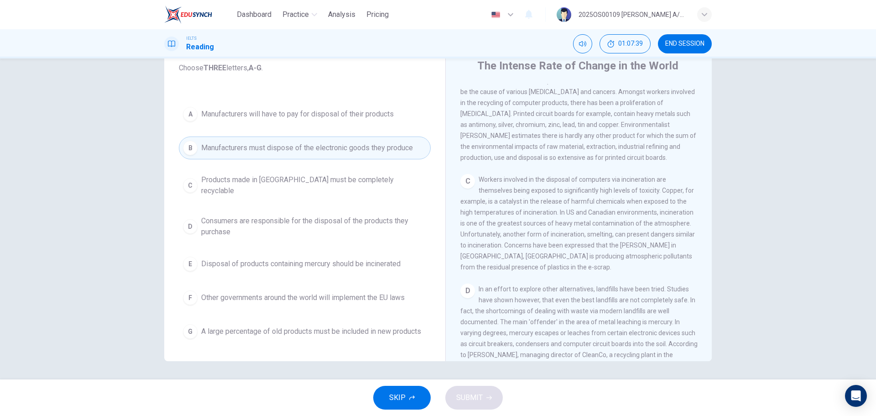
click at [274, 114] on span "Manufacturers will have to pay for disposal of their products" at bounding box center [297, 114] width 193 height 11
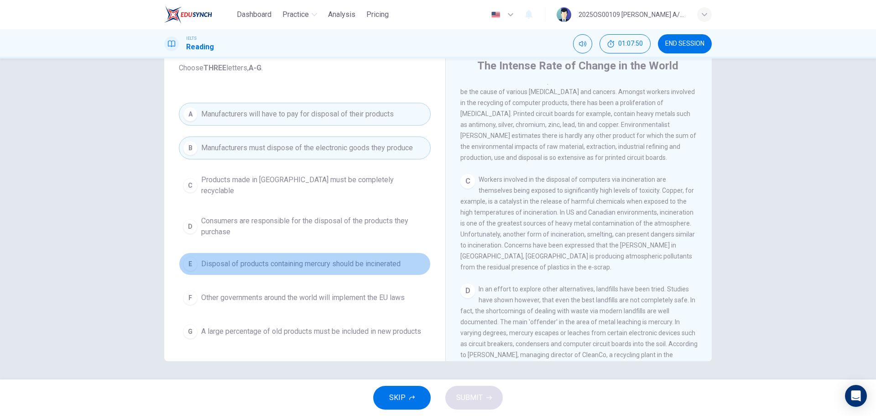
click at [309, 258] on span "Disposal of products containing mercury should be incinerated" at bounding box center [300, 263] width 199 height 11
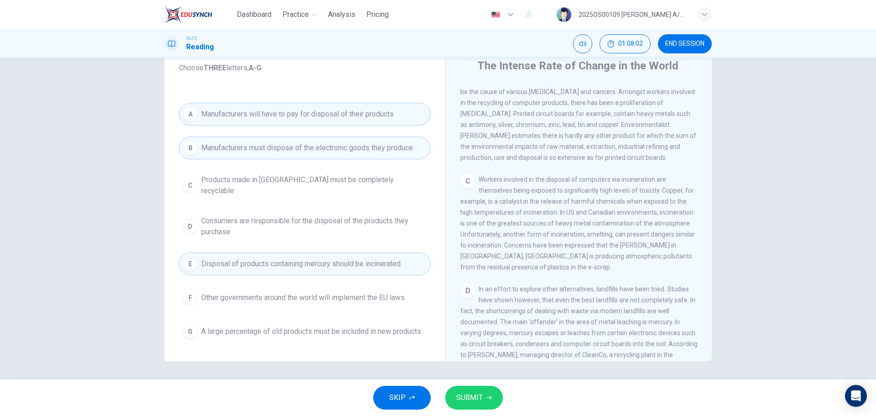
click at [477, 396] on span "SUBMIT" at bounding box center [469, 397] width 26 height 13
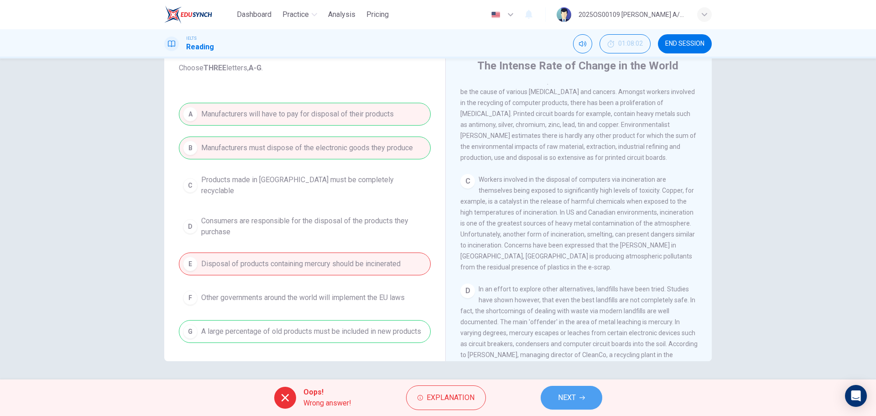
click at [588, 404] on button "NEXT" at bounding box center [572, 398] width 62 height 24
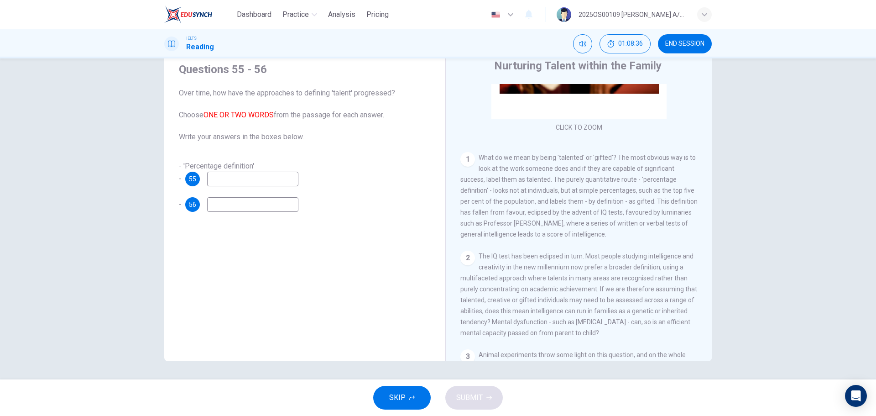
scroll to position [137, 0]
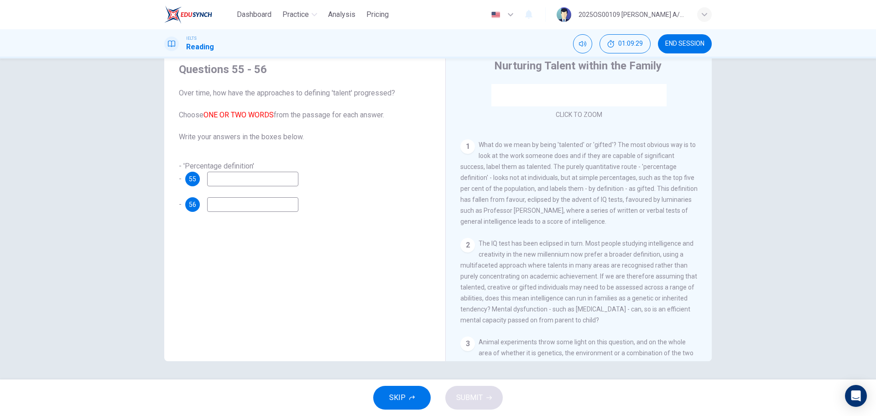
click at [281, 181] on input at bounding box center [252, 179] width 91 height 15
type input "t"
type input "population"
click at [219, 204] on input at bounding box center [252, 204] width 91 height 15
type input "gifted"
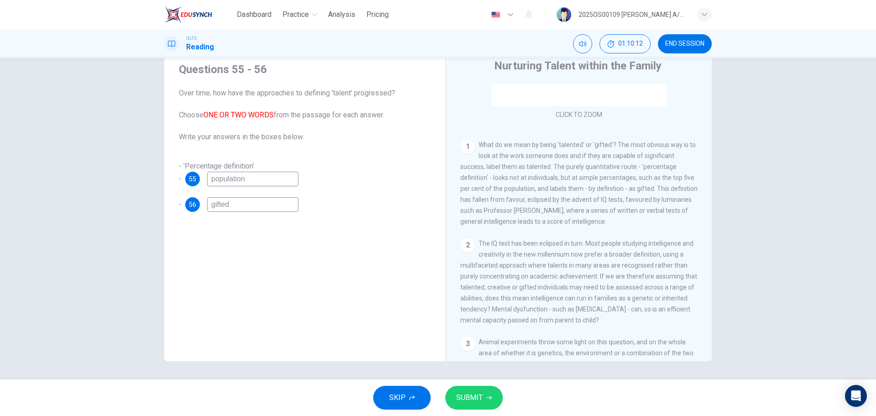
click at [262, 183] on input "population" at bounding box center [252, 179] width 91 height 15
type input "p"
type input "population"
click at [473, 398] on span "SUBMIT" at bounding box center [469, 397] width 26 height 13
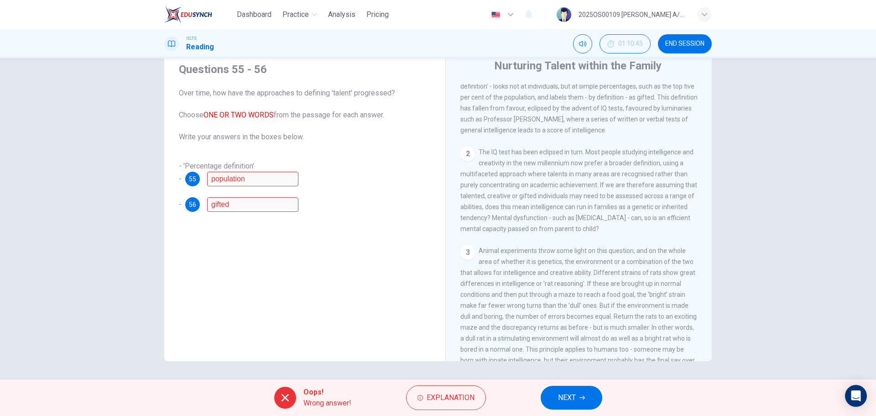
scroll to position [319, 0]
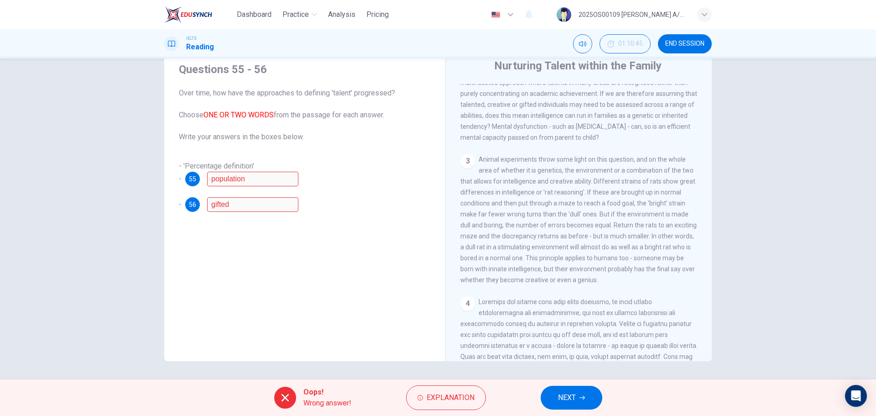
click at [589, 397] on button "NEXT" at bounding box center [572, 398] width 62 height 24
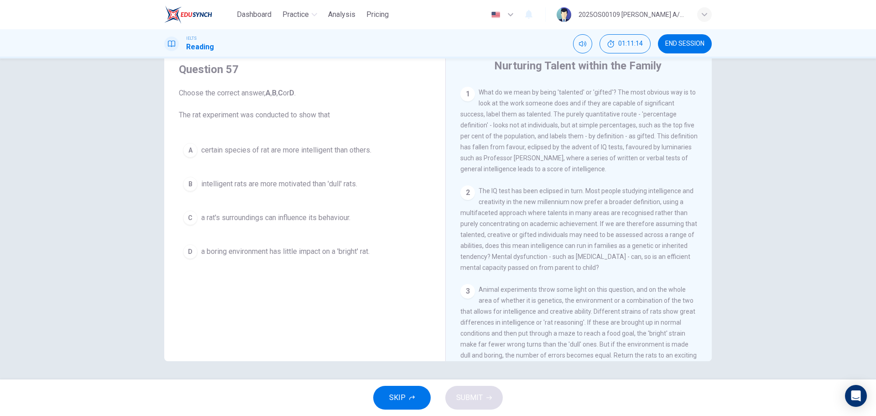
scroll to position [274, 0]
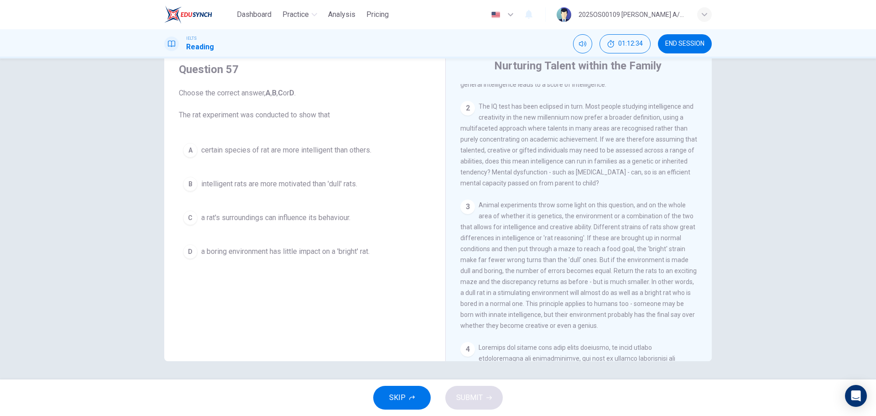
click at [325, 221] on span "a rat's surroundings can influence its behaviour." at bounding box center [275, 217] width 149 height 11
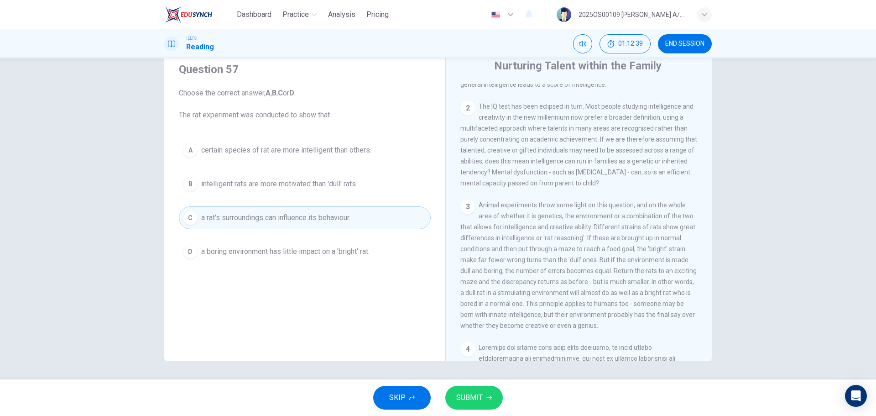
click at [482, 403] on span "SUBMIT" at bounding box center [469, 397] width 26 height 13
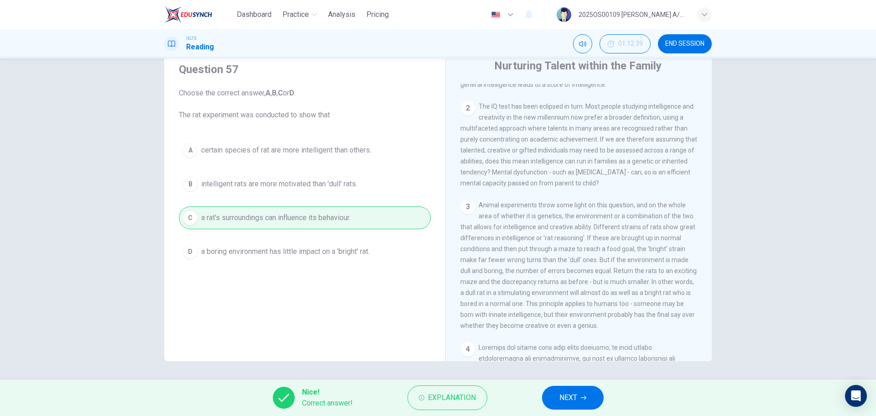
click at [554, 388] on button "NEXT" at bounding box center [573, 398] width 62 height 24
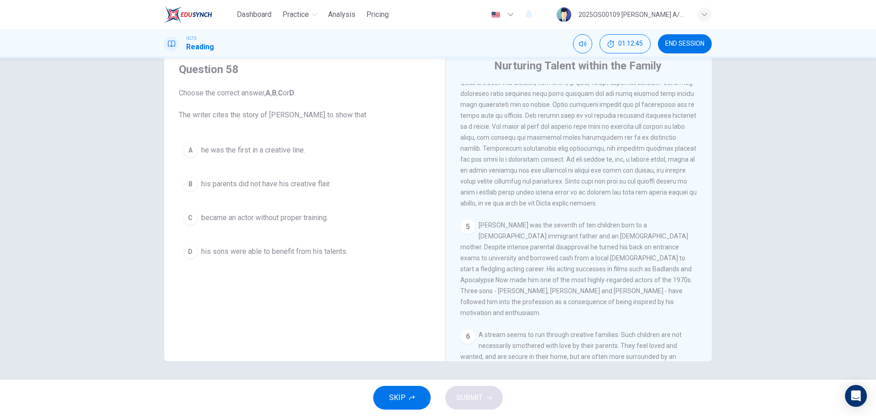
scroll to position [639, 0]
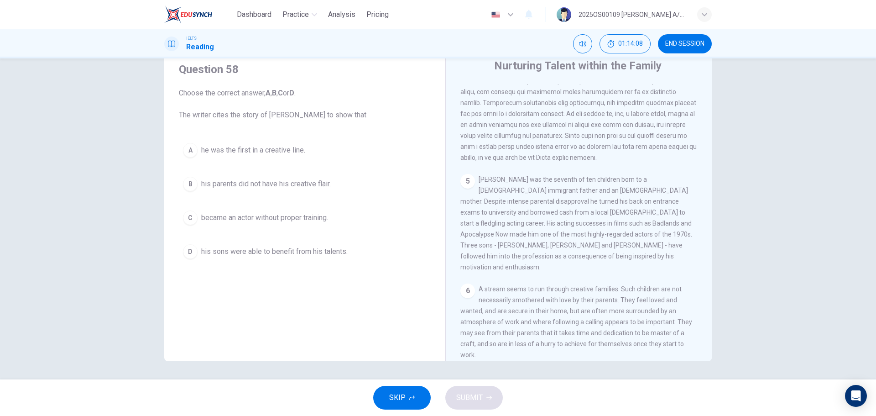
click at [332, 251] on span "his sons were able to benefit from his talents." at bounding box center [274, 251] width 146 height 11
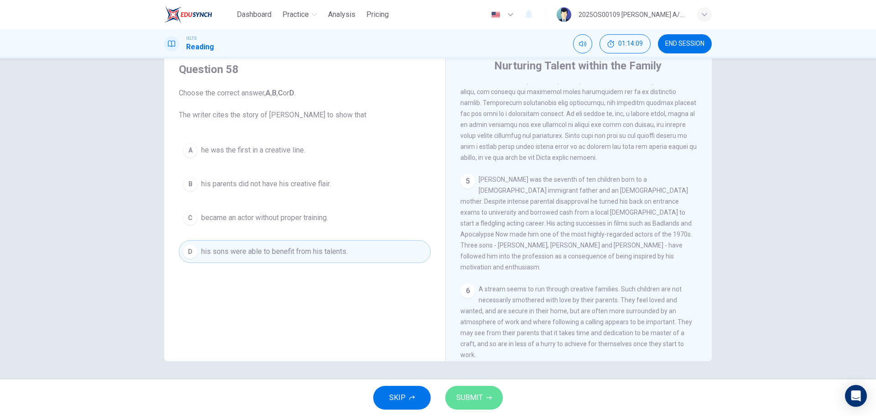
click at [492, 400] on button "SUBMIT" at bounding box center [474, 398] width 58 height 24
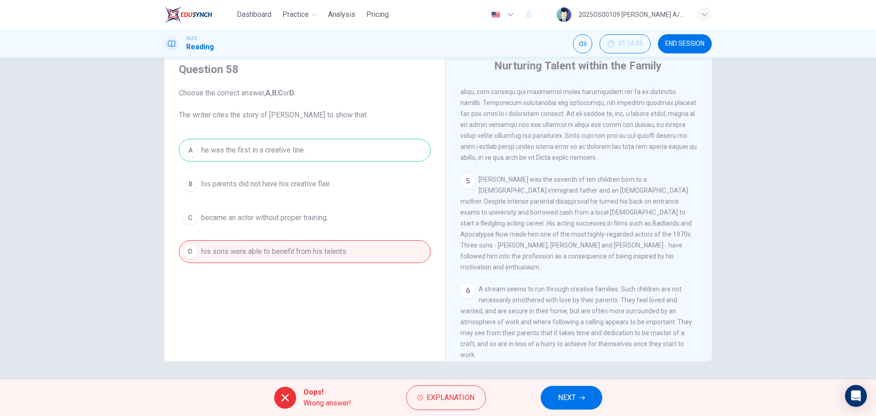
click at [584, 398] on icon "button" at bounding box center [582, 397] width 5 height 5
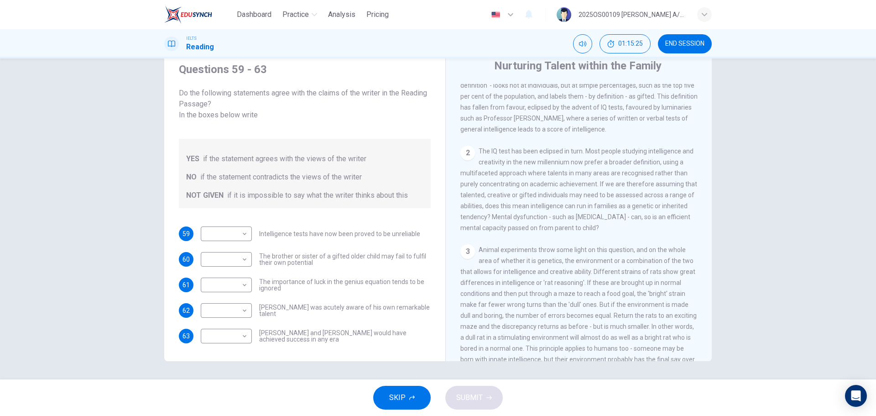
scroll to position [228, 0]
click at [225, 223] on body "Dashboard Practice Analysis Pricing English en ​ 2025OS00109 LUCIA A/P SWATHESA…" at bounding box center [438, 208] width 876 height 416
click at [226, 240] on li "YES" at bounding box center [224, 237] width 51 height 15
type input "YES"
click at [236, 249] on body "Dashboard Practice Analysis Pricing English en ​ 2025OS00109 LUCIA A/P SWATHESA…" at bounding box center [438, 208] width 876 height 416
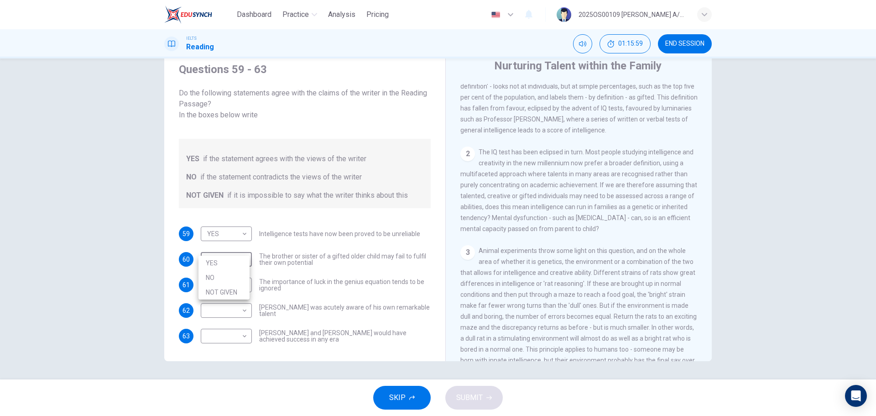
click at [229, 262] on li "YES" at bounding box center [224, 263] width 51 height 15
type input "YES"
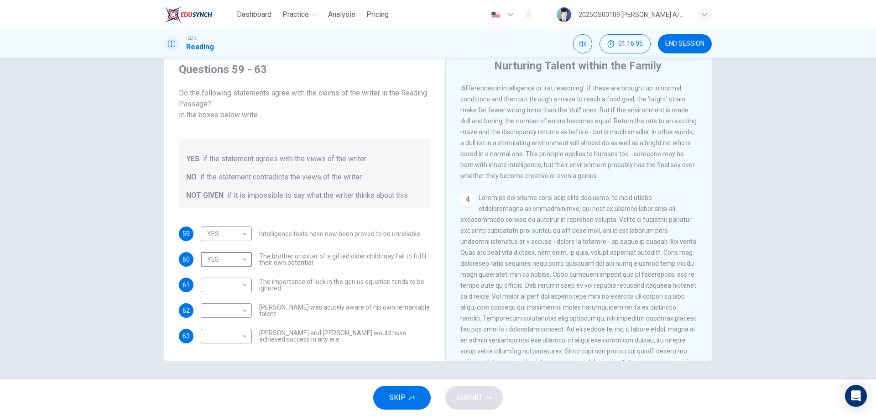
scroll to position [456, 0]
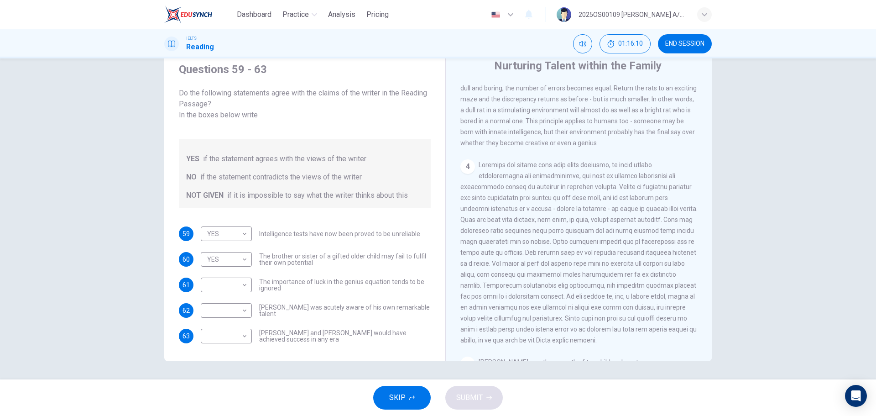
click at [572, 231] on span at bounding box center [578, 252] width 237 height 183
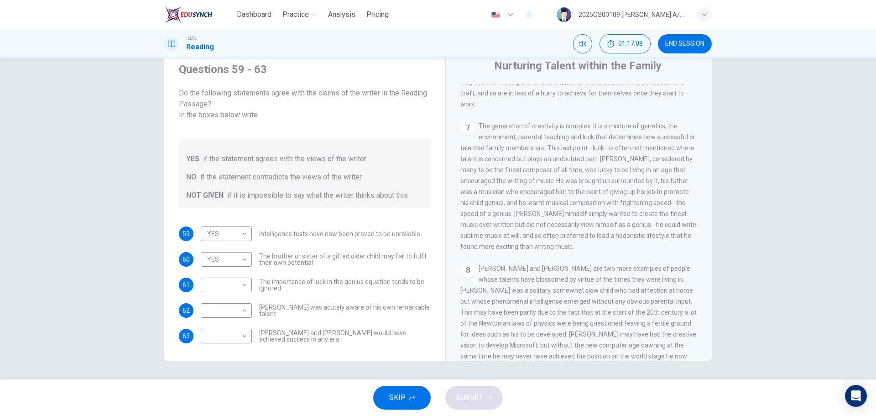
click at [332, 282] on div "59 YES YES ​ Intelligence tests have now been proved to be unreliable 60 YES YE…" at bounding box center [305, 284] width 252 height 117
click at [230, 275] on body "Dashboard Practice Analysis Pricing English en ​ 2025OS00109 LUCIA A/P SWATHESA…" at bounding box center [438, 208] width 876 height 416
click at [223, 292] on li "YES" at bounding box center [224, 288] width 51 height 15
type input "YES"
click at [239, 302] on body "Dashboard Practice Analysis Pricing English en ​ 2025OS00109 LUCIA A/P SWATHESA…" at bounding box center [438, 208] width 876 height 416
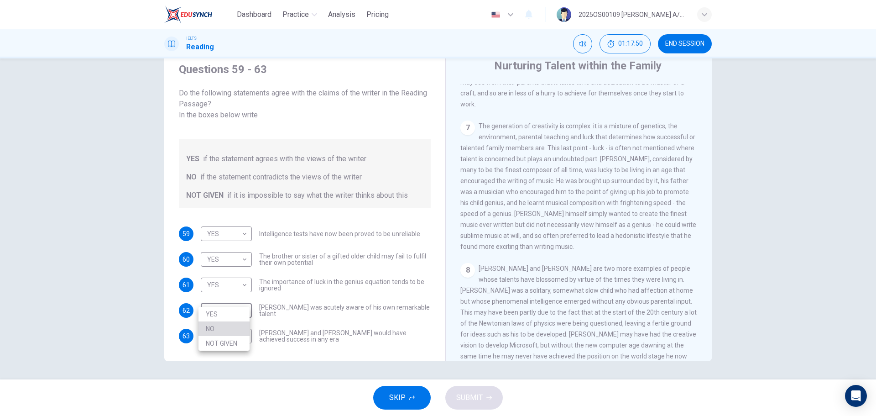
click at [226, 330] on li "NO" at bounding box center [224, 328] width 51 height 15
type input "NO"
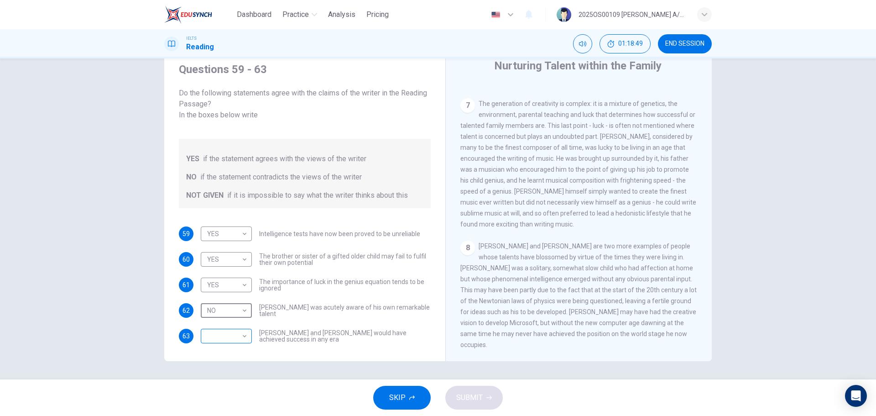
click at [230, 323] on body "Dashboard Practice Analysis Pricing English en ​ 2025OS00109 LUCIA A/P SWATHESA…" at bounding box center [438, 208] width 876 height 416
click at [227, 355] on li "NO" at bounding box center [224, 354] width 51 height 15
type input "NO"
click at [486, 396] on icon "button" at bounding box center [488, 397] width 5 height 5
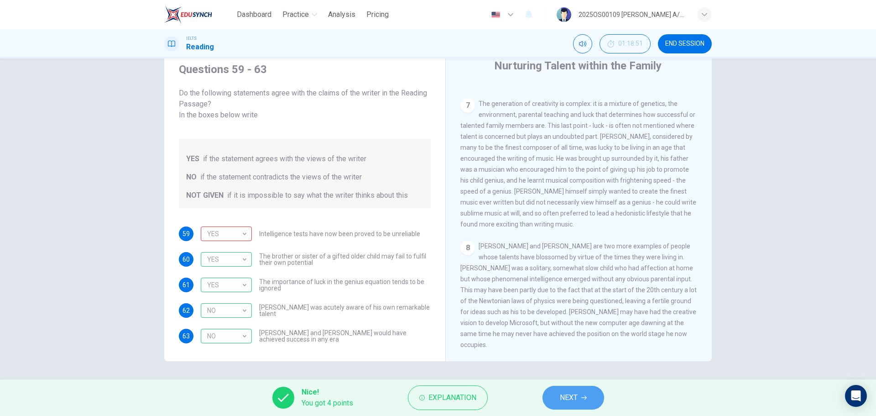
click at [570, 393] on span "NEXT" at bounding box center [569, 397] width 18 height 13
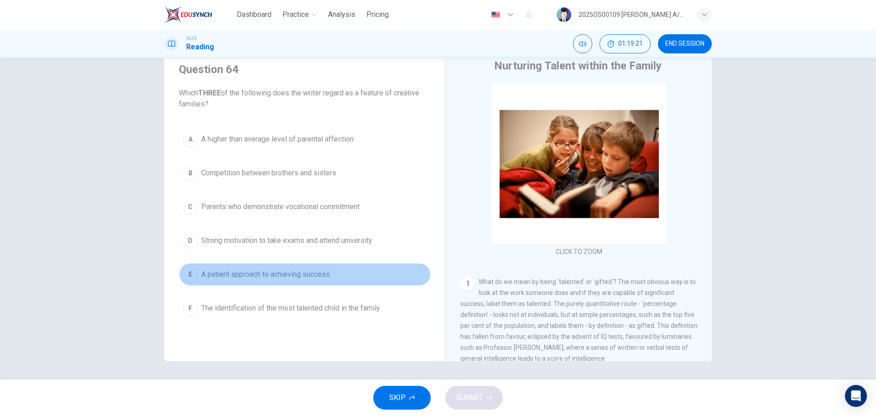
click at [321, 273] on span "A patient approach to achieving success" at bounding box center [265, 274] width 129 height 11
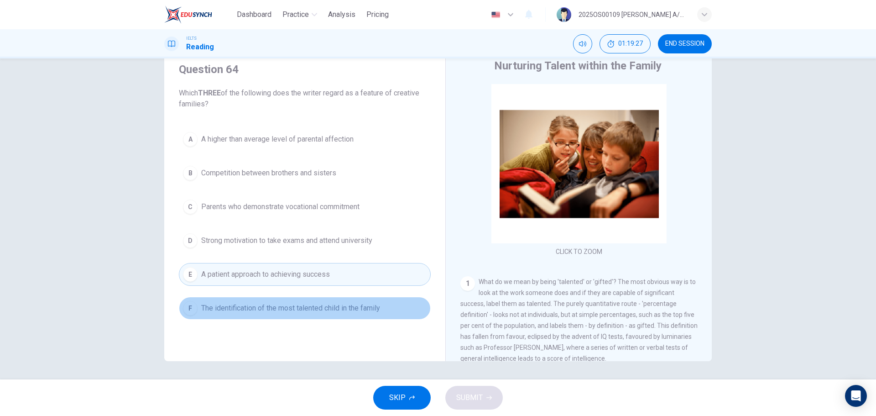
click at [353, 309] on span "The identification of the most talented child in the family" at bounding box center [290, 308] width 179 height 11
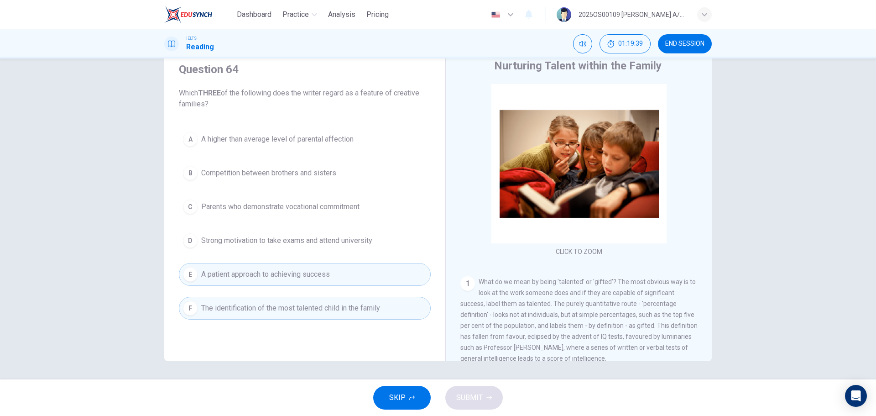
click at [346, 139] on span "A higher than average level of parental affection" at bounding box center [277, 139] width 152 height 11
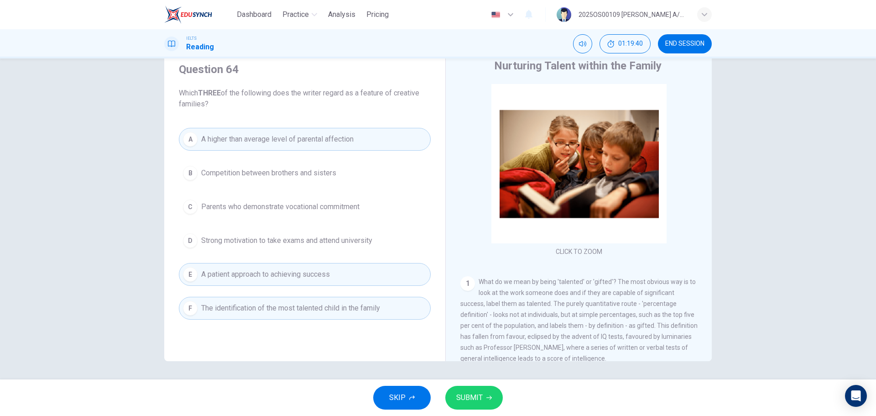
click at [494, 401] on button "SUBMIT" at bounding box center [474, 398] width 58 height 24
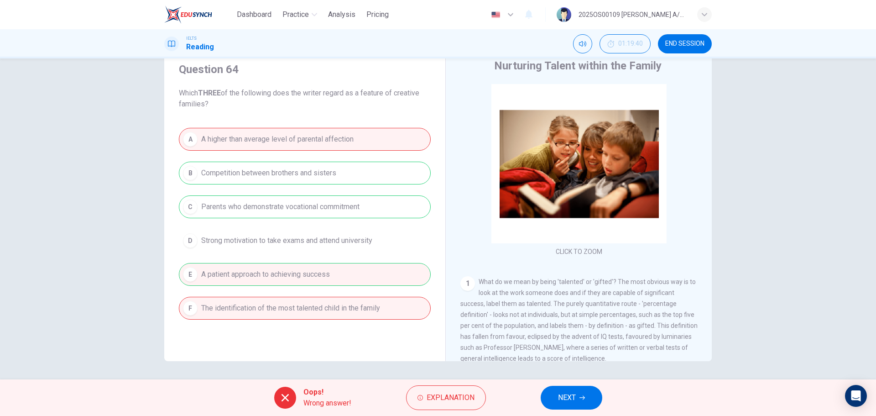
click at [573, 398] on span "NEXT" at bounding box center [567, 397] width 18 height 13
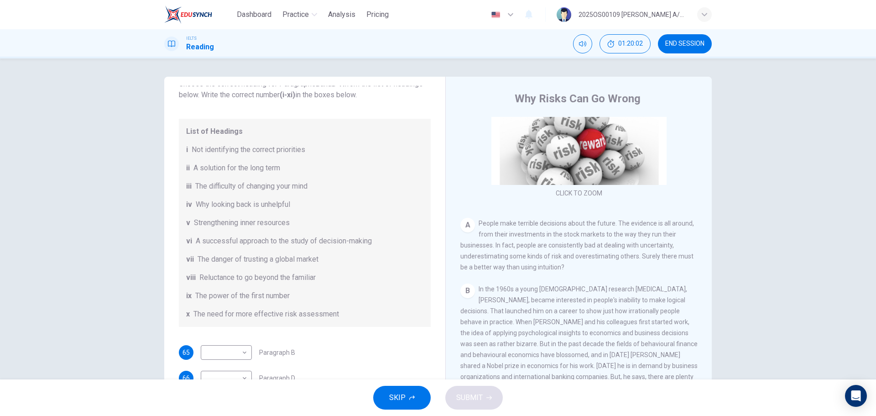
scroll to position [84, 0]
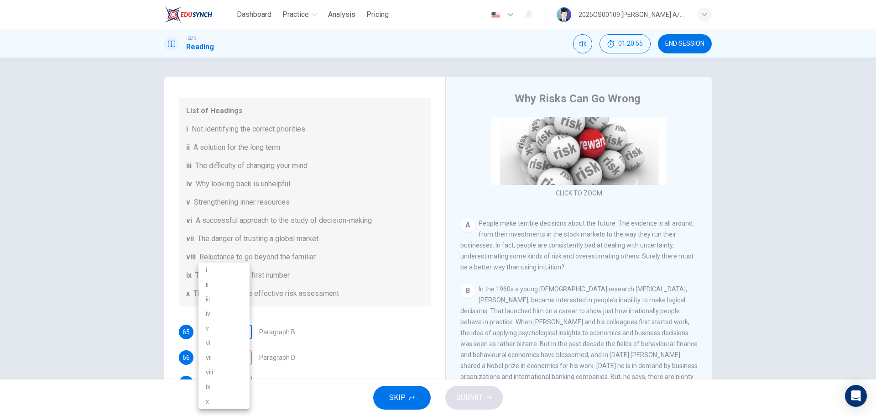
click at [246, 334] on body "Dashboard Practice Analysis Pricing English en ​ 2025OS00109 LUCIA A/P SWATHESA…" at bounding box center [438, 208] width 876 height 416
click at [209, 265] on li "i" at bounding box center [224, 269] width 51 height 15
type input "i"
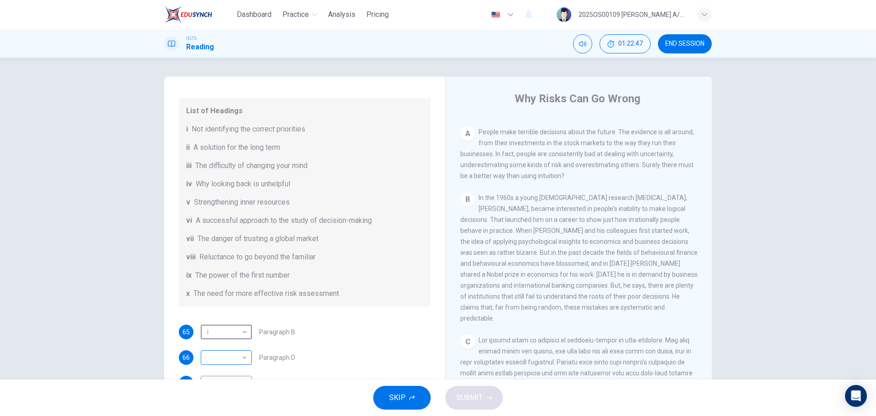
click at [245, 367] on body "Dashboard Practice Analysis Pricing English en ​ 2025OS00109 LUCIA A/P SWATHESA…" at bounding box center [438, 208] width 876 height 416
click at [229, 342] on li "vi" at bounding box center [224, 342] width 51 height 15
type input "vi"
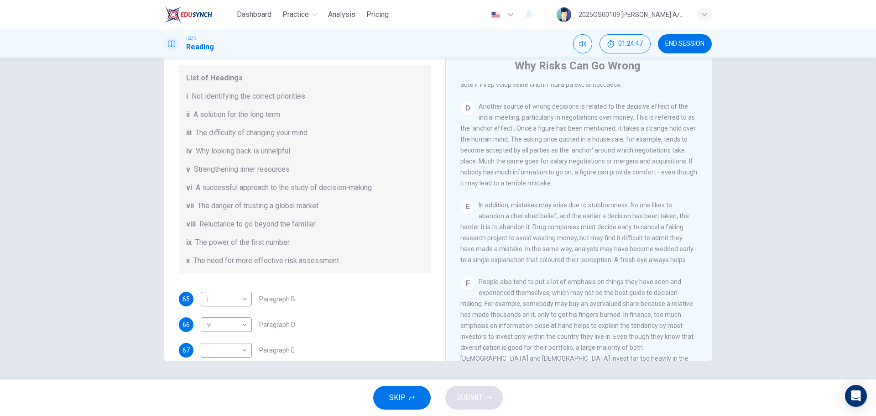
scroll to position [130, 0]
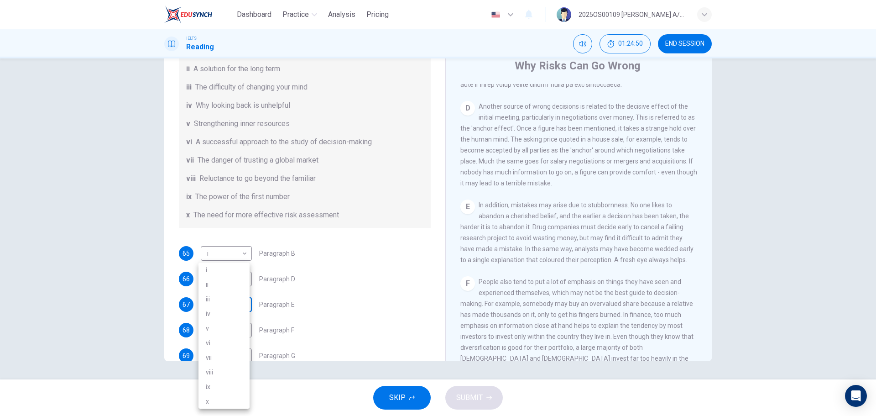
click at [232, 304] on body "Dashboard Practice Analysis Pricing English en ​ 2025OS00109 LUCIA A/P SWATHESA…" at bounding box center [438, 208] width 876 height 416
click at [221, 295] on li "iii" at bounding box center [224, 299] width 51 height 15
type input "iii"
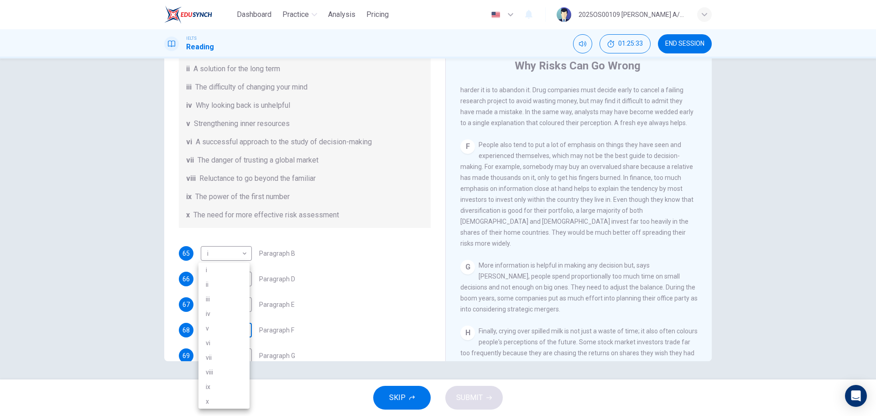
click at [235, 332] on body "Dashboard Practice Analysis Pricing English en ​ 2025OS00109 LUCIA A/P SWATHESA…" at bounding box center [438, 208] width 876 height 416
click at [219, 363] on li "vii" at bounding box center [224, 357] width 51 height 15
type input "vii"
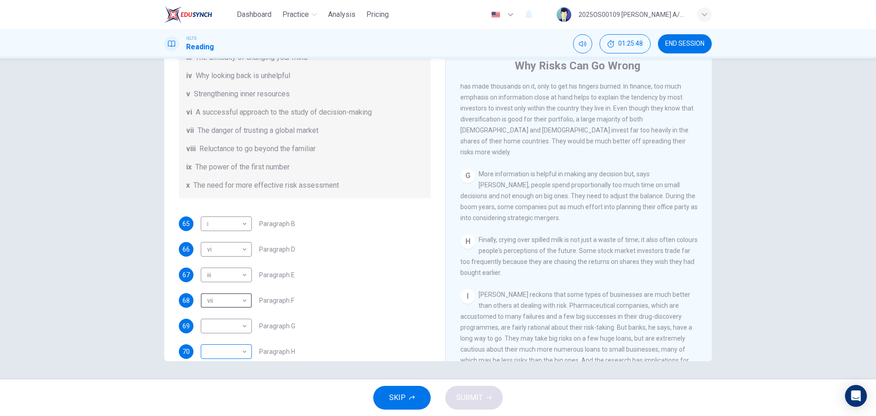
scroll to position [176, 0]
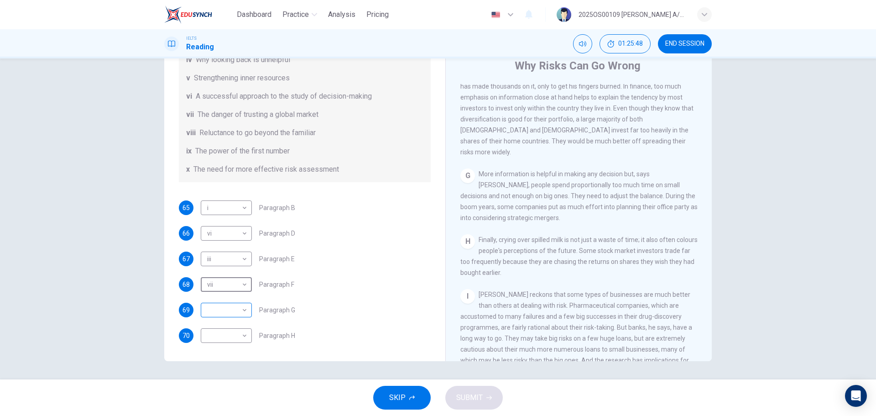
click at [236, 309] on body "Dashboard Practice Analysis Pricing English en ​ 2025OS00109 LUCIA A/P SWATHESA…" at bounding box center [438, 208] width 876 height 416
click at [217, 288] on li "ii" at bounding box center [224, 284] width 51 height 15
type input "ii"
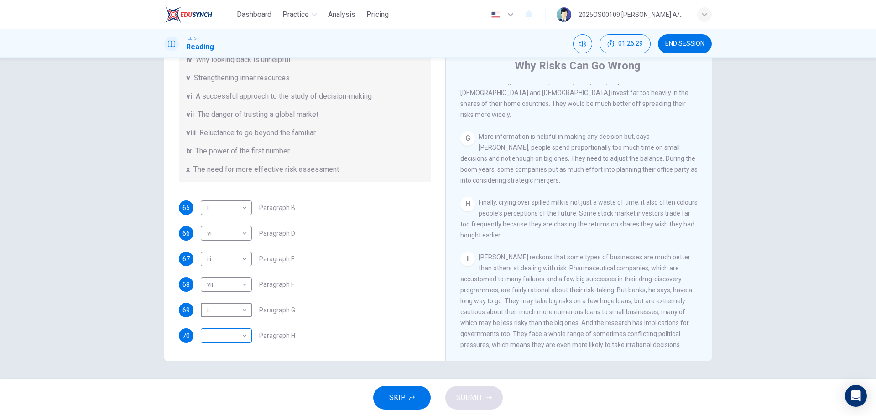
click at [209, 341] on body "Dashboard Practice Analysis Pricing English en ​ 2025OS00109 LUCIA A/P SWATHESA…" at bounding box center [438, 208] width 876 height 416
click at [215, 398] on li "x" at bounding box center [224, 401] width 51 height 15
type input "x"
click at [519, 385] on div "SKIP SUBMIT" at bounding box center [438, 397] width 876 height 37
click at [491, 399] on icon "button" at bounding box center [488, 397] width 5 height 5
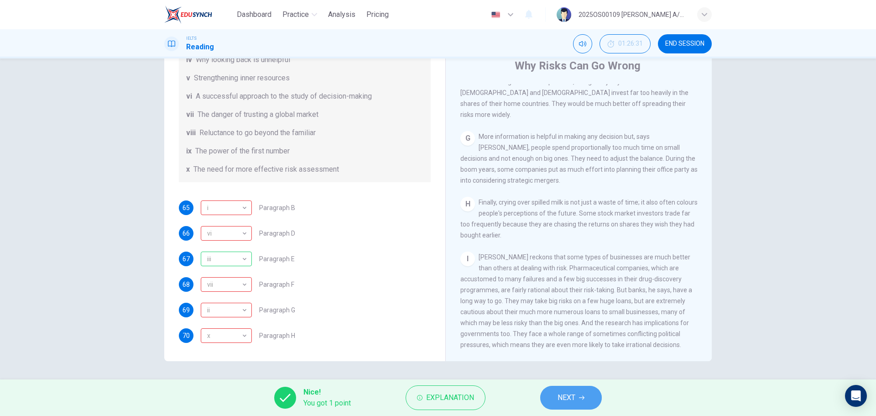
click at [572, 399] on span "NEXT" at bounding box center [567, 397] width 18 height 13
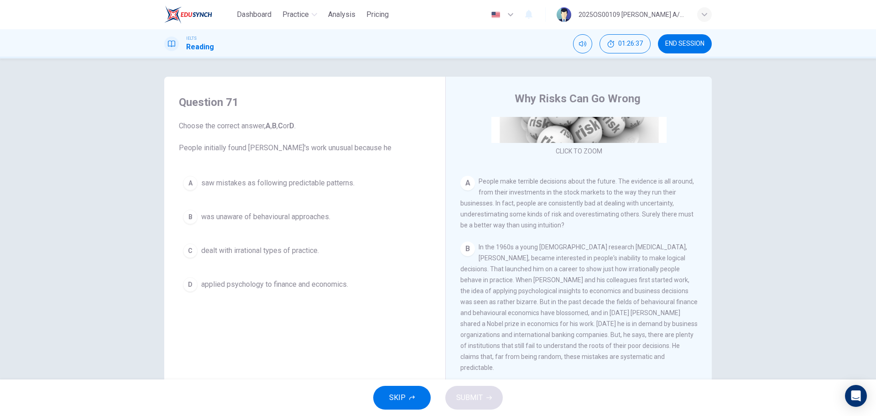
scroll to position [137, 0]
click at [311, 246] on span "dealt with irrational types of practice." at bounding box center [260, 250] width 118 height 11
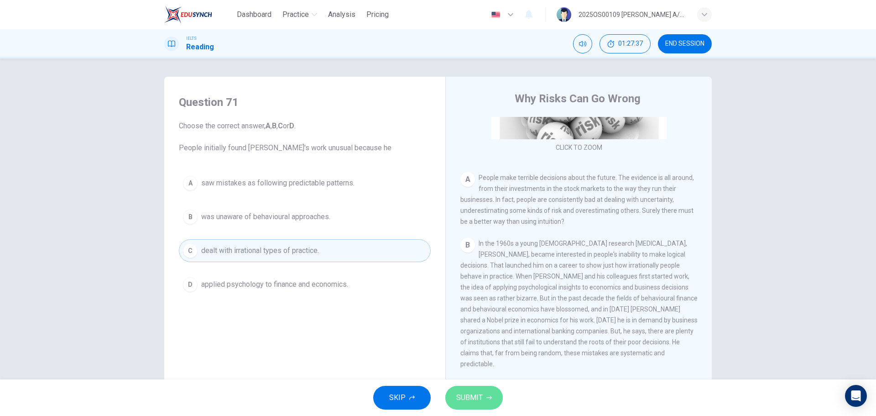
click at [469, 396] on span "SUBMIT" at bounding box center [469, 397] width 26 height 13
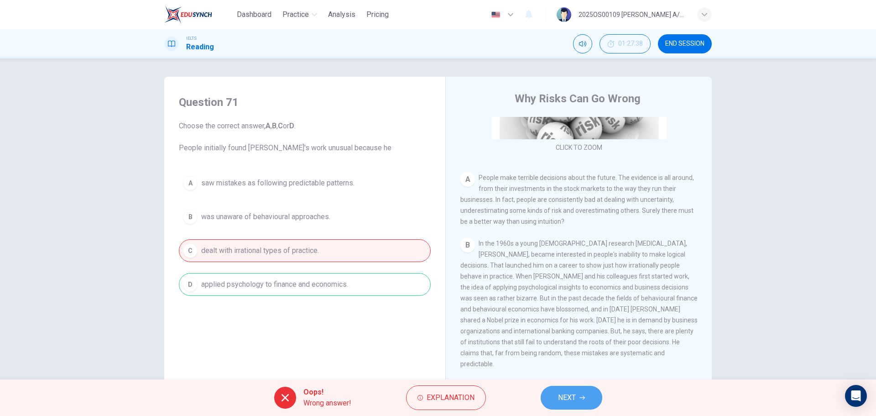
click at [566, 390] on button "NEXT" at bounding box center [572, 398] width 62 height 24
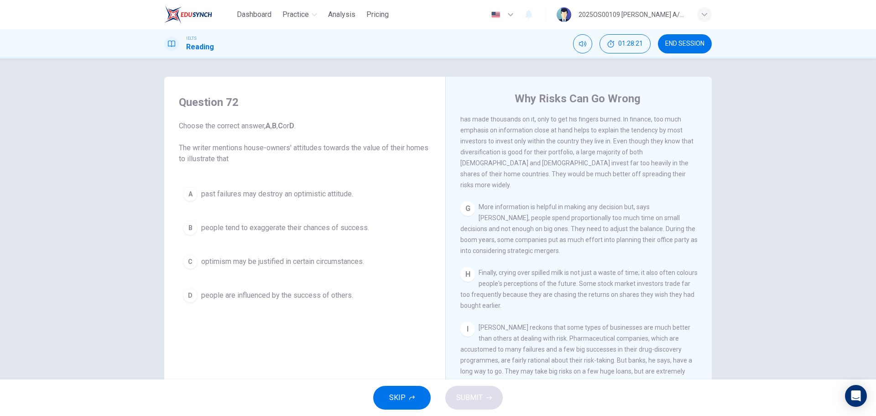
scroll to position [835, 0]
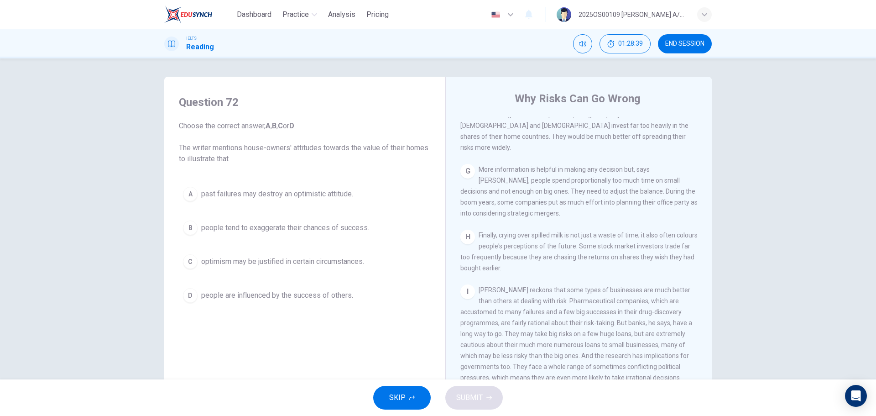
click at [286, 289] on button "D people are influenced by the success of others." at bounding box center [305, 295] width 252 height 23
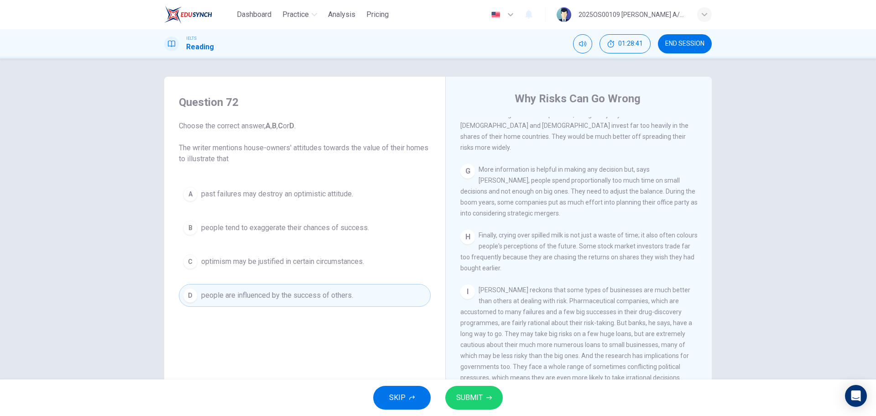
click at [469, 392] on span "SUBMIT" at bounding box center [469, 397] width 26 height 13
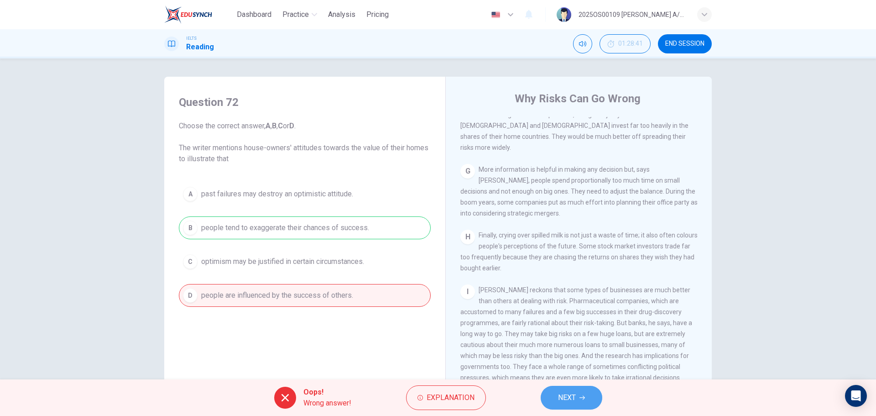
click at [587, 397] on button "NEXT" at bounding box center [572, 398] width 62 height 24
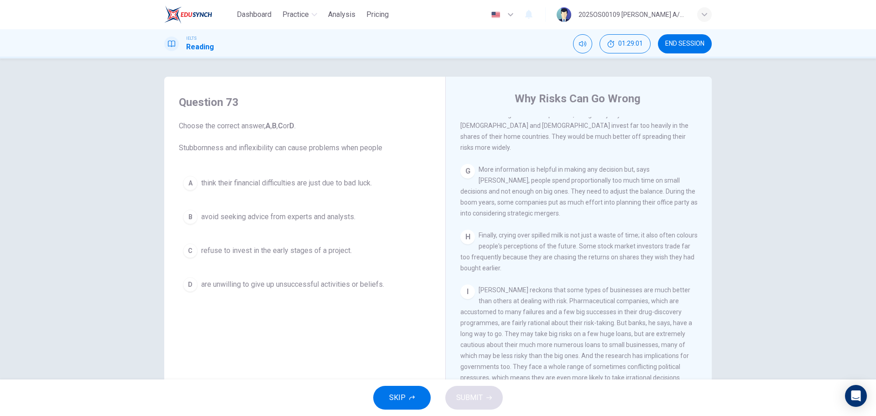
click at [330, 289] on span "are unwilling to give up unsuccessful activities or beliefs." at bounding box center [292, 284] width 183 height 11
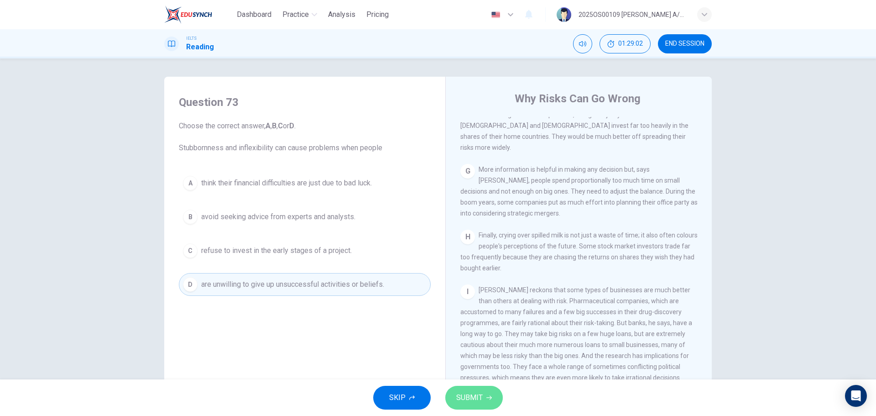
click at [487, 403] on button "SUBMIT" at bounding box center [474, 398] width 58 height 24
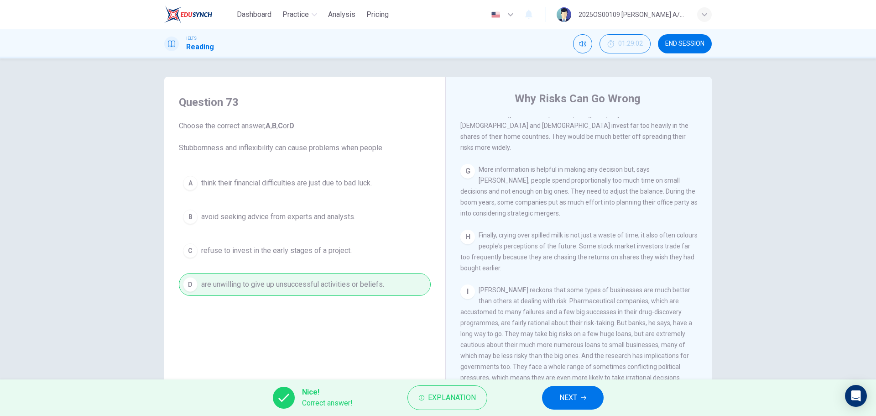
click at [566, 398] on span "NEXT" at bounding box center [569, 397] width 18 height 13
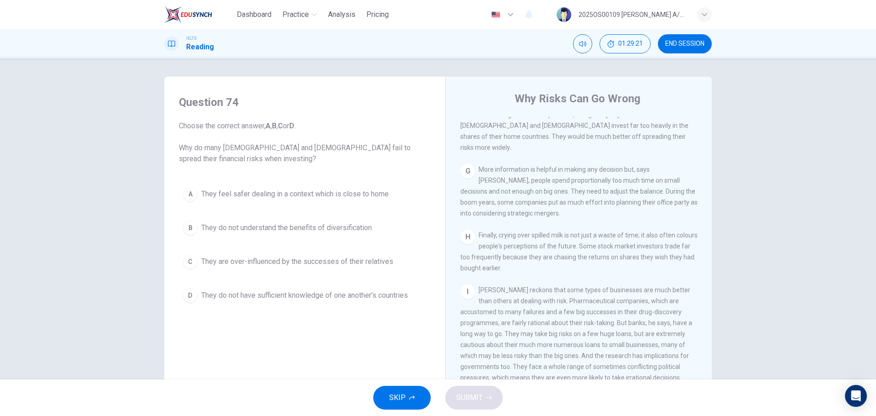
click at [216, 191] on span "They feel safer dealing in a context which is close to home" at bounding box center [295, 193] width 188 height 11
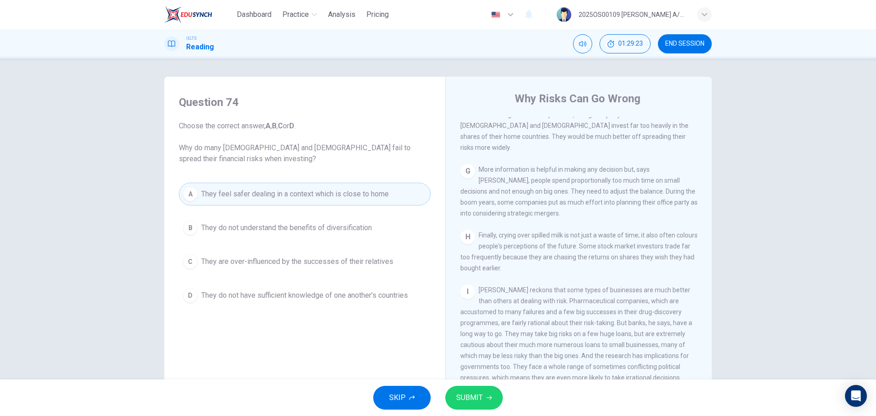
click at [476, 402] on span "SUBMIT" at bounding box center [469, 397] width 26 height 13
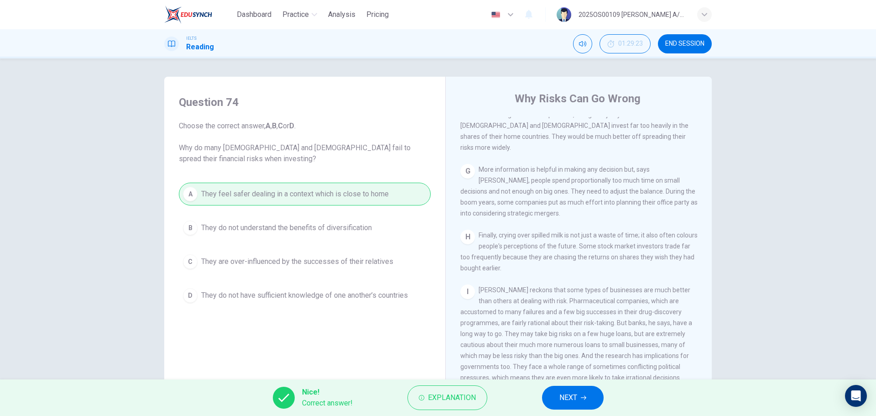
click at [562, 391] on button "NEXT" at bounding box center [573, 398] width 62 height 24
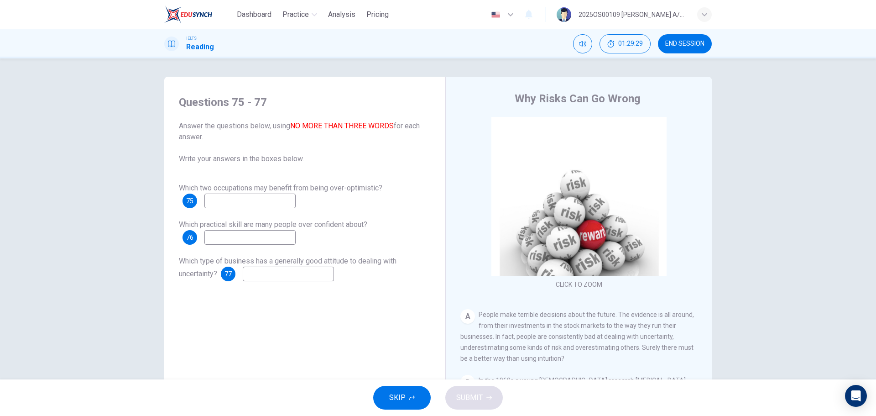
scroll to position [91, 0]
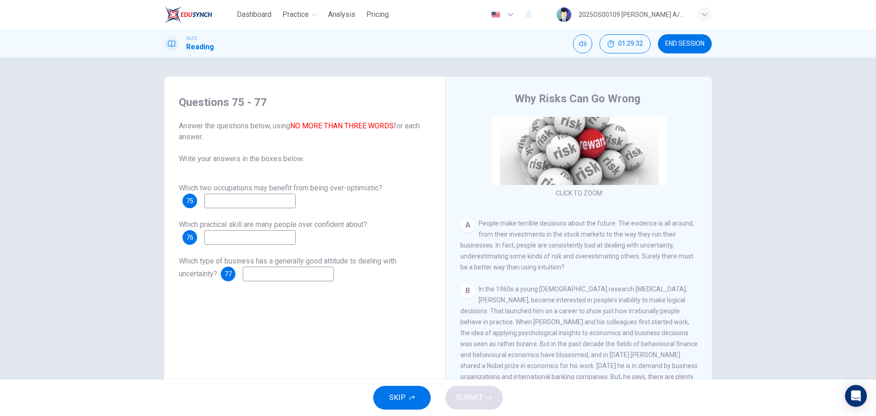
drag, startPoint x: 380, startPoint y: 190, endPoint x: 347, endPoint y: 190, distance: 32.4
click at [347, 190] on span "Which two occupations may benefit from being over-optimistic?" at bounding box center [281, 187] width 204 height 9
click at [350, 189] on span "Which two occupations may benefit from being over-optimistic?" at bounding box center [281, 187] width 204 height 9
click at [351, 189] on span "Which two occupations may benefit from being over-optimistic?" at bounding box center [281, 187] width 204 height 9
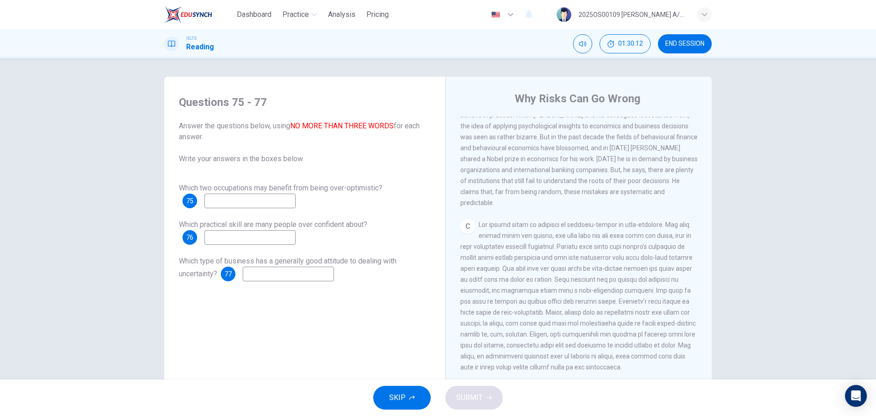
click at [266, 202] on input at bounding box center [249, 201] width 91 height 15
type input "S"
type input "stock market"
click at [332, 224] on span "Which practical skill are many people over confident about?" at bounding box center [273, 224] width 188 height 9
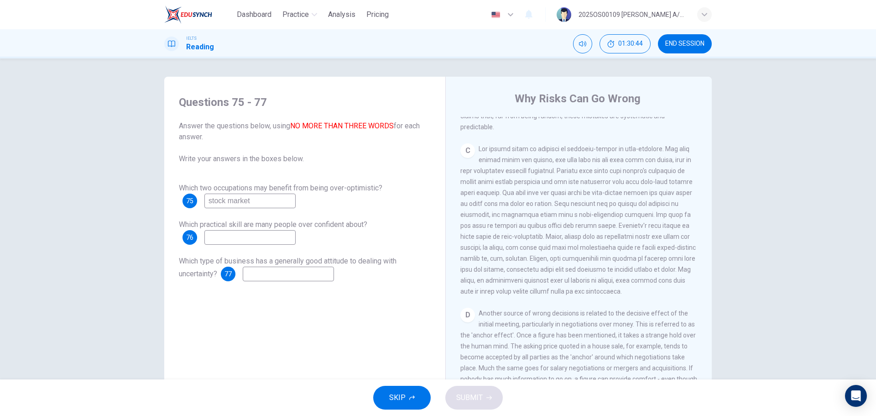
scroll to position [389, 0]
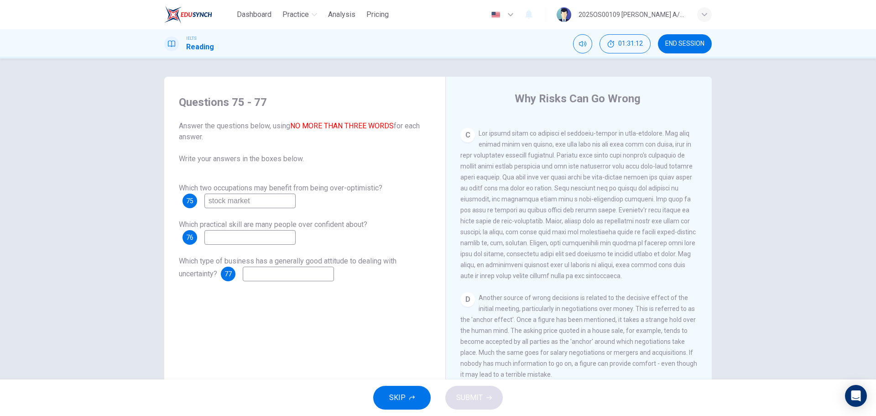
click at [267, 238] on input at bounding box center [249, 237] width 91 height 15
drag, startPoint x: 249, startPoint y: 234, endPoint x: 176, endPoint y: 238, distance: 73.1
click at [176, 238] on div "Questions 75 - 77 Answer the questions below, using NO MORE THAN THREE WORDS fo…" at bounding box center [305, 188] width 267 height 204
type input "prowess"
click at [297, 255] on div "Which two occupations may benefit from being over-optimistic? 75 stock market W…" at bounding box center [305, 232] width 252 height 99
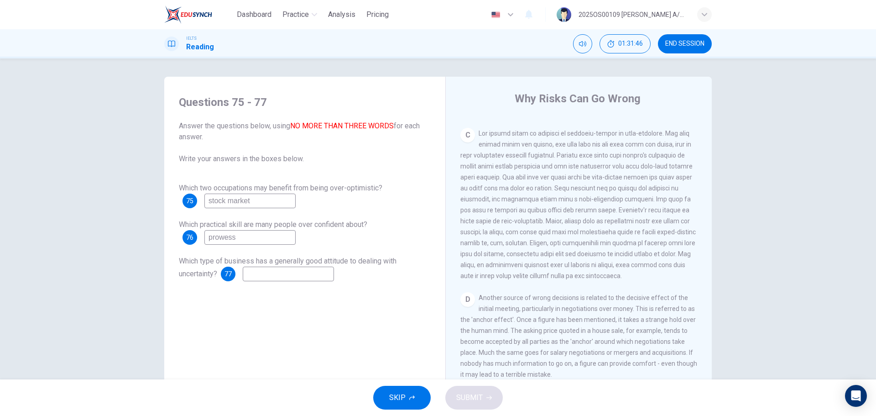
click at [628, 302] on div "CLICK TO ZOOM Click to Zoom A People make terrible decisions about the future. …" at bounding box center [584, 255] width 249 height 277
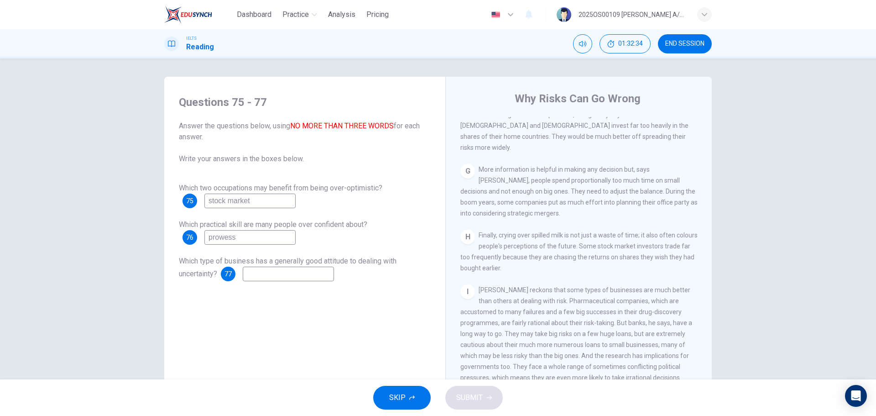
scroll to position [33, 0]
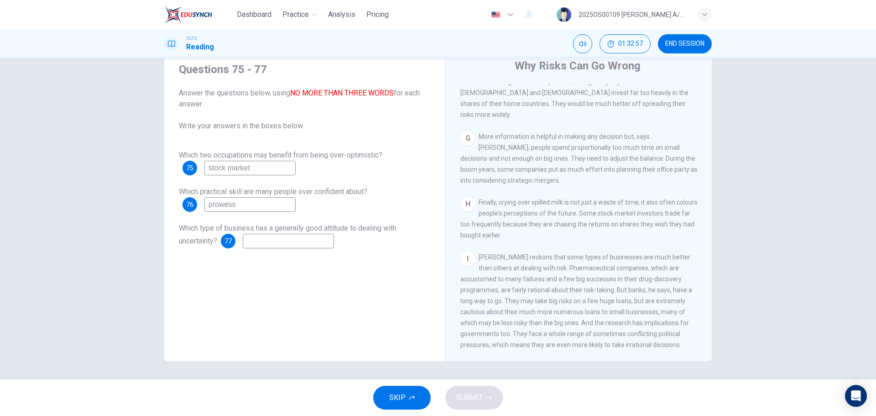
click at [251, 239] on input at bounding box center [288, 241] width 91 height 15
type input "["
type input "pharmaceutical"
click at [475, 396] on span "SUBMIT" at bounding box center [469, 397] width 26 height 13
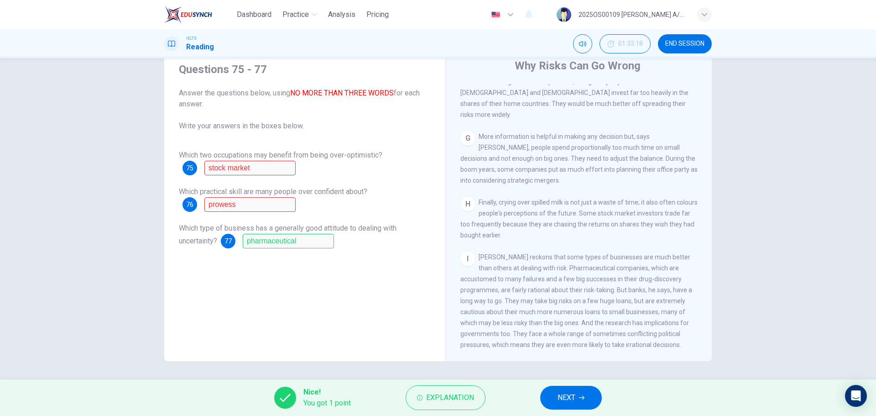
click at [575, 398] on span "NEXT" at bounding box center [567, 397] width 18 height 13
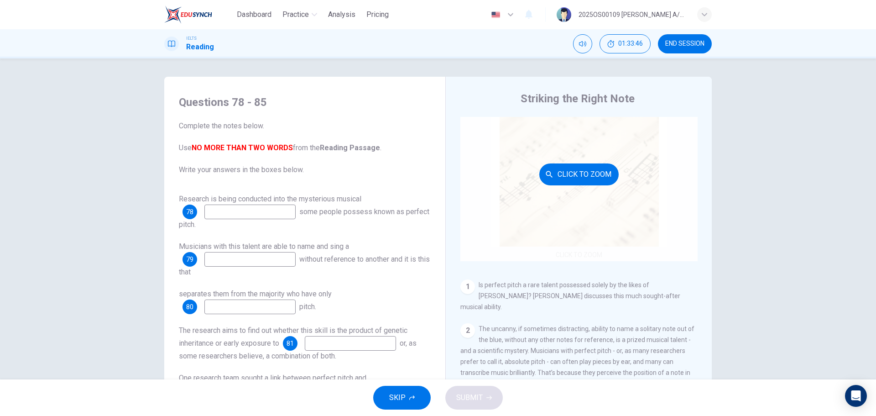
scroll to position [46, 0]
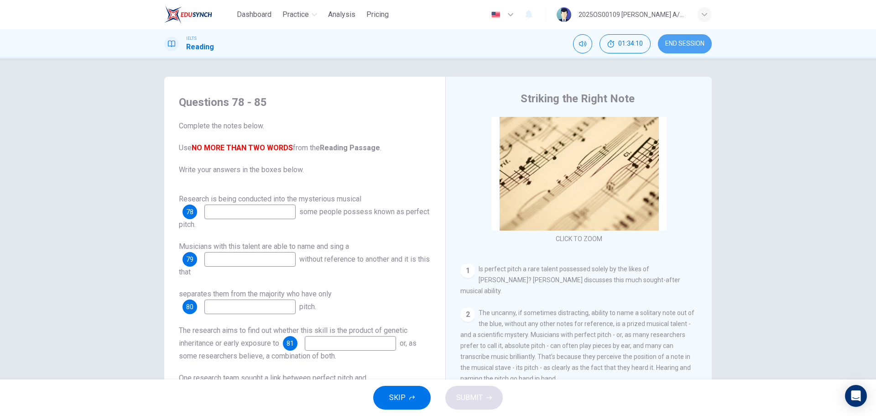
click at [698, 44] on span "END SESSION" at bounding box center [684, 43] width 39 height 7
click at [405, 392] on span "SKIP" at bounding box center [397, 397] width 16 height 13
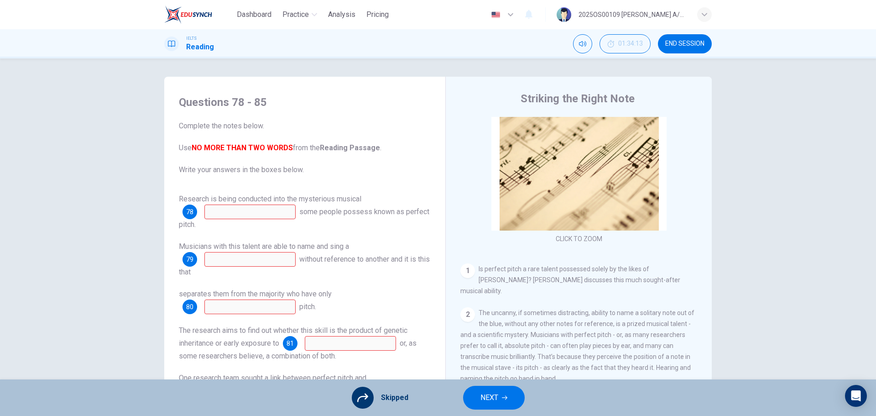
click at [489, 399] on span "NEXT" at bounding box center [490, 397] width 18 height 13
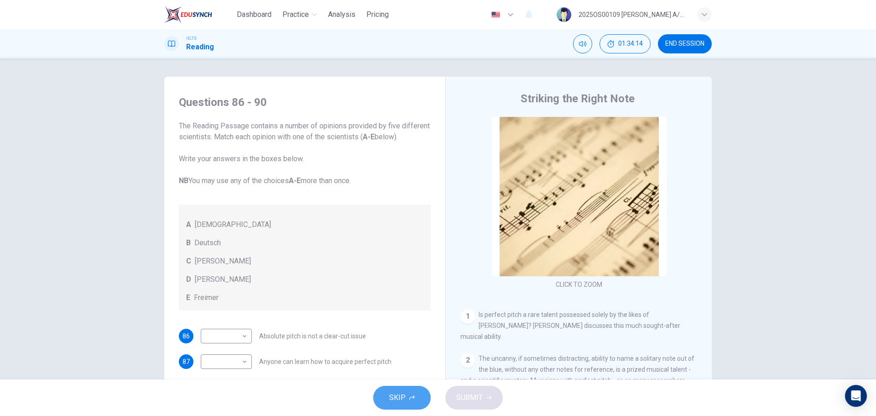
click at [391, 398] on span "SKIP" at bounding box center [397, 397] width 16 height 13
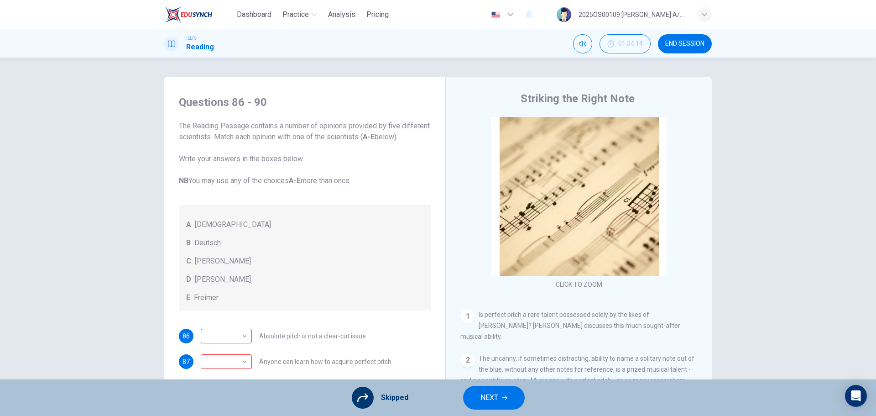
click at [506, 400] on icon "button" at bounding box center [504, 397] width 5 height 5
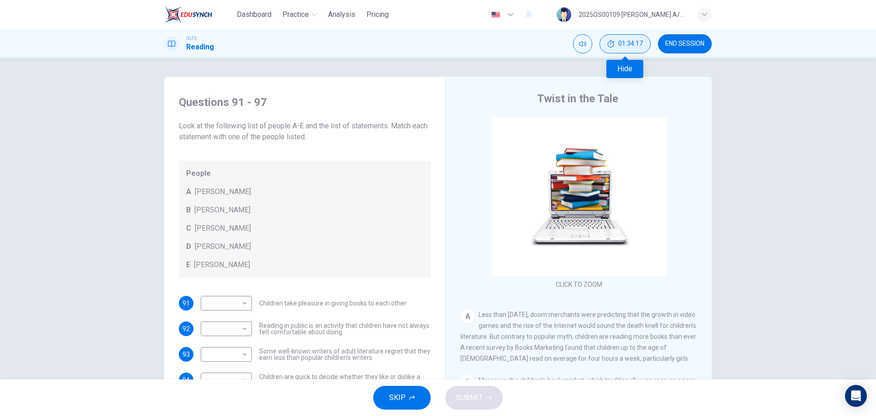
click at [625, 41] on span "01:34:17" at bounding box center [630, 43] width 25 height 7
click at [641, 44] on icon "Show" at bounding box center [641, 43] width 7 height 7
click at [641, 44] on span "01:34:19" at bounding box center [630, 43] width 25 height 7
click at [756, 243] on div "Questions 91 - 97 Look at the following list of people A-E and the list of stat…" at bounding box center [438, 218] width 876 height 321
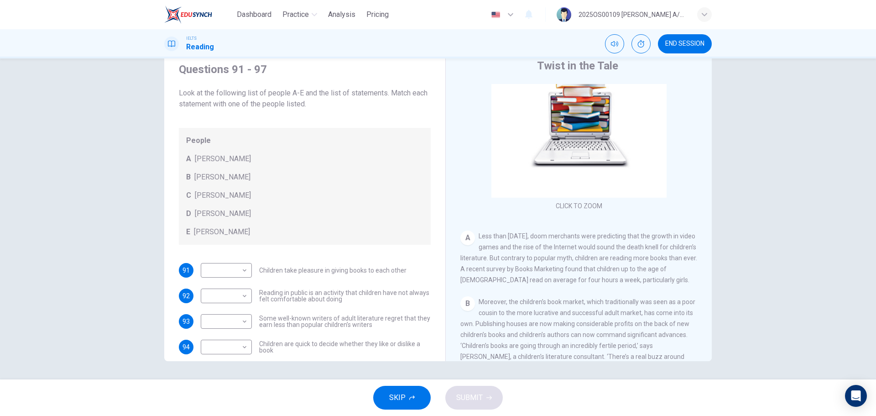
scroll to position [0, 0]
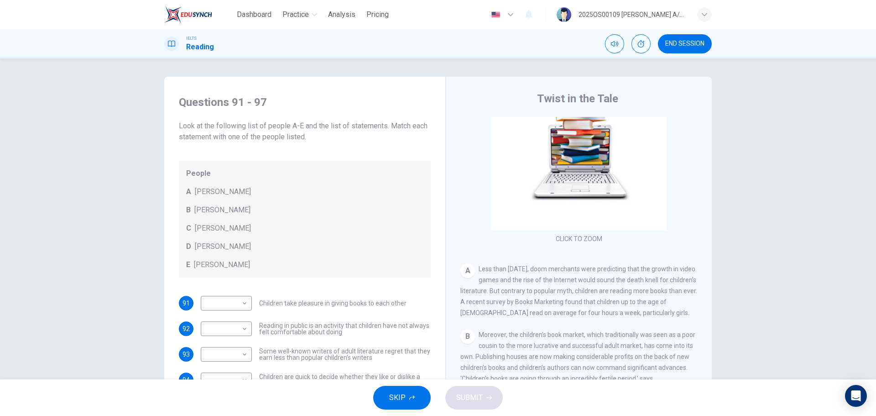
click at [408, 397] on button "SKIP" at bounding box center [402, 398] width 58 height 24
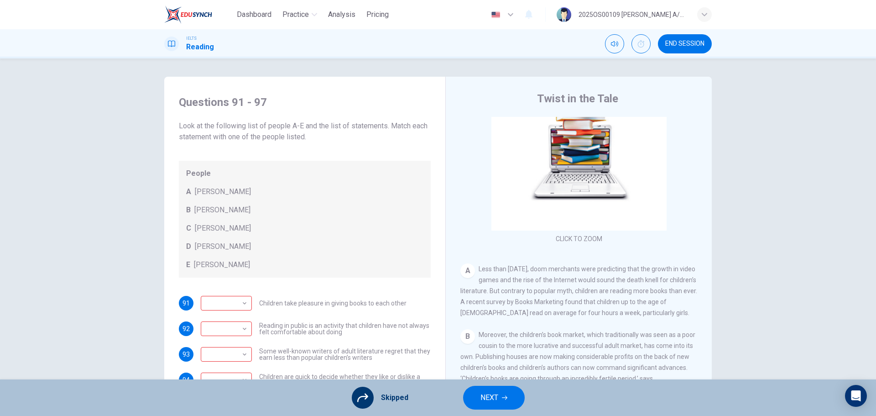
click at [491, 397] on span "NEXT" at bounding box center [490, 397] width 18 height 13
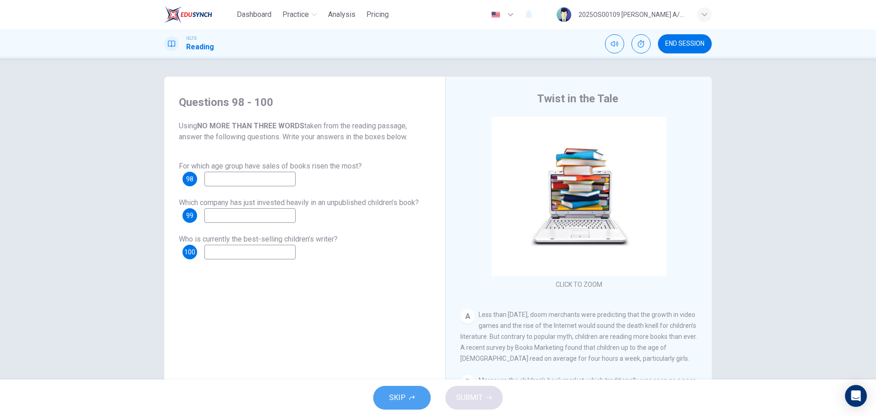
click at [414, 400] on icon "button" at bounding box center [411, 397] width 5 height 5
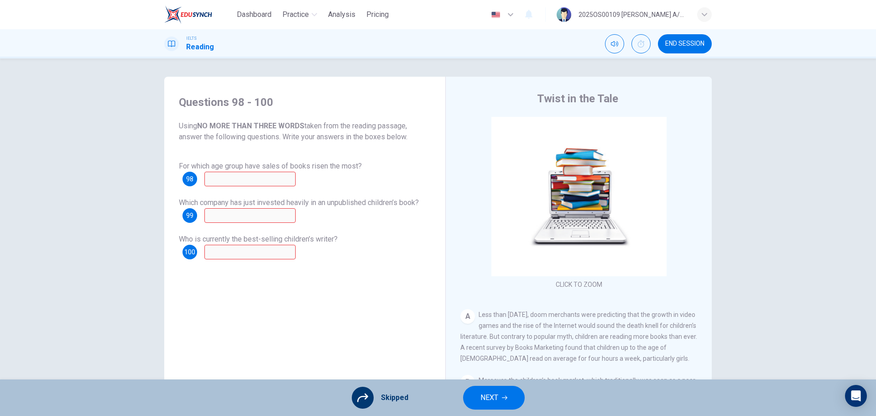
click at [489, 396] on span "NEXT" at bounding box center [490, 397] width 18 height 13
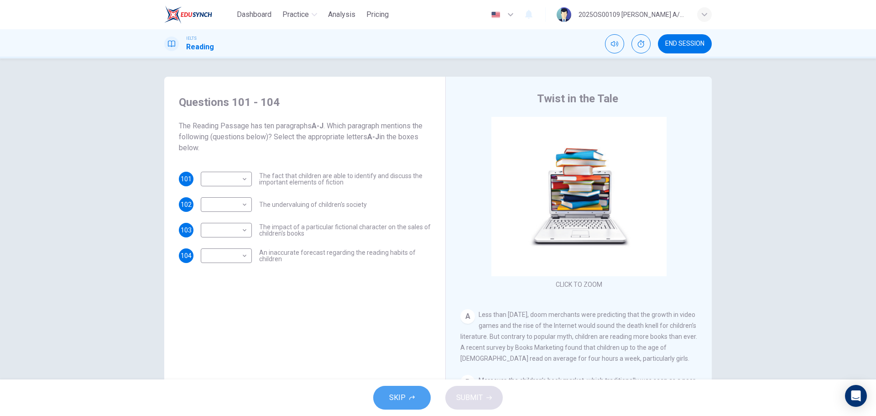
click at [388, 396] on button "SKIP" at bounding box center [402, 398] width 58 height 24
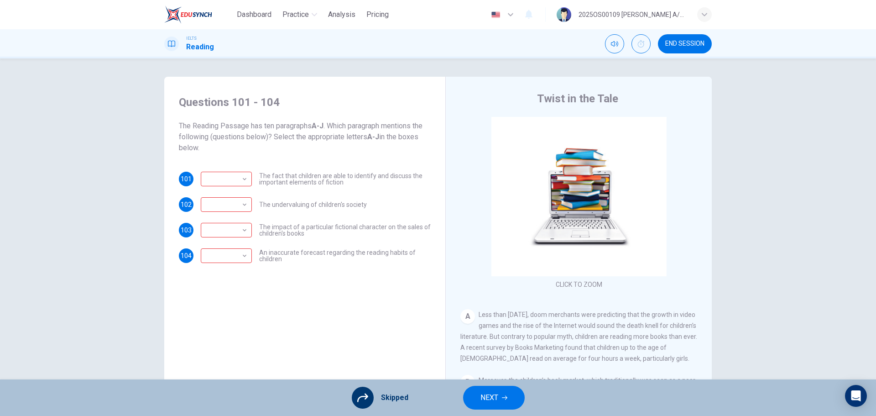
click at [502, 402] on button "NEXT" at bounding box center [494, 398] width 62 height 24
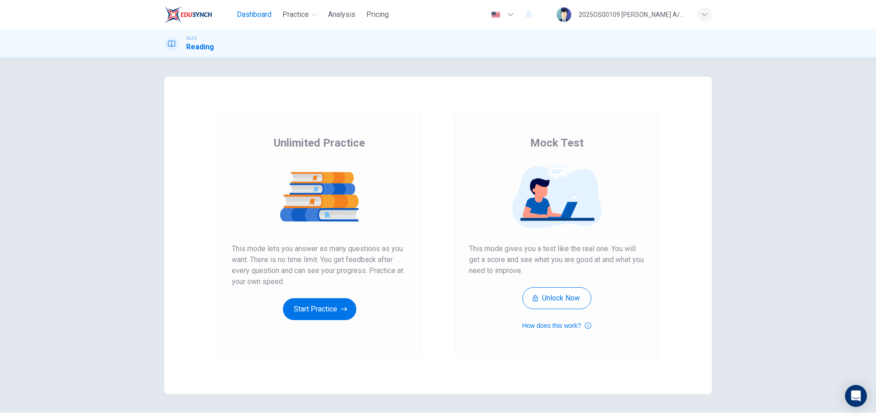
click at [255, 11] on span "Dashboard" at bounding box center [254, 14] width 35 height 11
